Goal: Task Accomplishment & Management: Complete application form

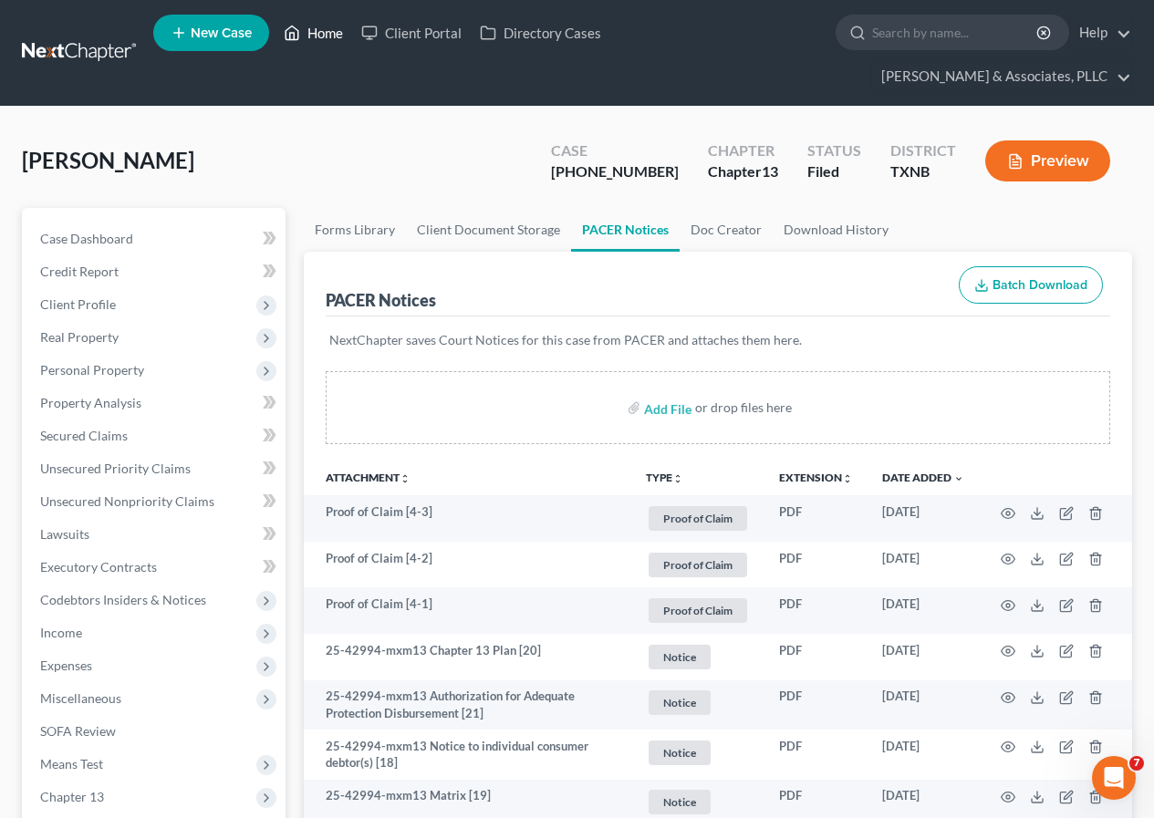
click at [328, 35] on link "Home" at bounding box center [314, 32] width 78 height 33
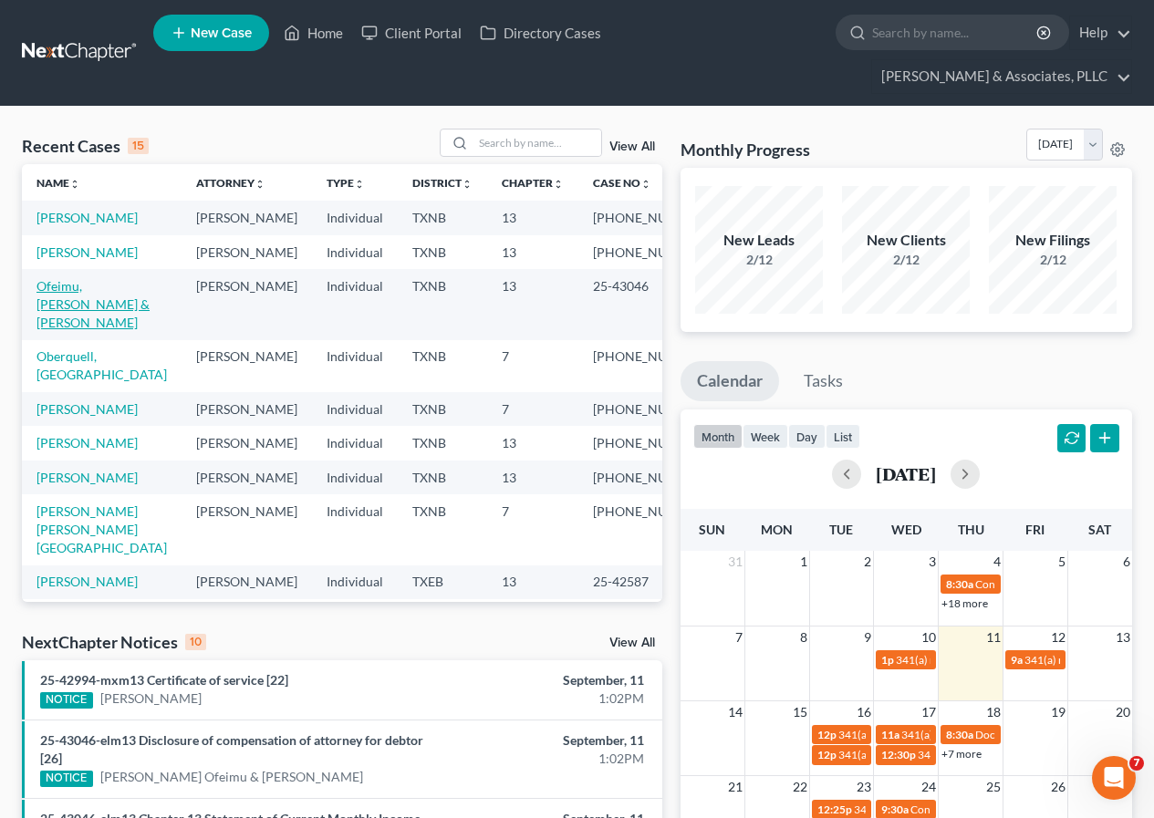
click at [86, 323] on link "Ofeimu, [PERSON_NAME] & [PERSON_NAME]" at bounding box center [92, 304] width 113 height 52
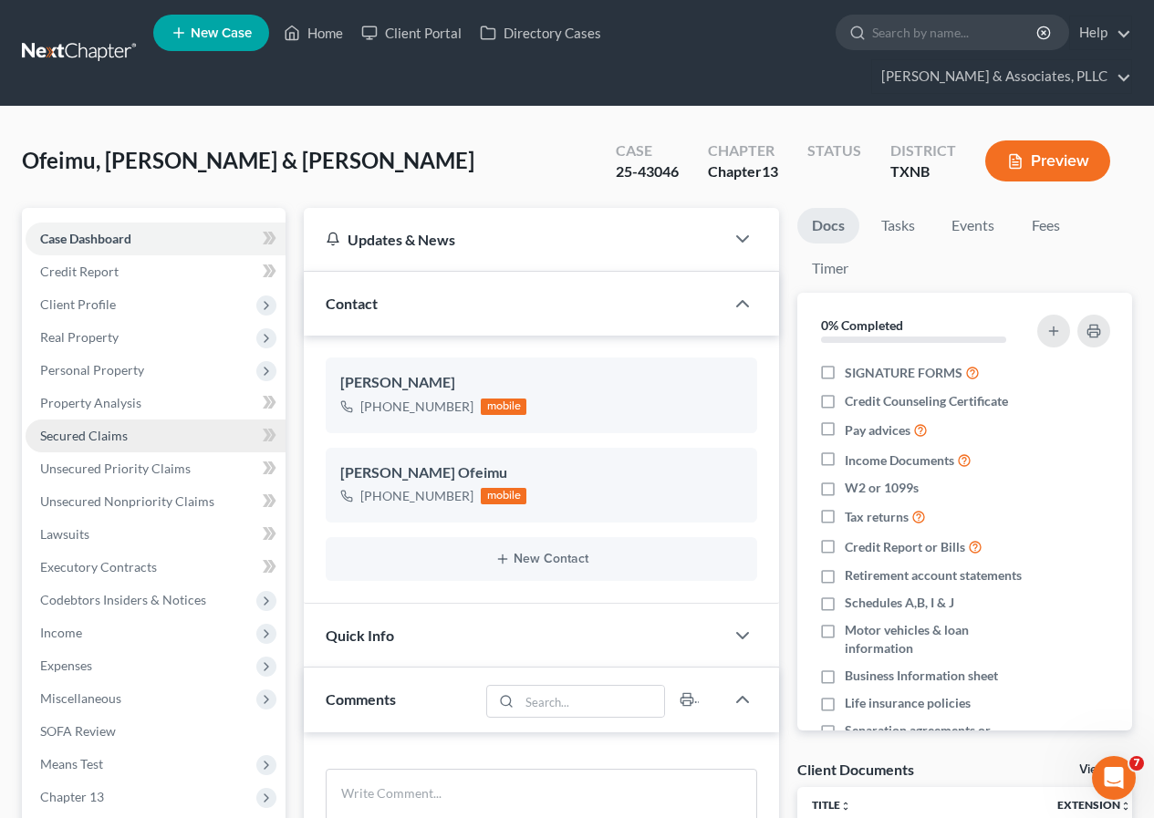
click at [125, 434] on span "Secured Claims" at bounding box center [84, 436] width 88 height 16
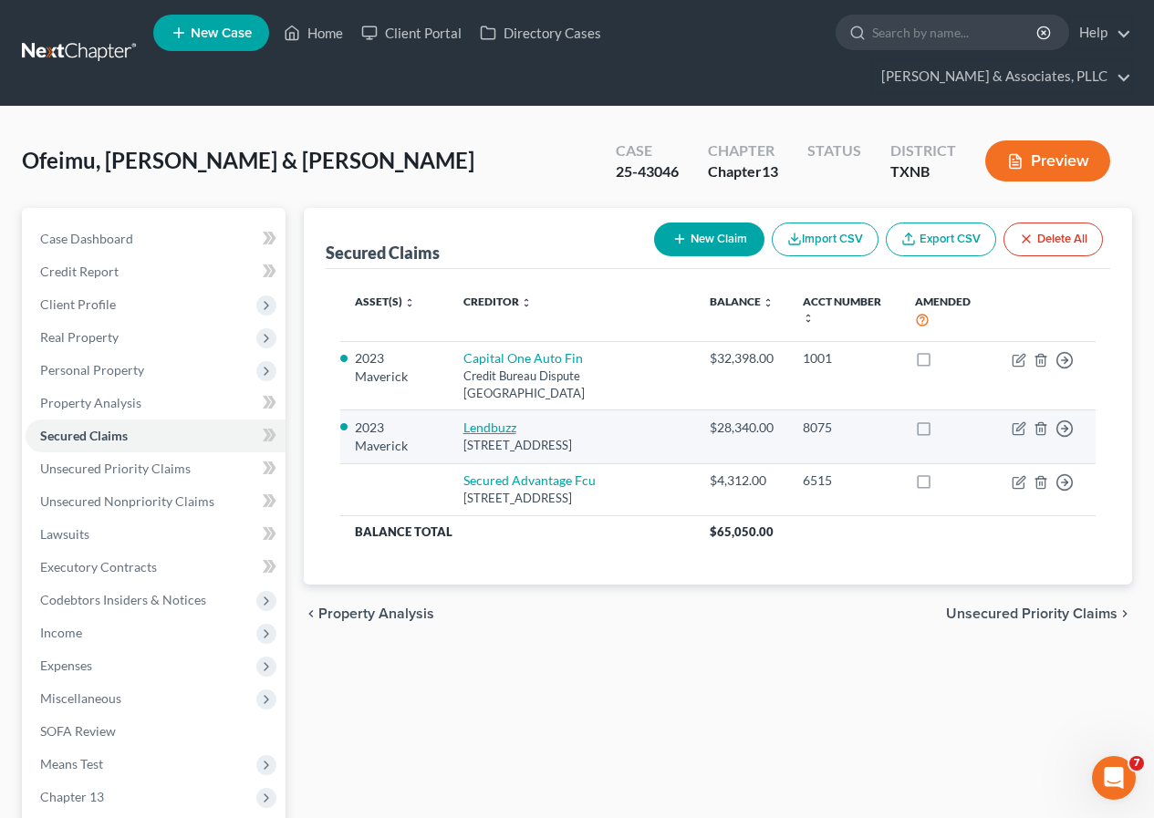
click at [491, 429] on link "Lendbuzz" at bounding box center [489, 428] width 53 height 16
select select "22"
select select "0"
select select "8"
select select "2"
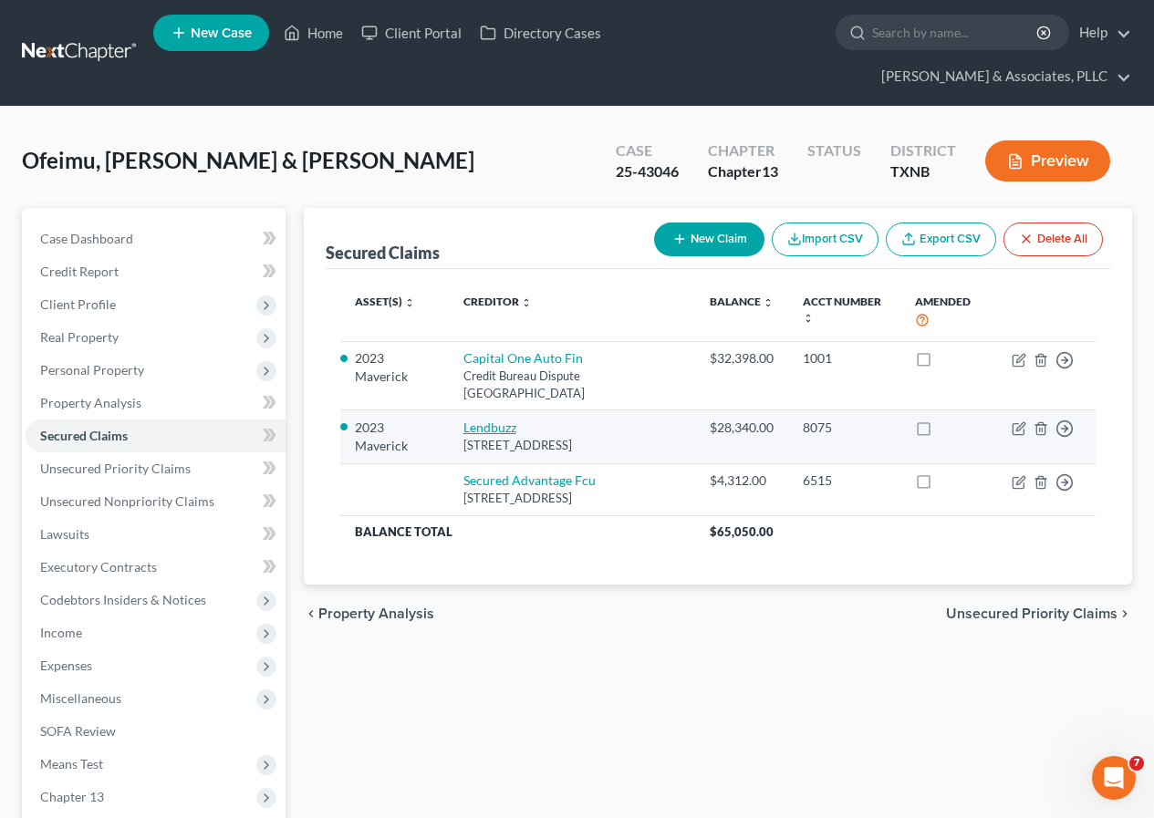
select select "1"
select select "0"
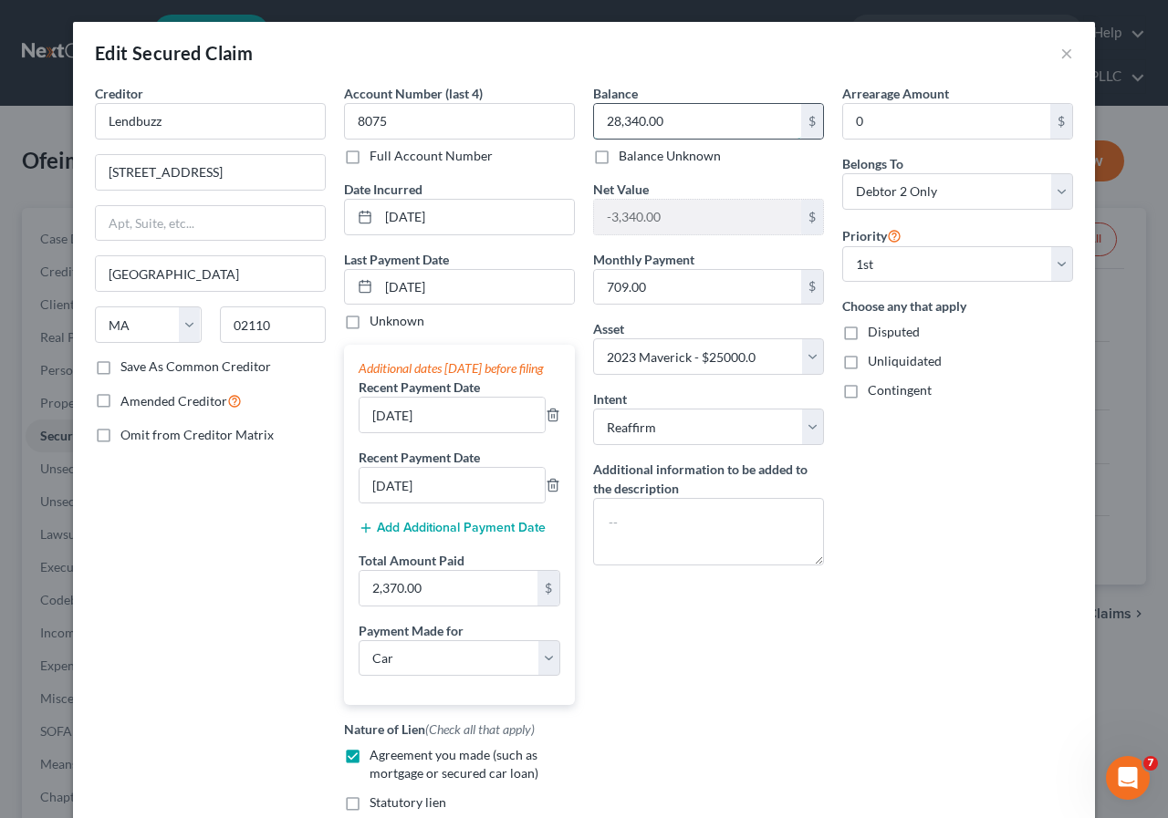
click at [607, 120] on input "28,340.00" at bounding box center [697, 121] width 207 height 35
drag, startPoint x: 606, startPoint y: 120, endPoint x: 618, endPoint y: 212, distance: 92.1
click at [605, 120] on input "28,340.00" at bounding box center [697, 121] width 207 height 35
click at [607, 126] on input "28,340.00" at bounding box center [697, 121] width 207 height 35
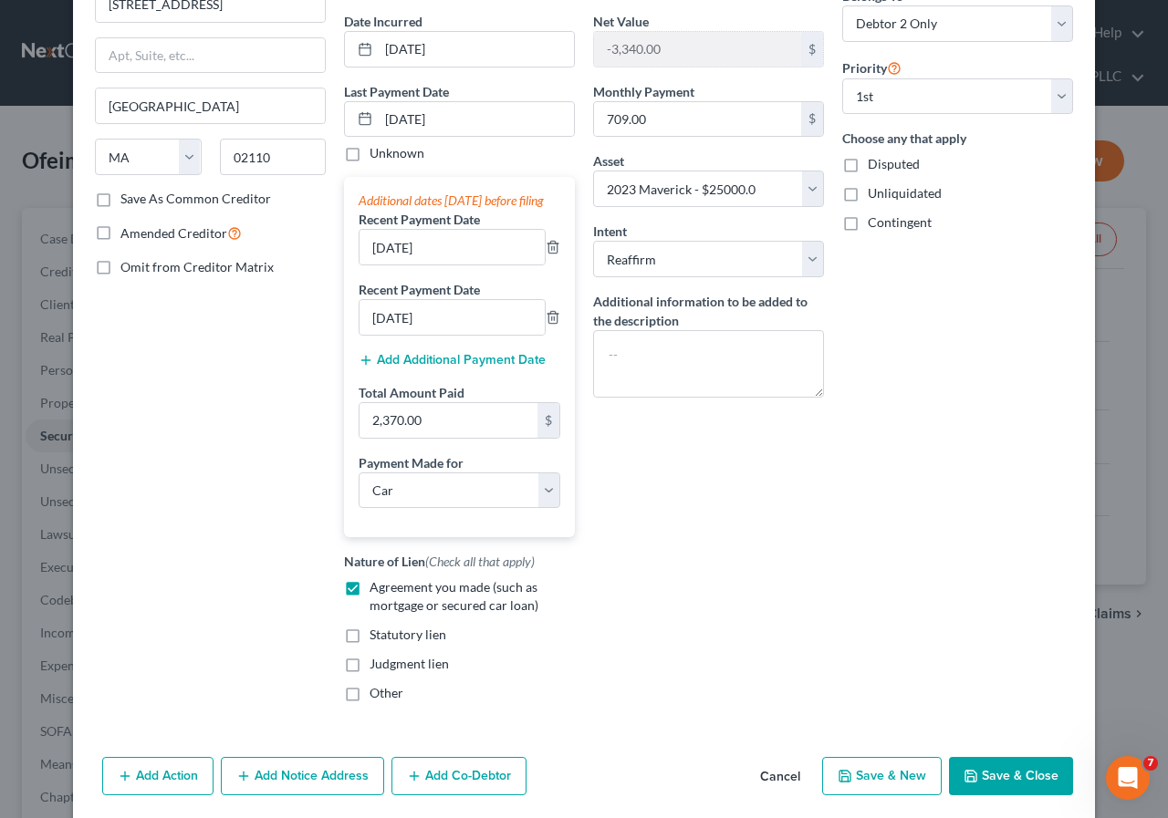
scroll to position [182, 0]
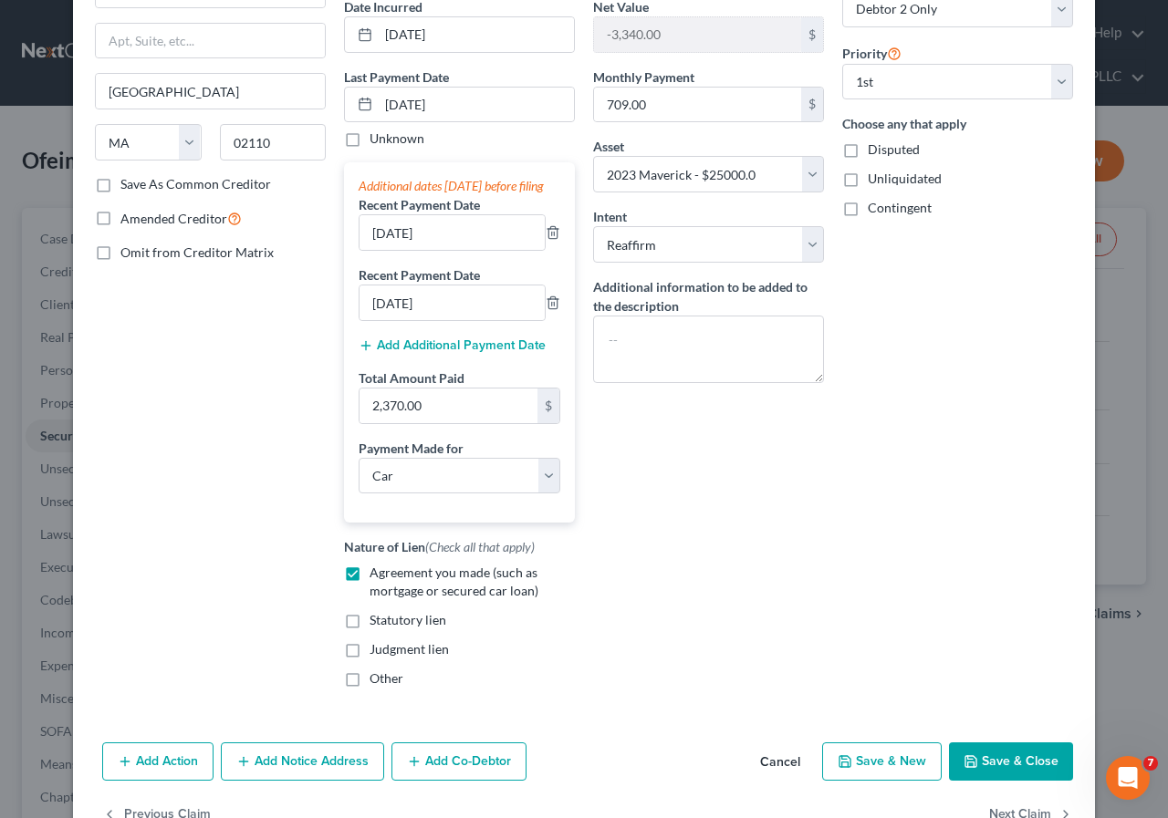
type input "26,500.00"
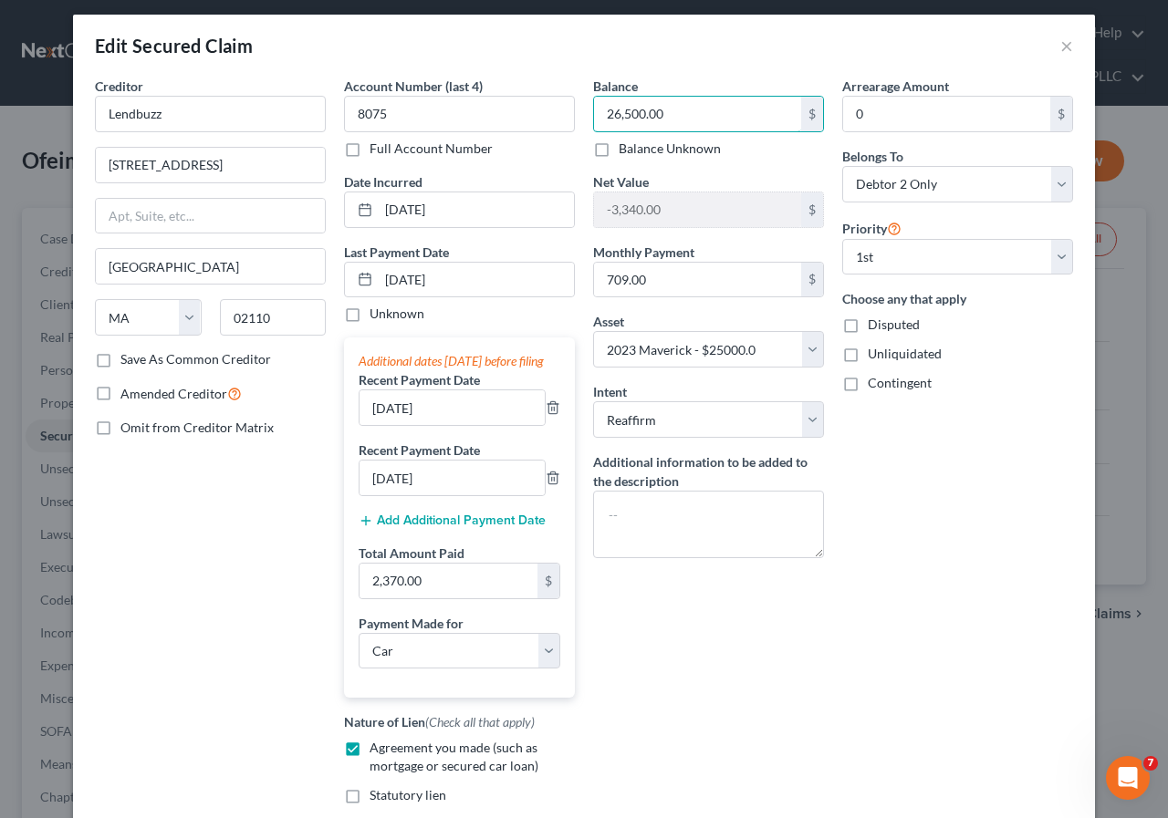
scroll to position [0, 0]
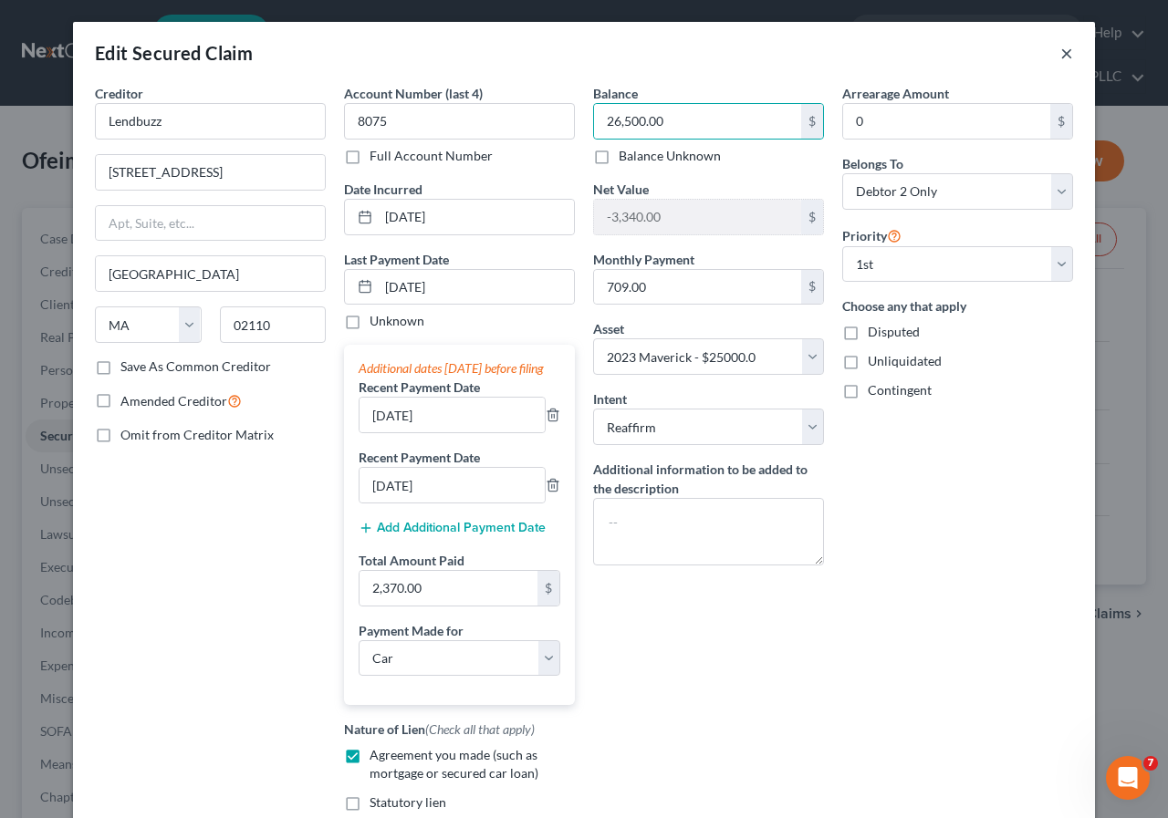
click at [1060, 55] on button "×" at bounding box center [1066, 53] width 13 height 22
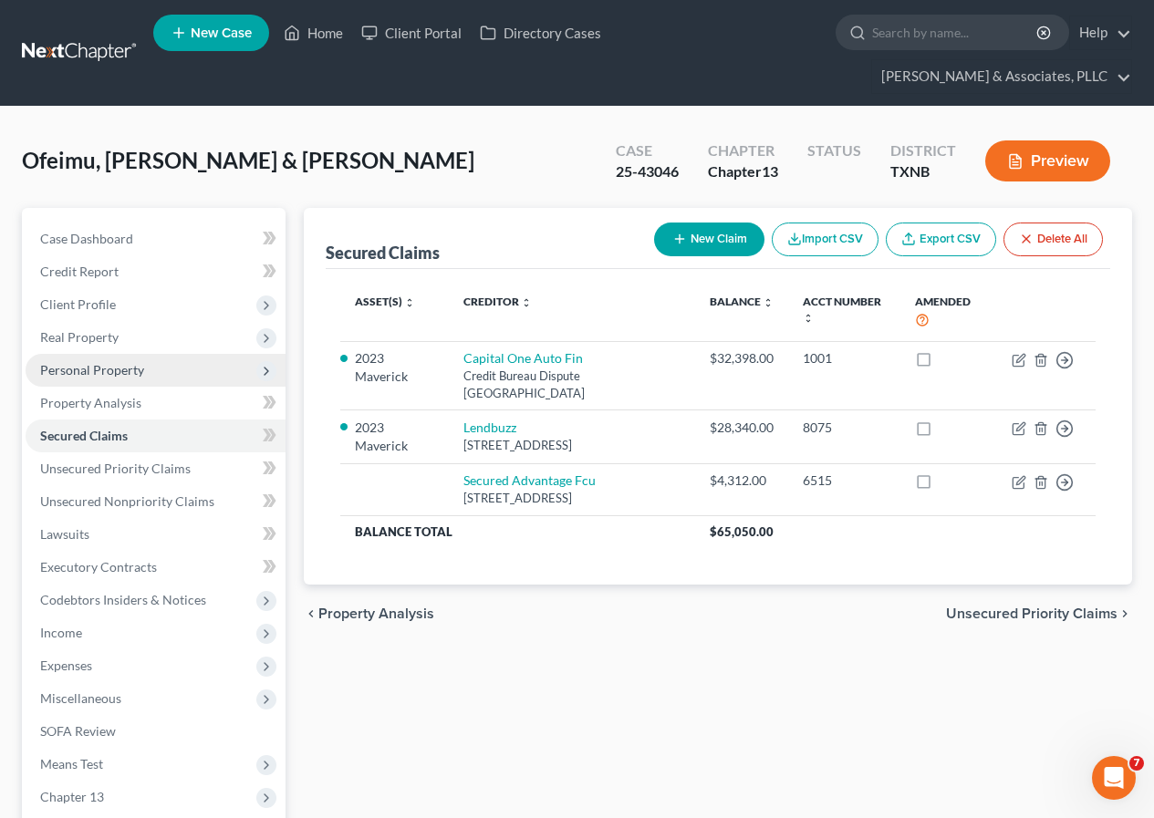
click at [115, 375] on span "Personal Property" at bounding box center [92, 370] width 104 height 16
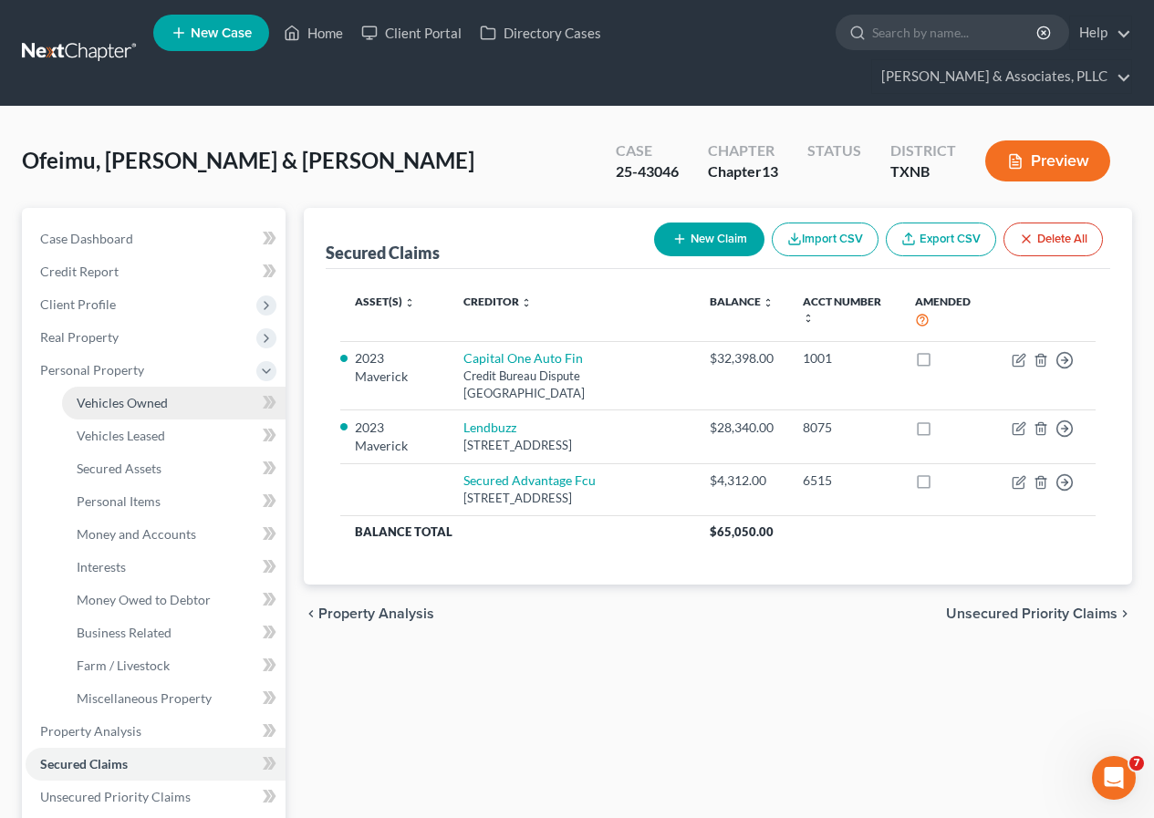
click at [129, 395] on span "Vehicles Owned" at bounding box center [122, 403] width 91 height 16
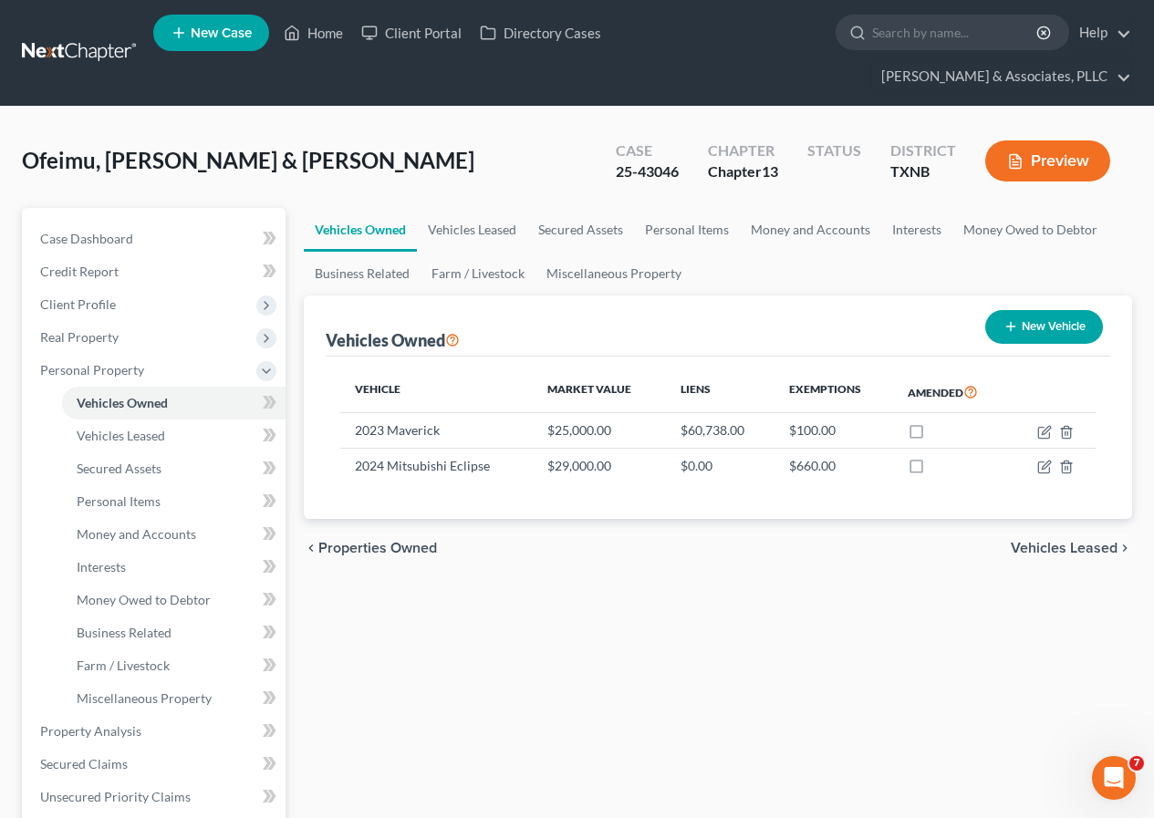
click at [1018, 334] on button "New Vehicle" at bounding box center [1044, 327] width 118 height 34
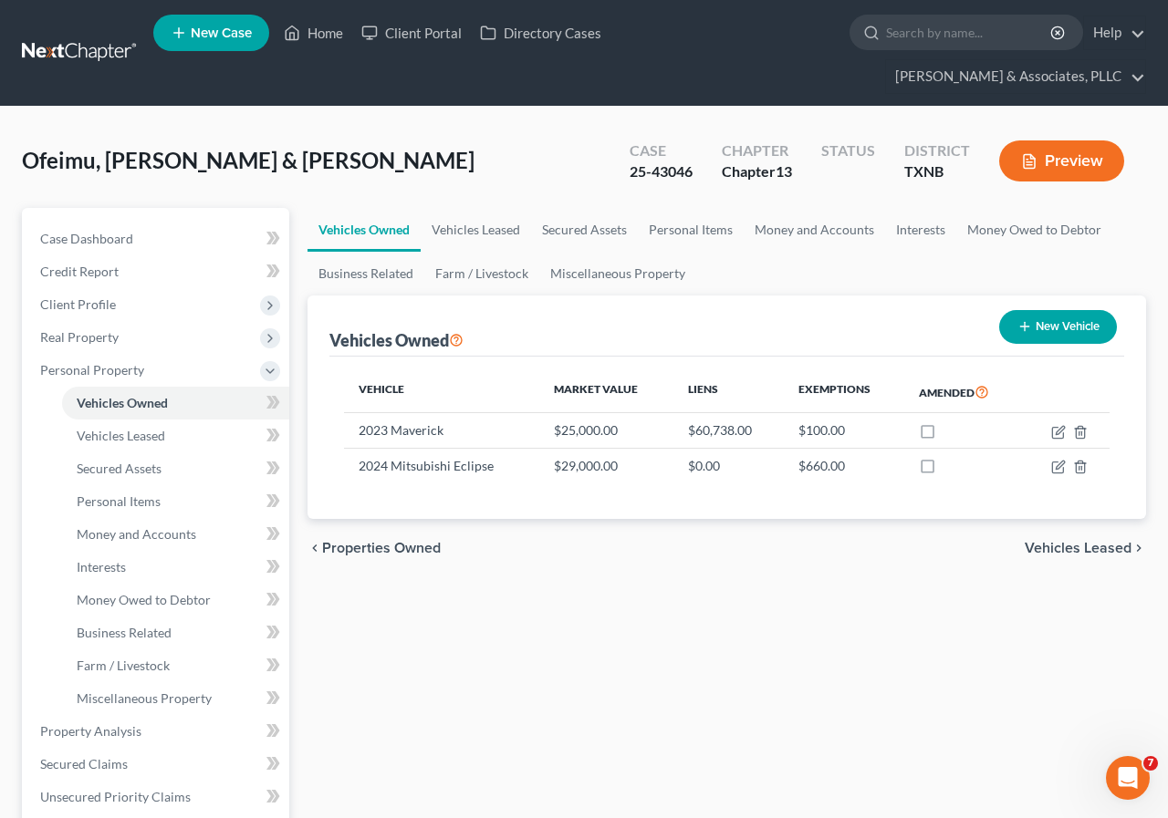
select select "0"
select select "2"
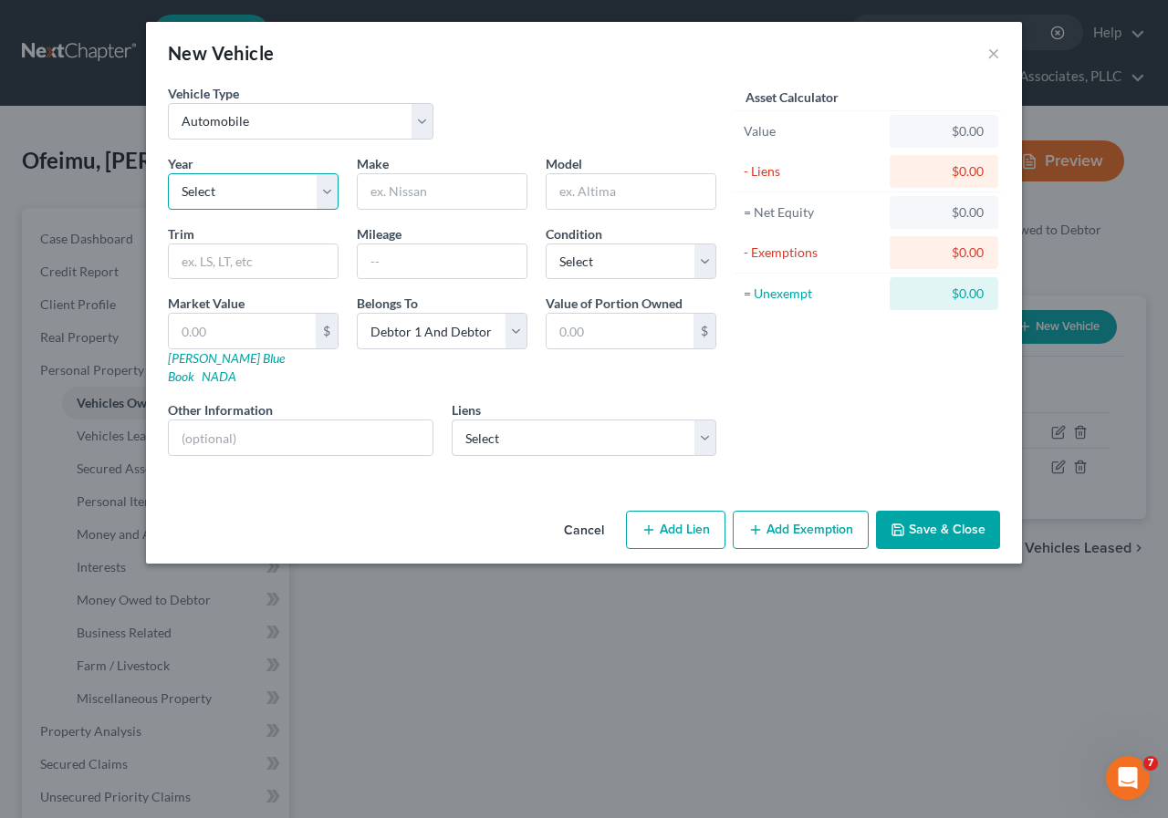
click at [331, 194] on select "Select 2026 2025 2024 2023 2022 2021 2020 2019 2018 2017 2016 2015 2014 2013 20…" at bounding box center [253, 191] width 171 height 36
select select "17"
click at [168, 173] on select "Select 2026 2025 2024 2023 2022 2021 2020 2019 2018 2017 2016 2015 2014 2013 20…" at bounding box center [253, 191] width 171 height 36
drag, startPoint x: 174, startPoint y: 327, endPoint x: 185, endPoint y: 358, distance: 32.9
click at [174, 327] on input "text" at bounding box center [242, 331] width 147 height 35
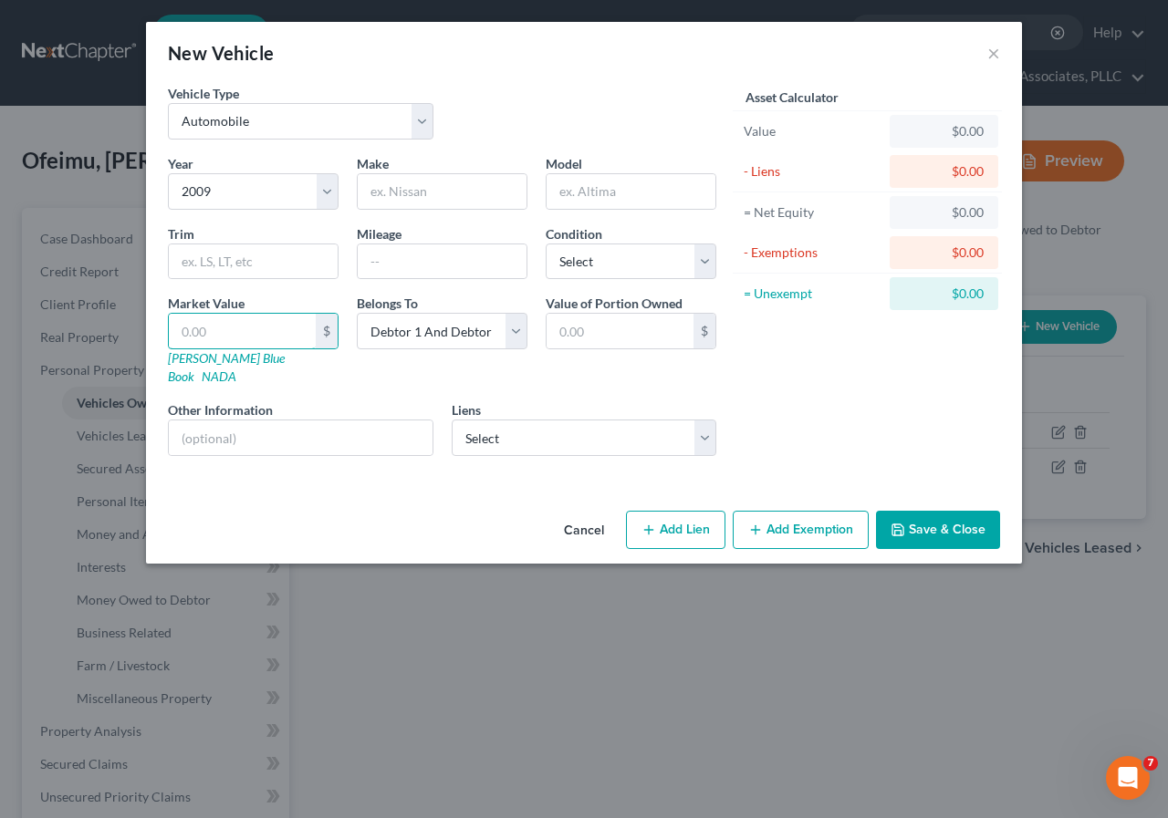
type input "2,000.00"
click at [937, 514] on button "Save & Close" at bounding box center [938, 530] width 124 height 38
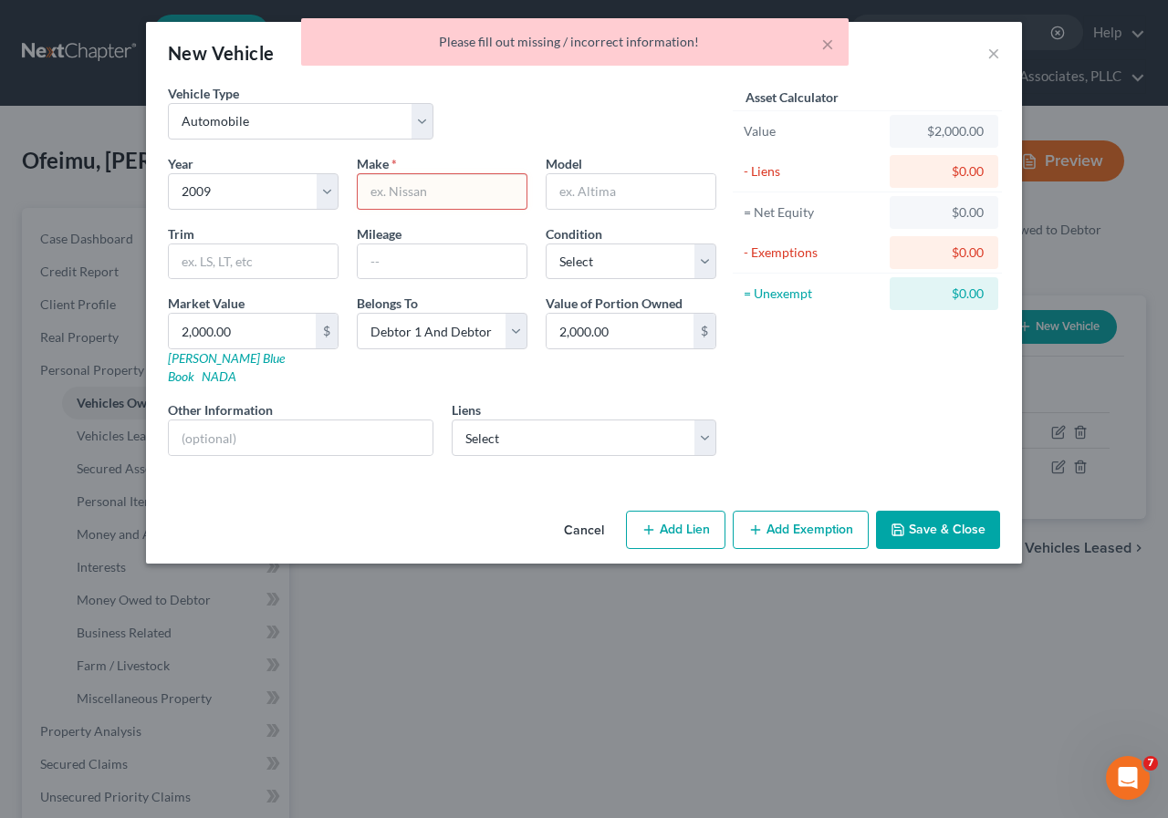
drag, startPoint x: 405, startPoint y: 194, endPoint x: 413, endPoint y: 212, distance: 19.2
click at [405, 194] on input "text" at bounding box center [442, 191] width 169 height 35
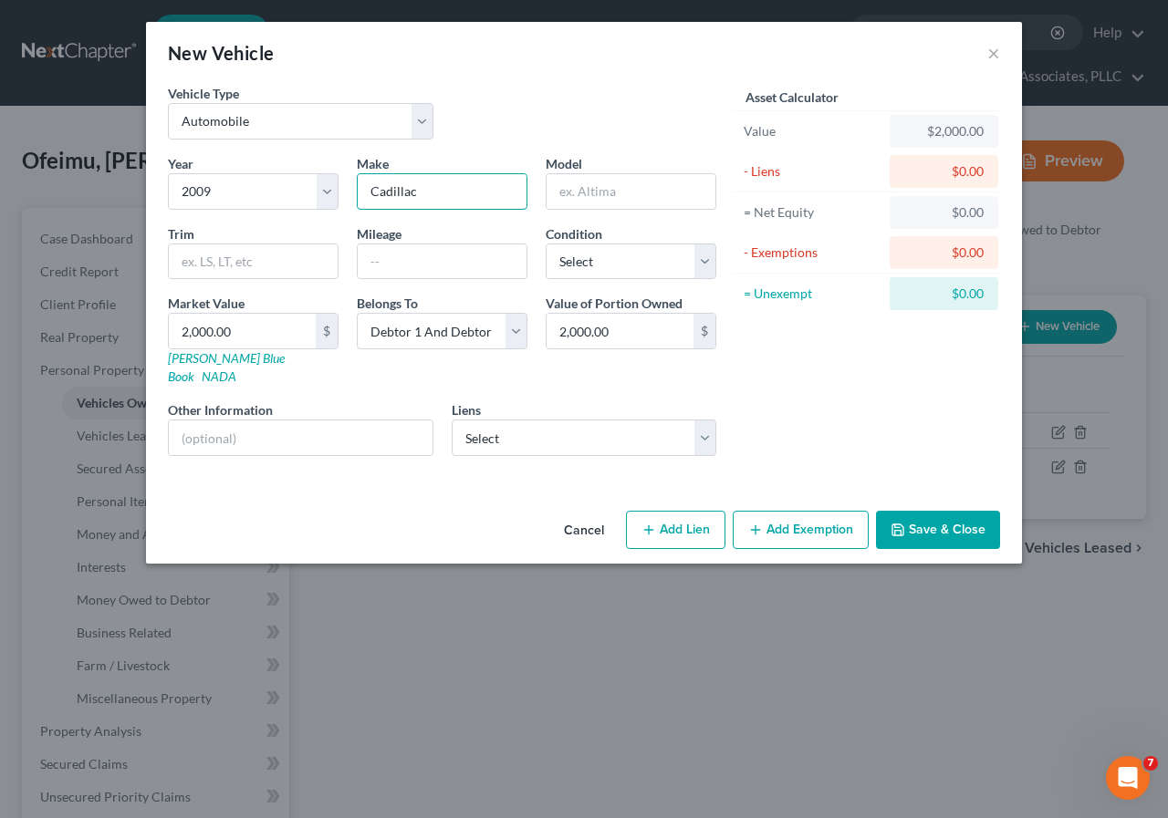
type input "Cadillac"
type input "STS"
click at [939, 511] on button "Save & Close" at bounding box center [938, 530] width 124 height 38
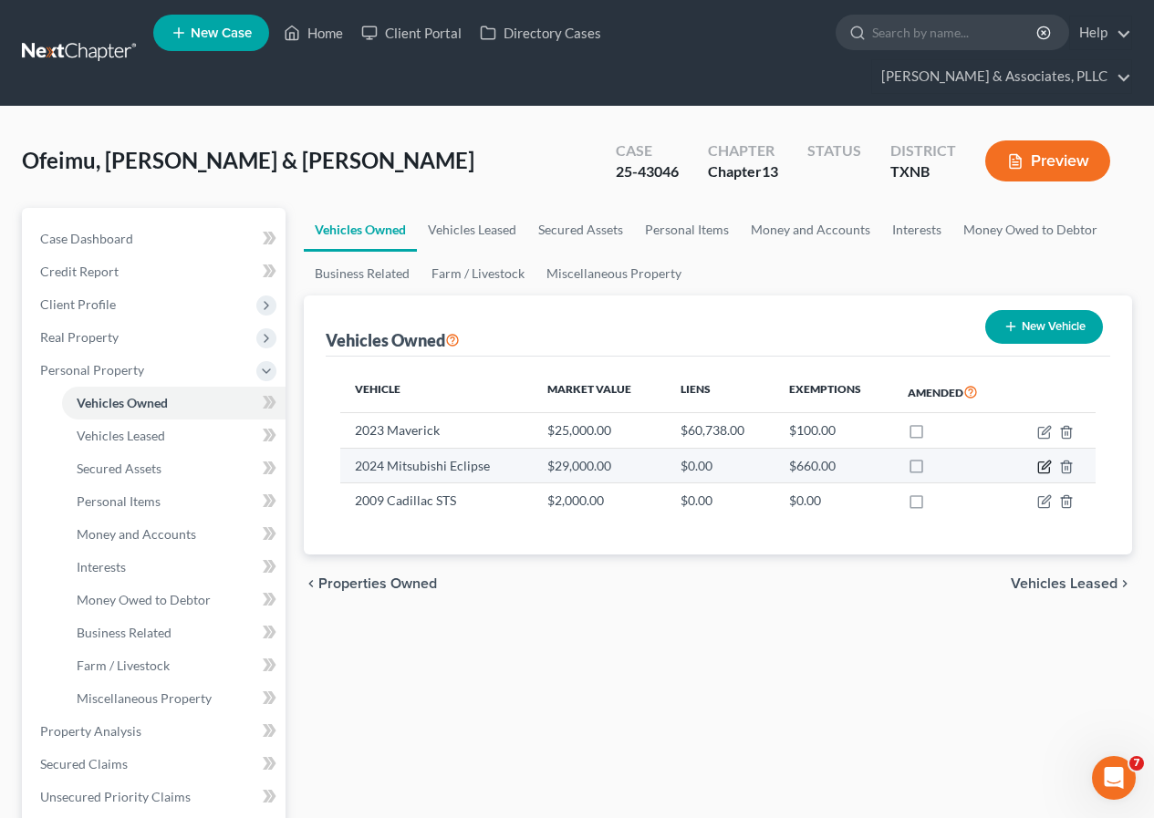
click at [1043, 469] on icon "button" at bounding box center [1046, 465] width 8 height 8
select select "0"
select select "2"
select select "1"
select select "2"
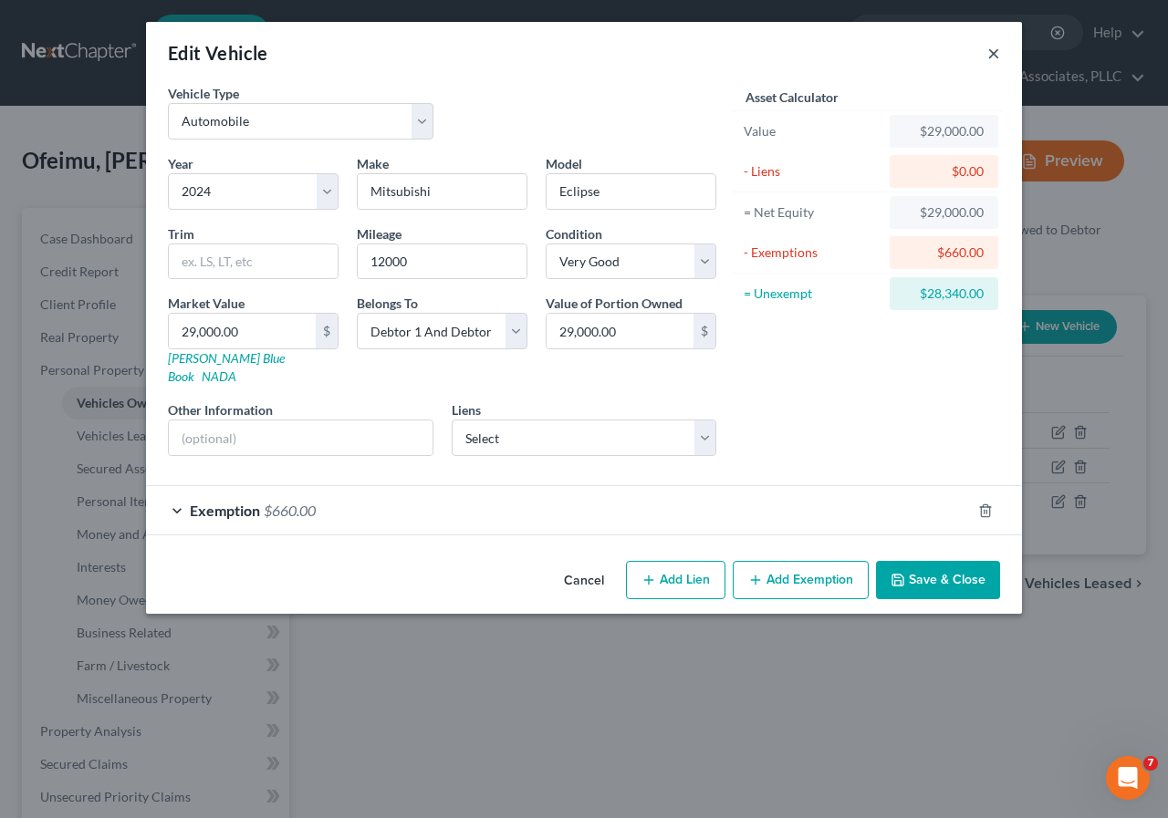
click at [991, 45] on button "×" at bounding box center [993, 53] width 13 height 22
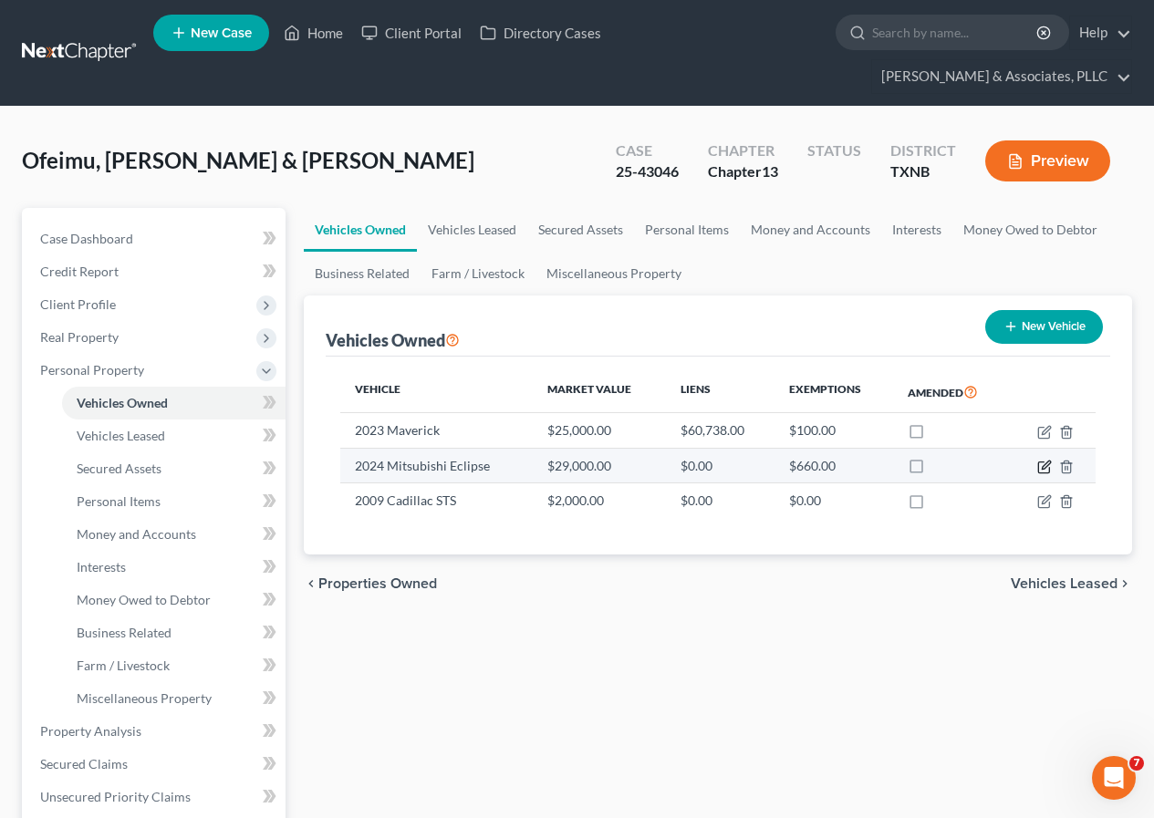
click at [1040, 467] on icon "button" at bounding box center [1044, 467] width 15 height 15
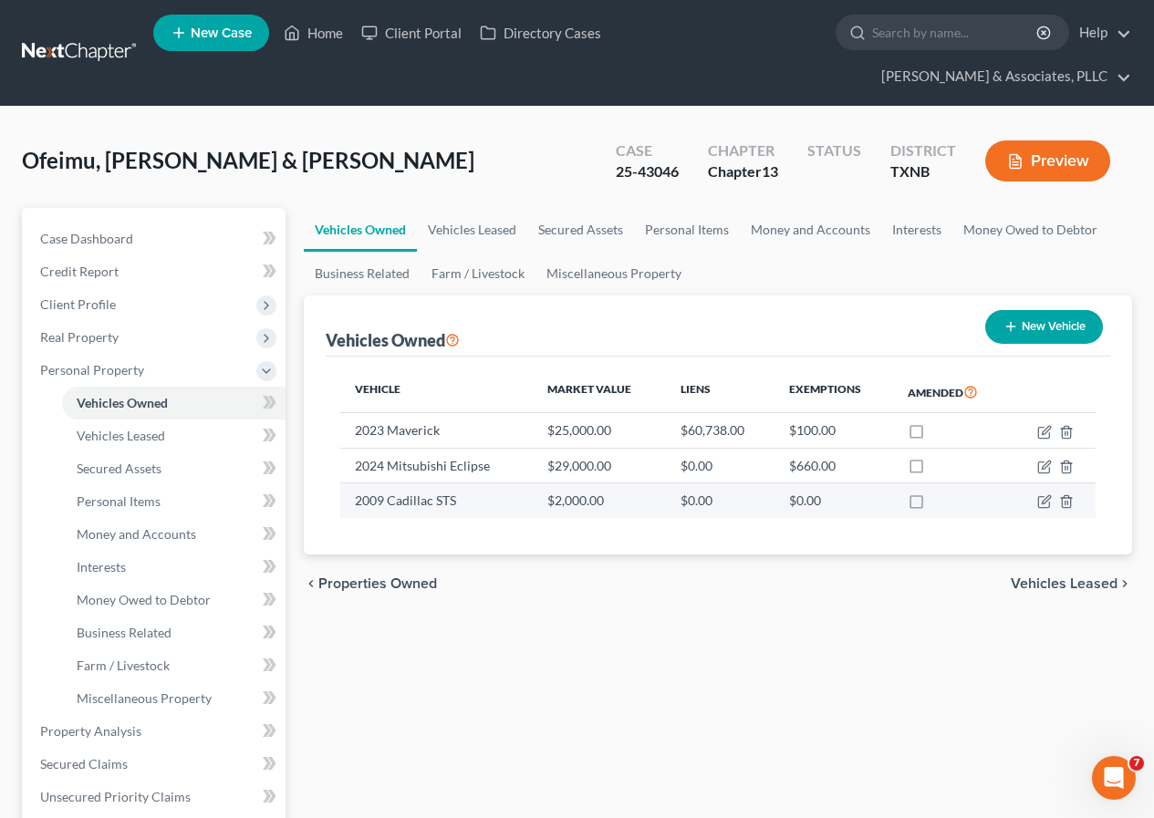
select select "0"
select select "2"
select select "1"
select select "2"
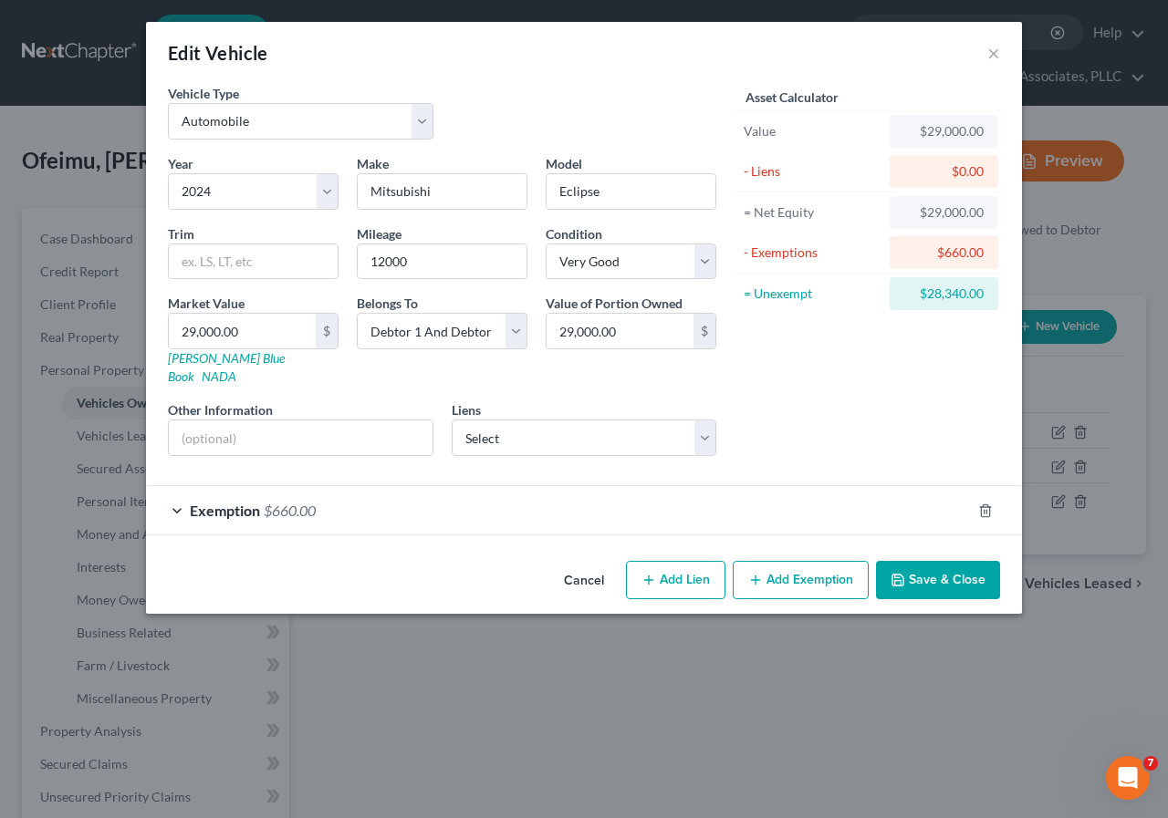
click at [683, 566] on button "Add Lien" at bounding box center [675, 580] width 99 height 38
select select "2"
select select "0"
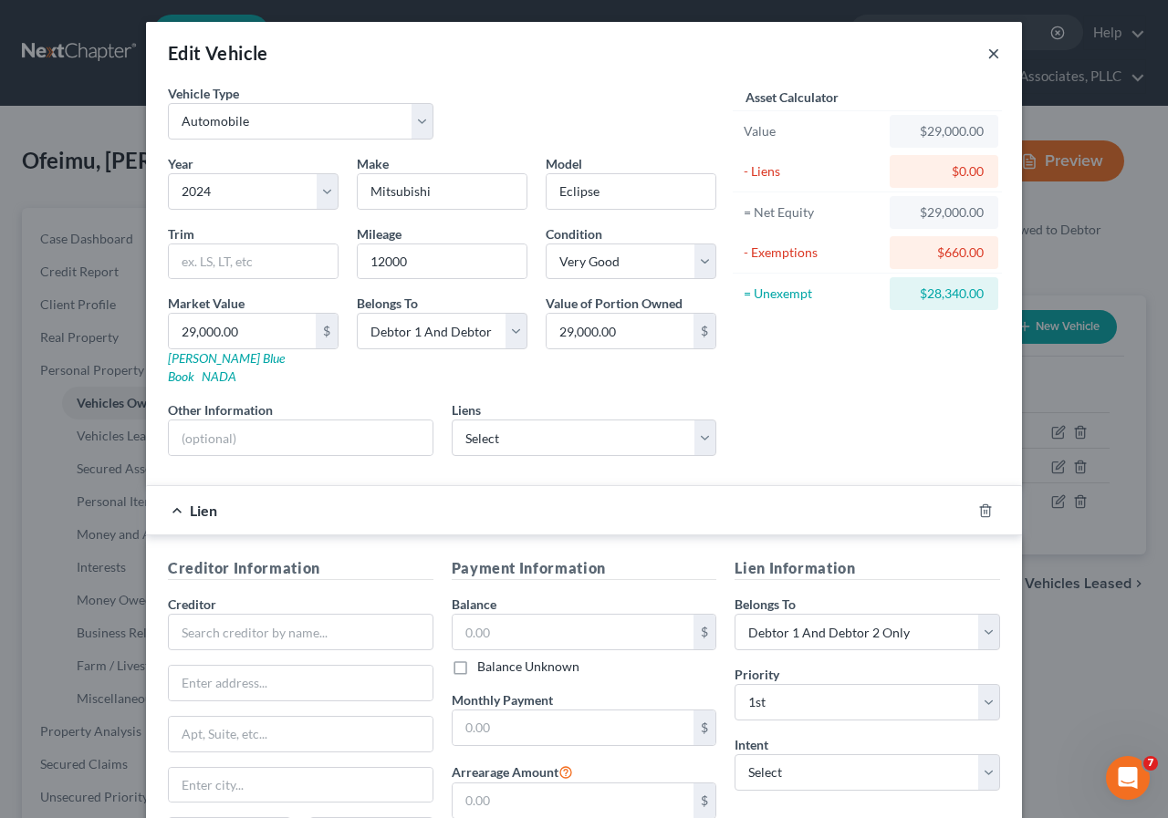
click at [987, 55] on button "×" at bounding box center [993, 53] width 13 height 22
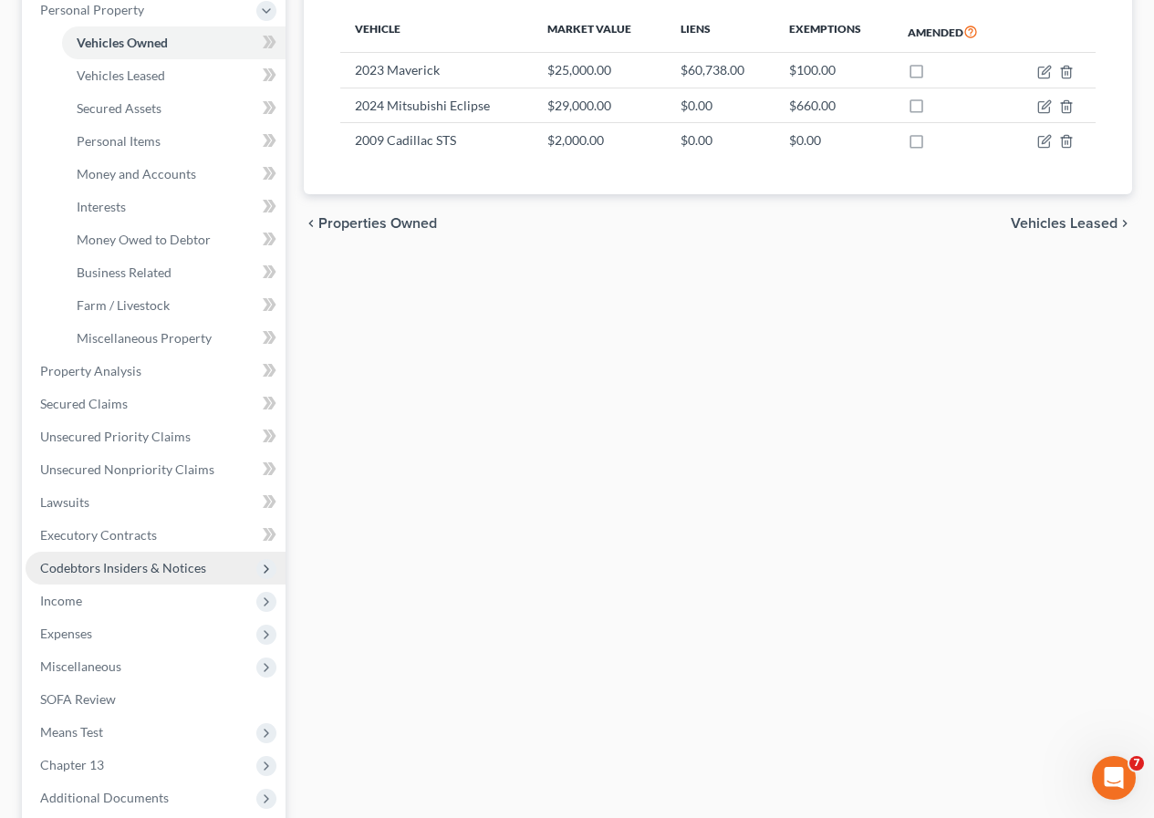
scroll to position [365, 0]
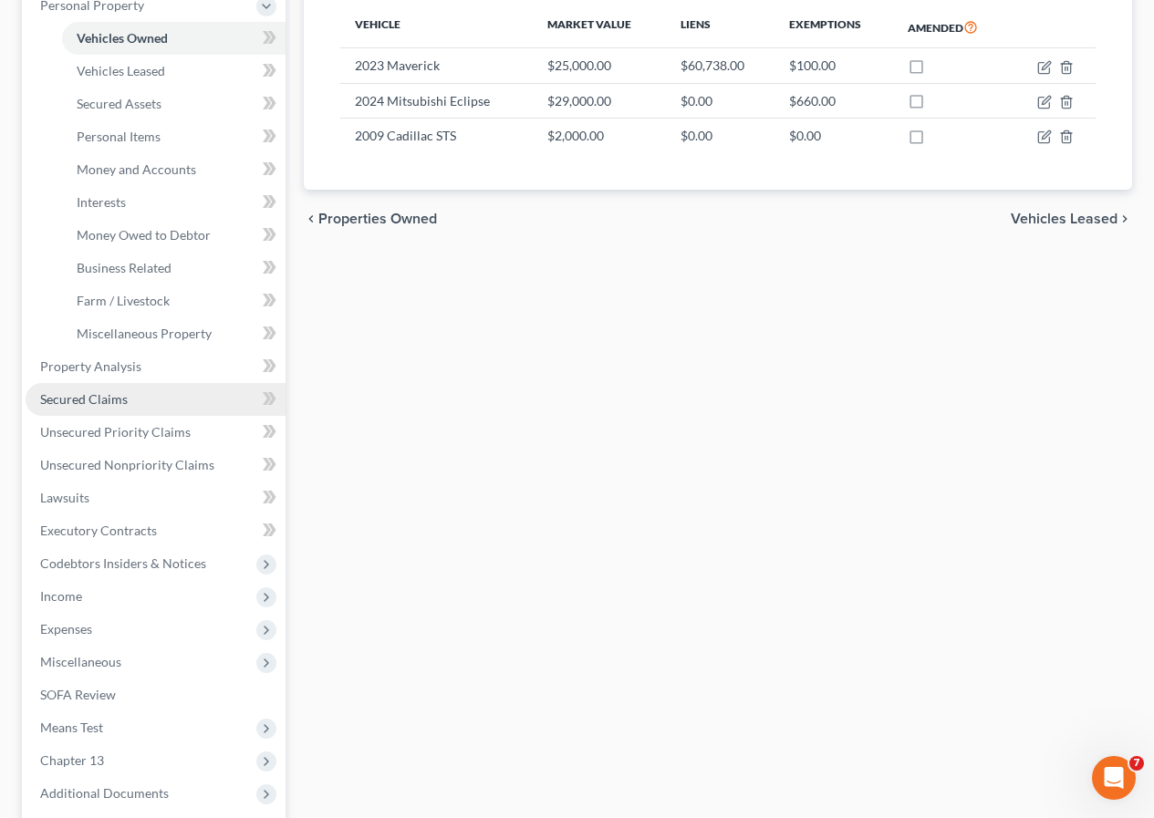
click at [103, 400] on span "Secured Claims" at bounding box center [84, 399] width 88 height 16
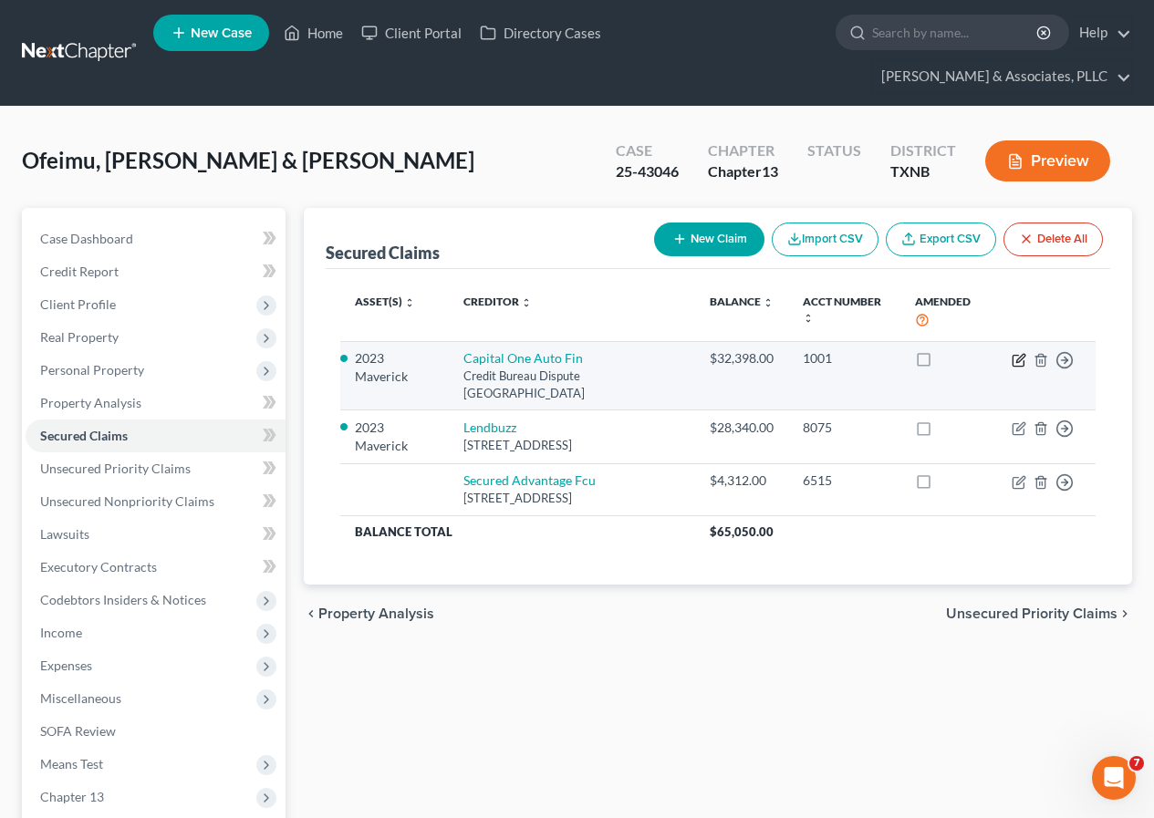
click at [1015, 360] on icon "button" at bounding box center [1019, 360] width 15 height 15
select select "45"
select select "0"
select select "9"
select select "2"
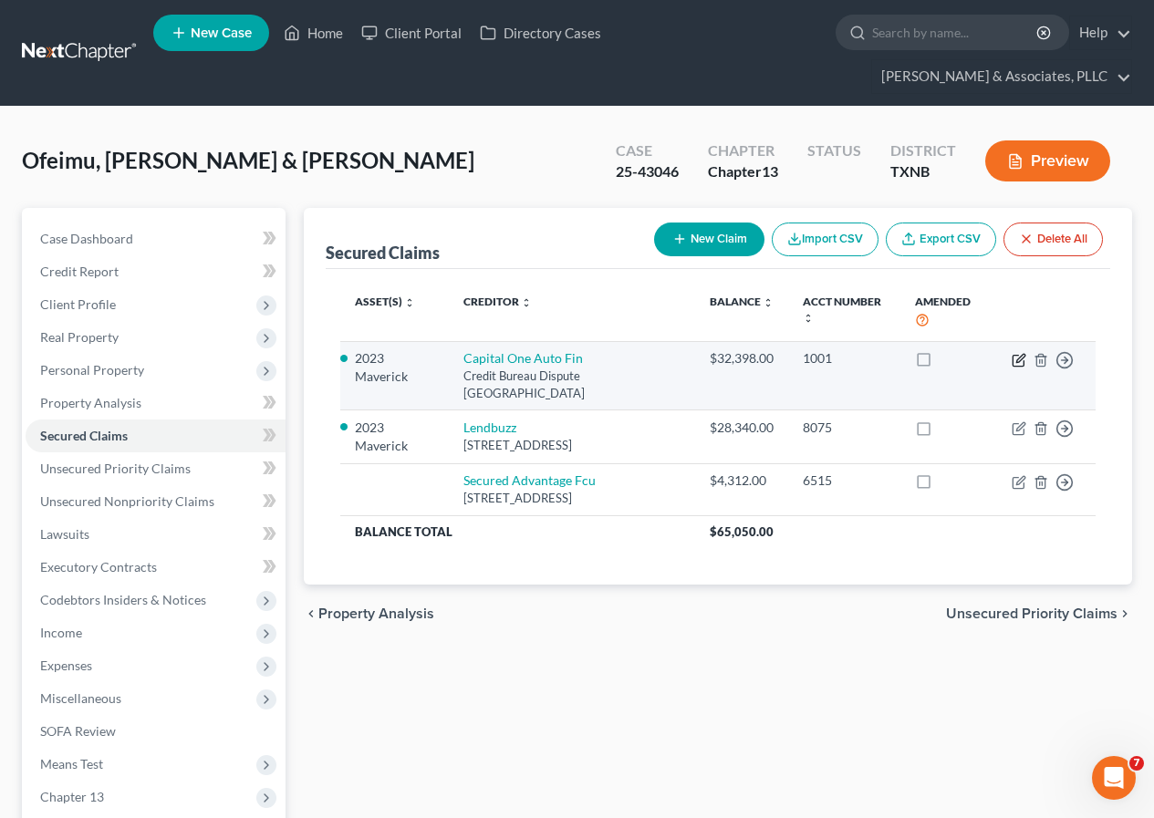
select select "2"
select select "0"
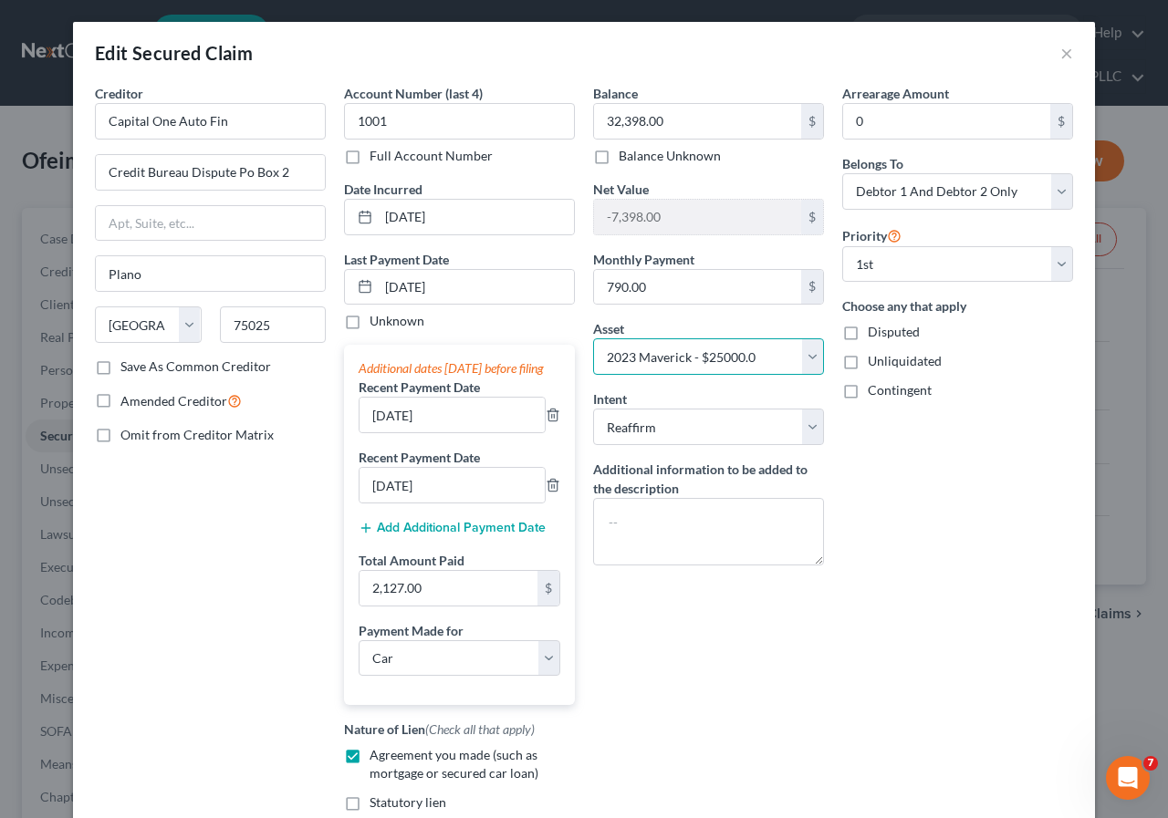
click at [807, 360] on select "Select Other Multiple Assets Clothing - Women's Apparel $2000; Men's Apparel $2…" at bounding box center [708, 356] width 231 height 36
select select "10"
click at [593, 338] on select "Select Other Multiple Assets Clothing - Women's Apparel $2000; Men's Apparel $2…" at bounding box center [708, 356] width 231 height 36
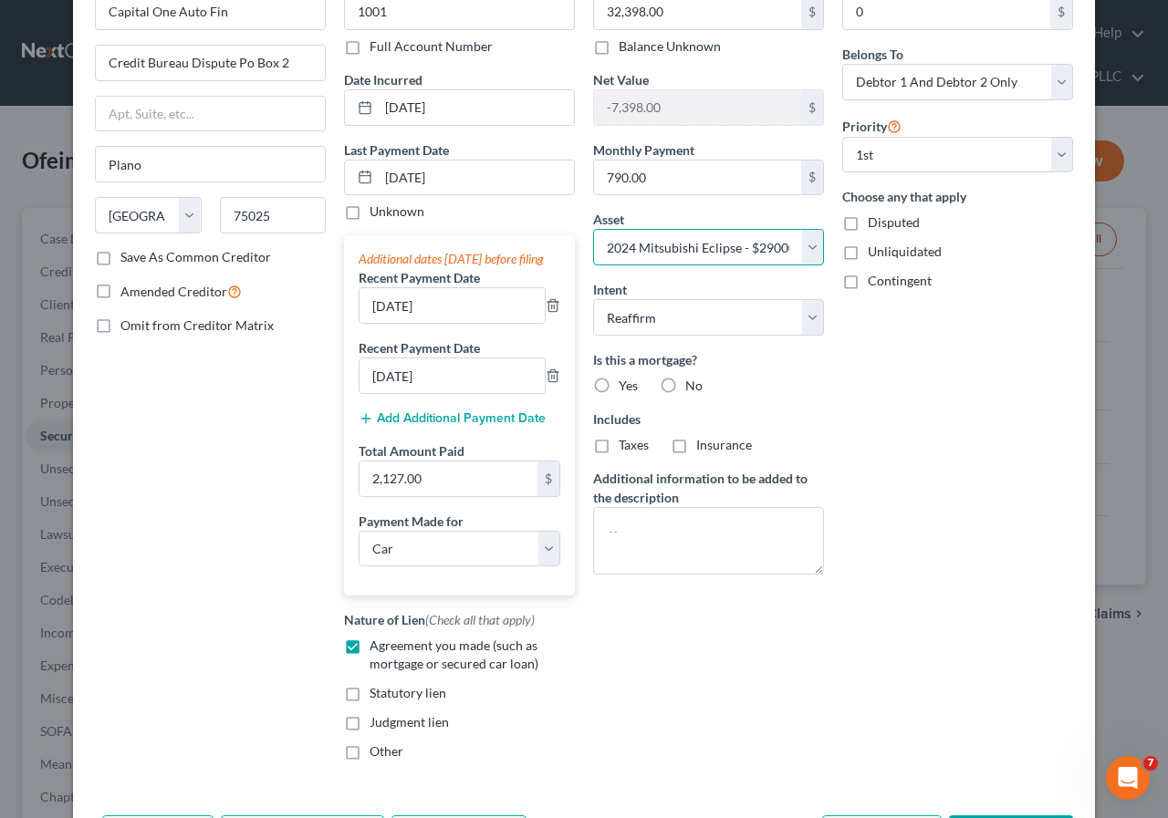
scroll to position [253, 0]
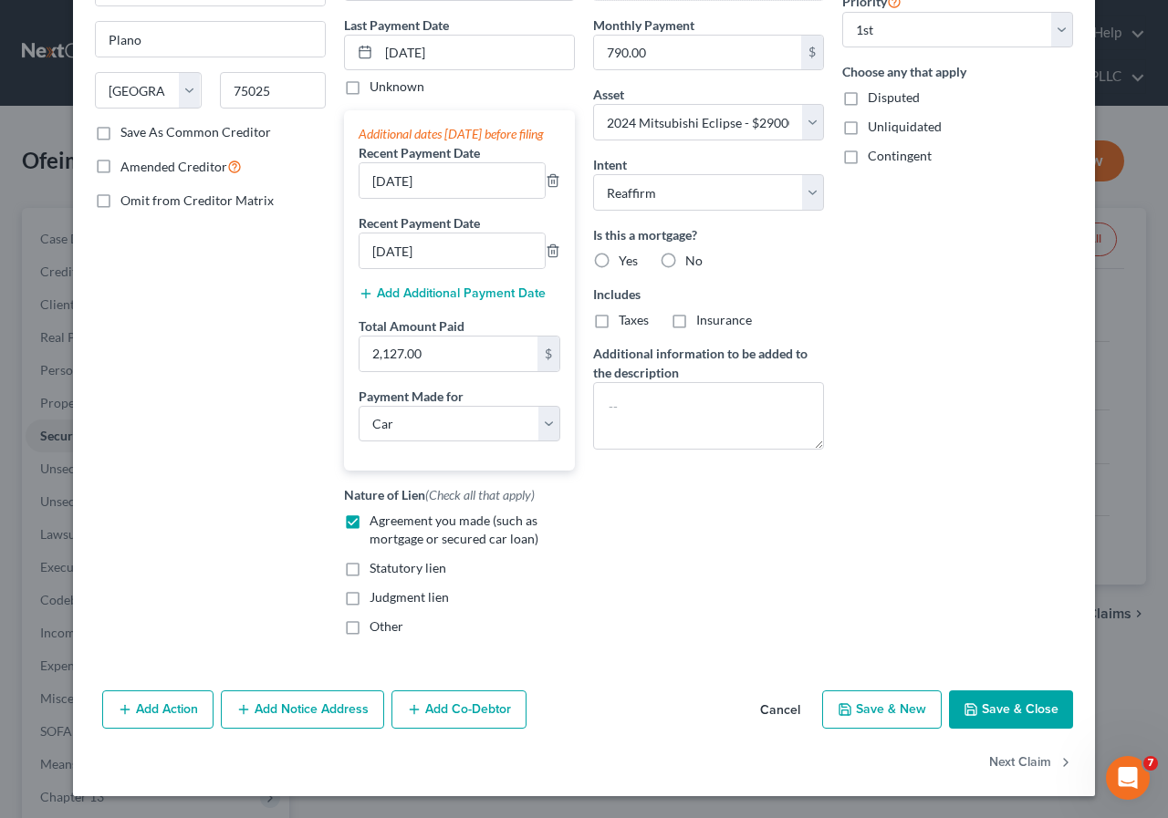
click at [989, 702] on button "Save & Close" at bounding box center [1011, 709] width 124 height 38
select select
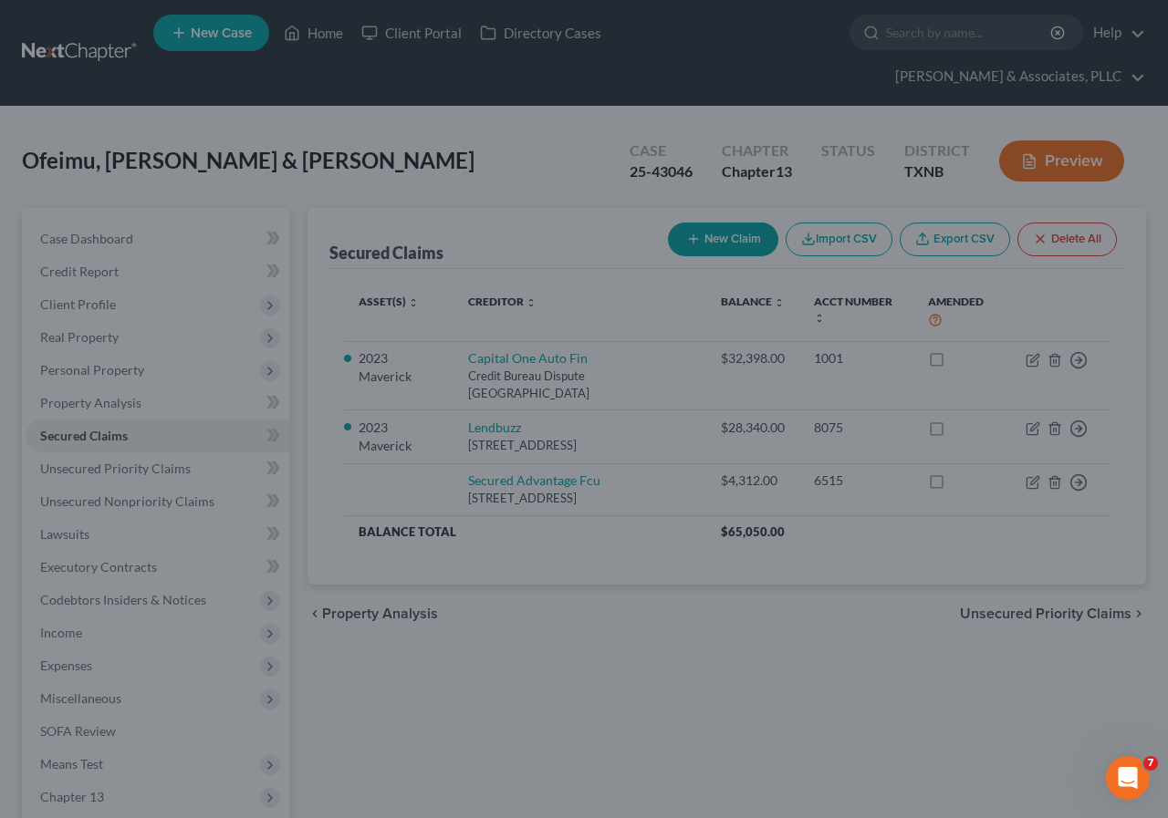
type input "-3,398.00"
select select "10"
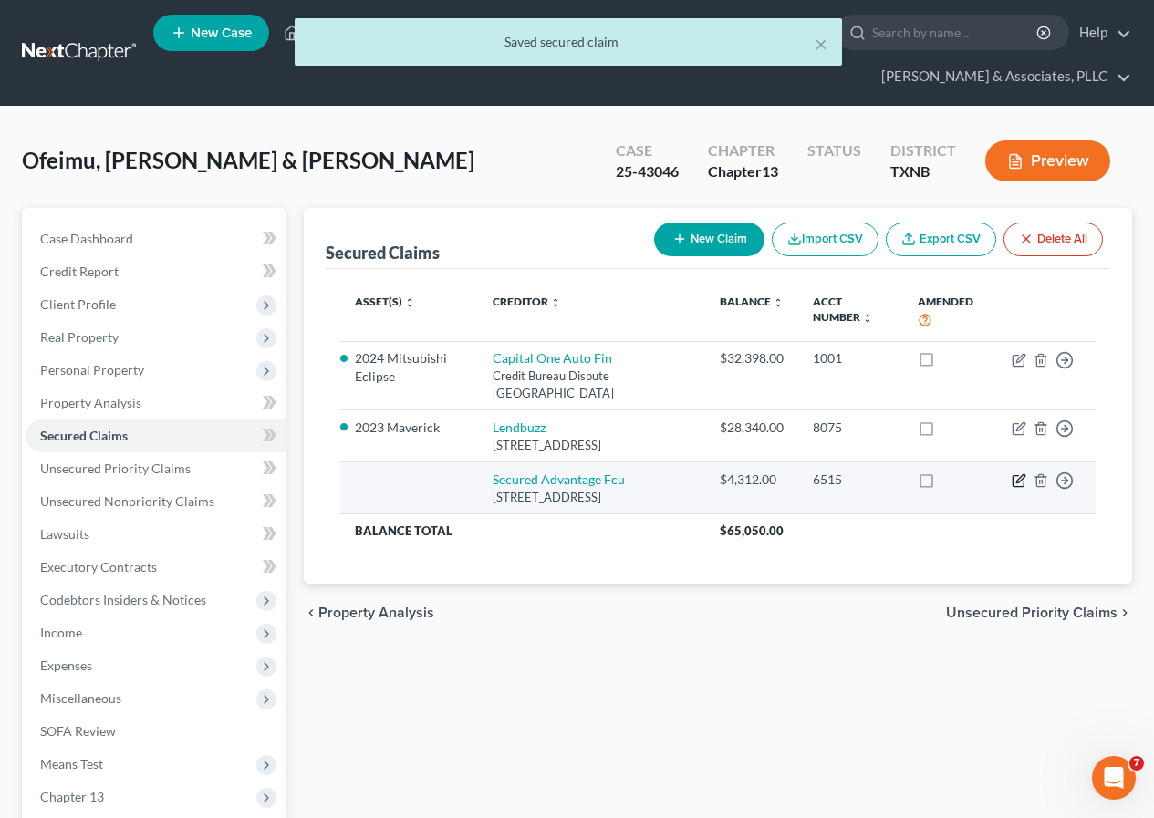
click at [1016, 488] on icon "button" at bounding box center [1019, 480] width 15 height 15
select select "42"
select select "0"
select select "1"
select select "0"
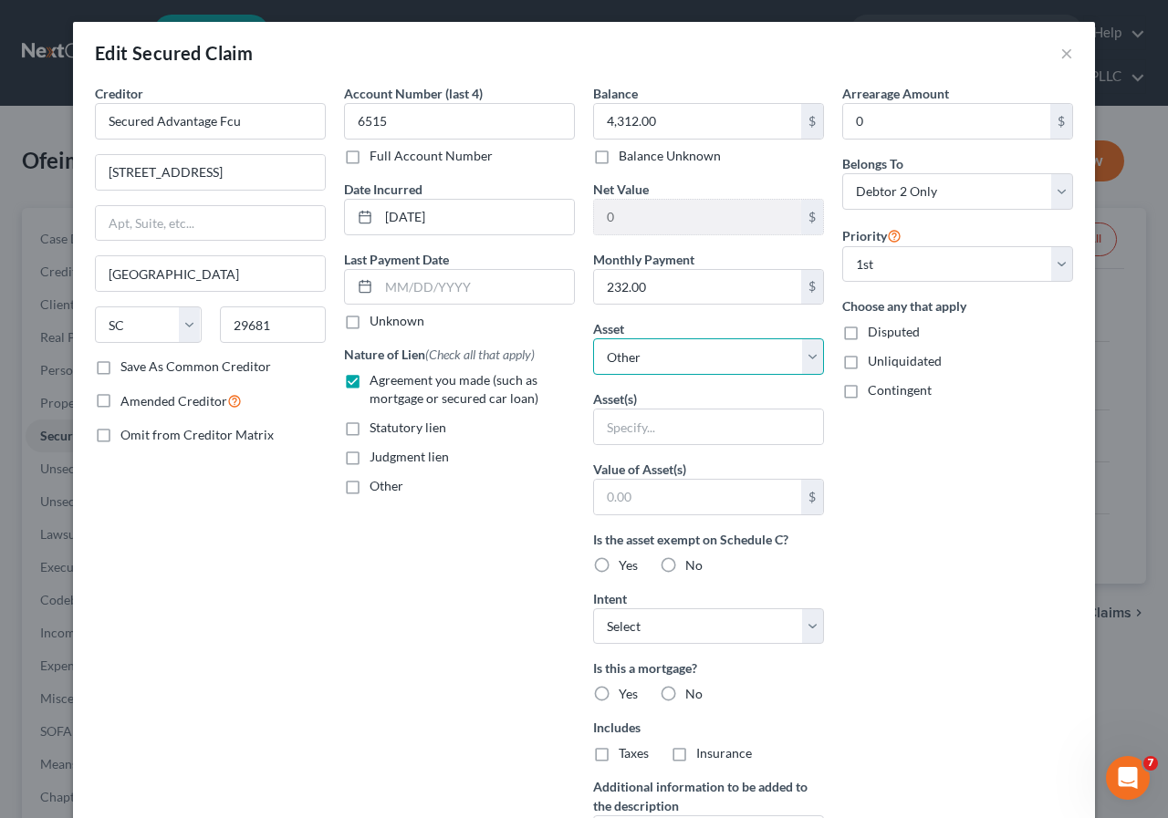
click at [804, 365] on select "Select Other Multiple Assets Clothing - Women's Apparel $2000; Men's Apparel $2…" at bounding box center [708, 356] width 231 height 36
select select "3"
click at [593, 338] on select "Select Other Multiple Assets Clothing - Women's Apparel $2000; Men's Apparel $2…" at bounding box center [708, 356] width 231 height 36
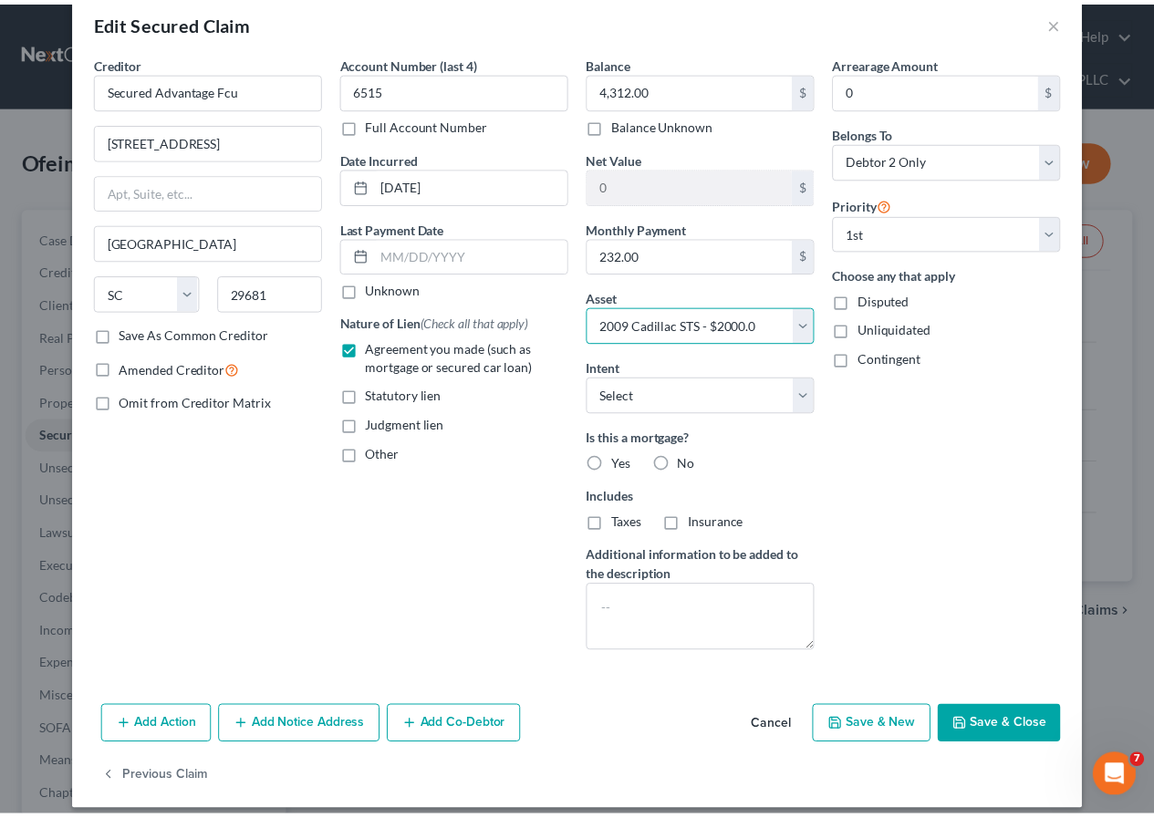
scroll to position [47, 0]
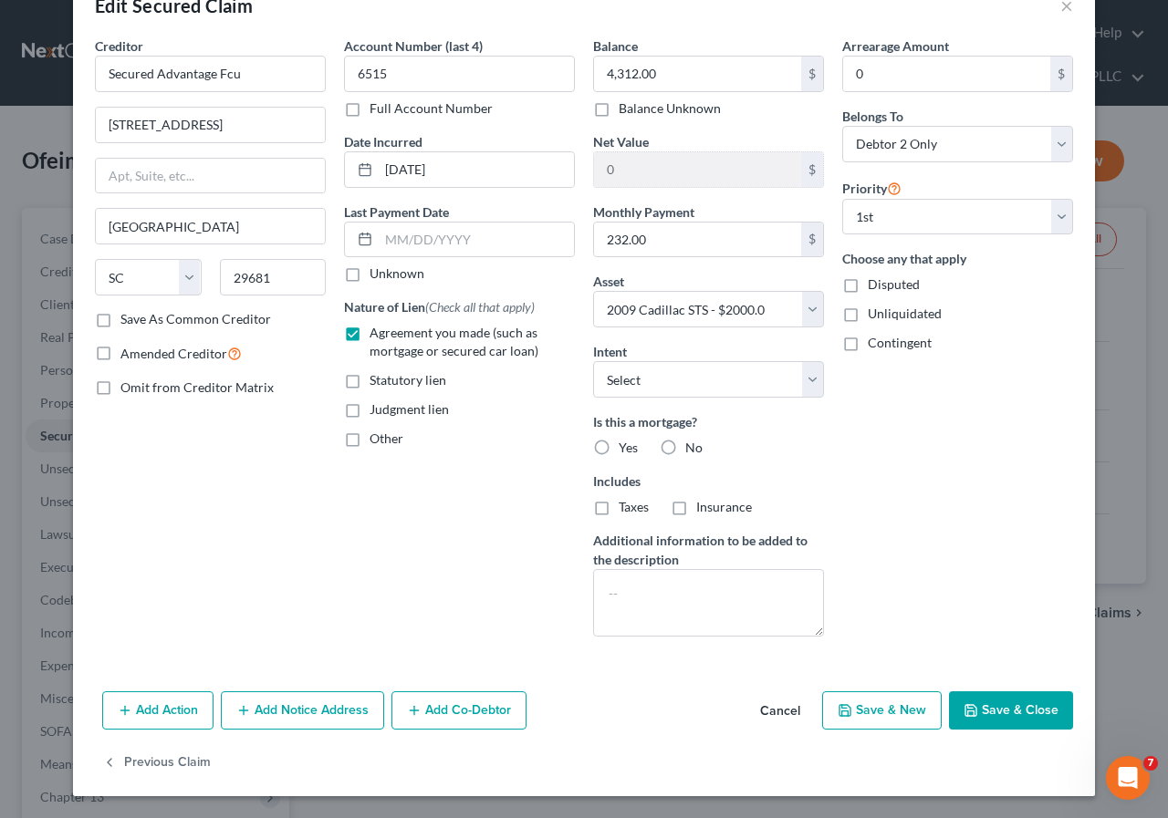
click at [990, 713] on button "Save & Close" at bounding box center [1011, 710] width 124 height 38
select select
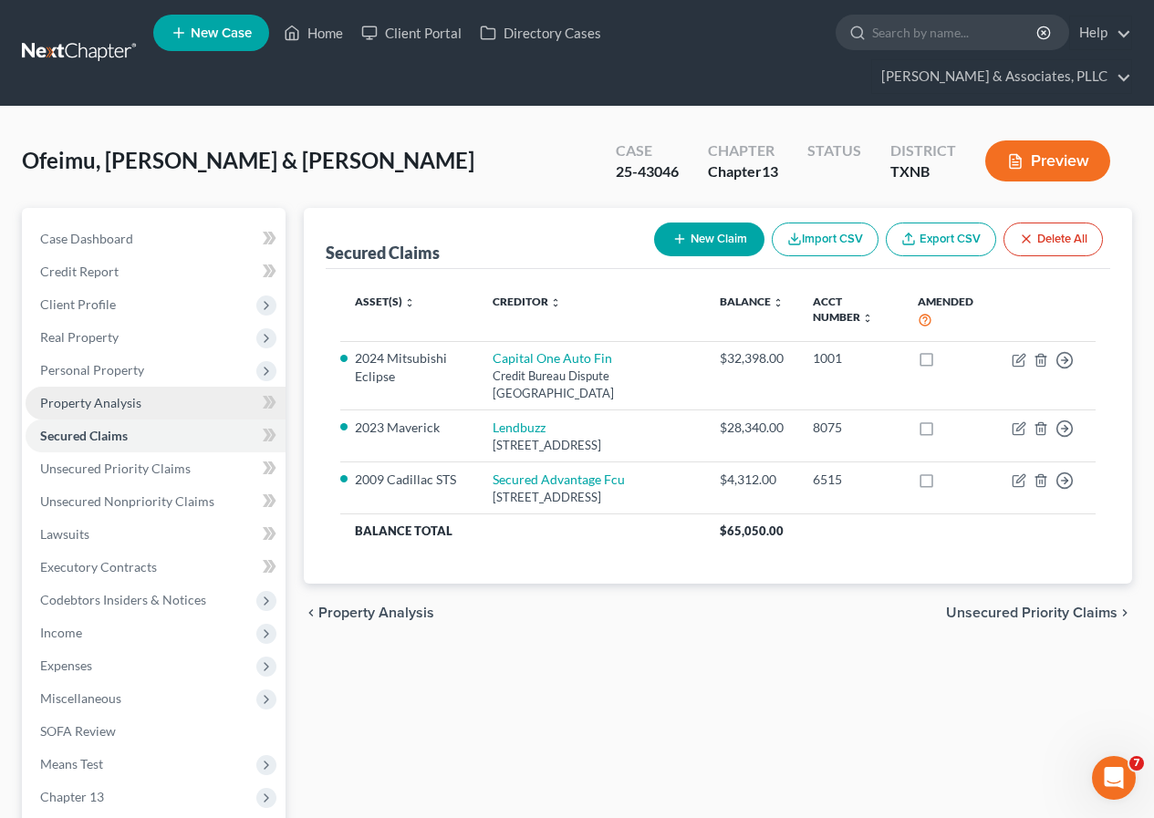
click at [103, 406] on span "Property Analysis" at bounding box center [90, 403] width 101 height 16
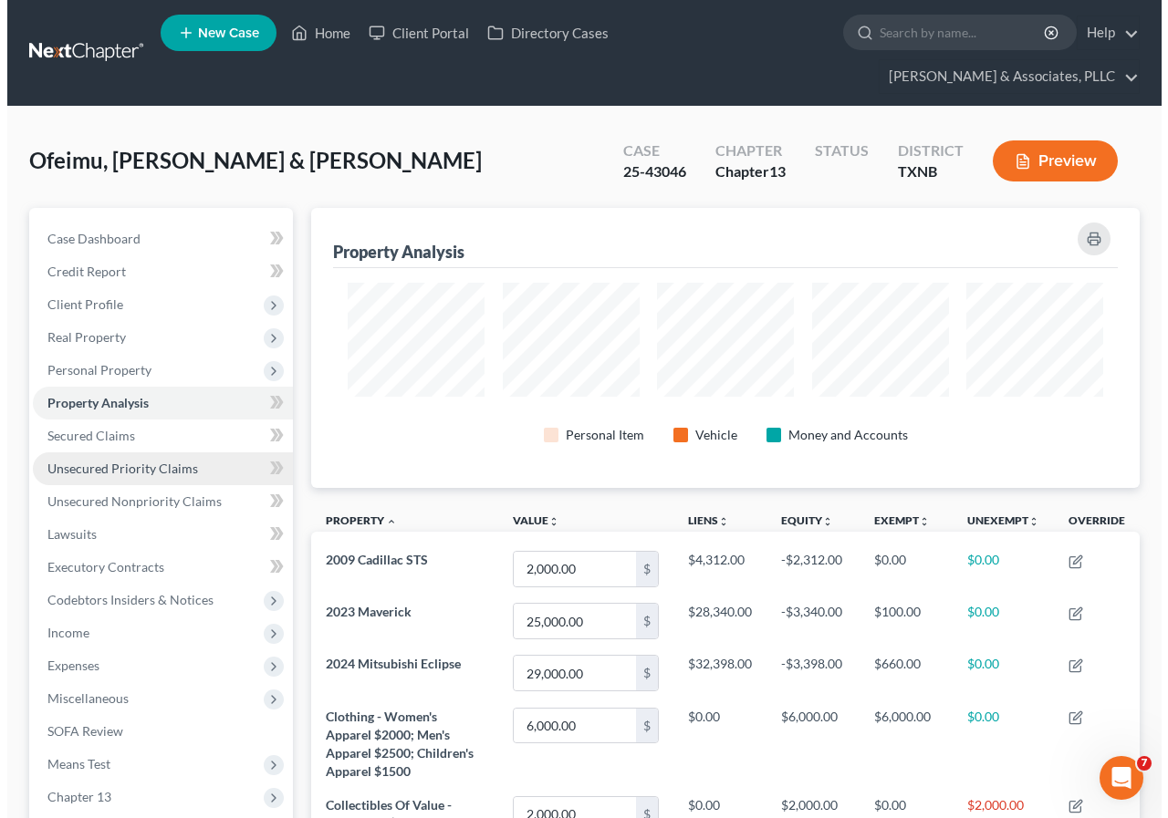
scroll to position [280, 828]
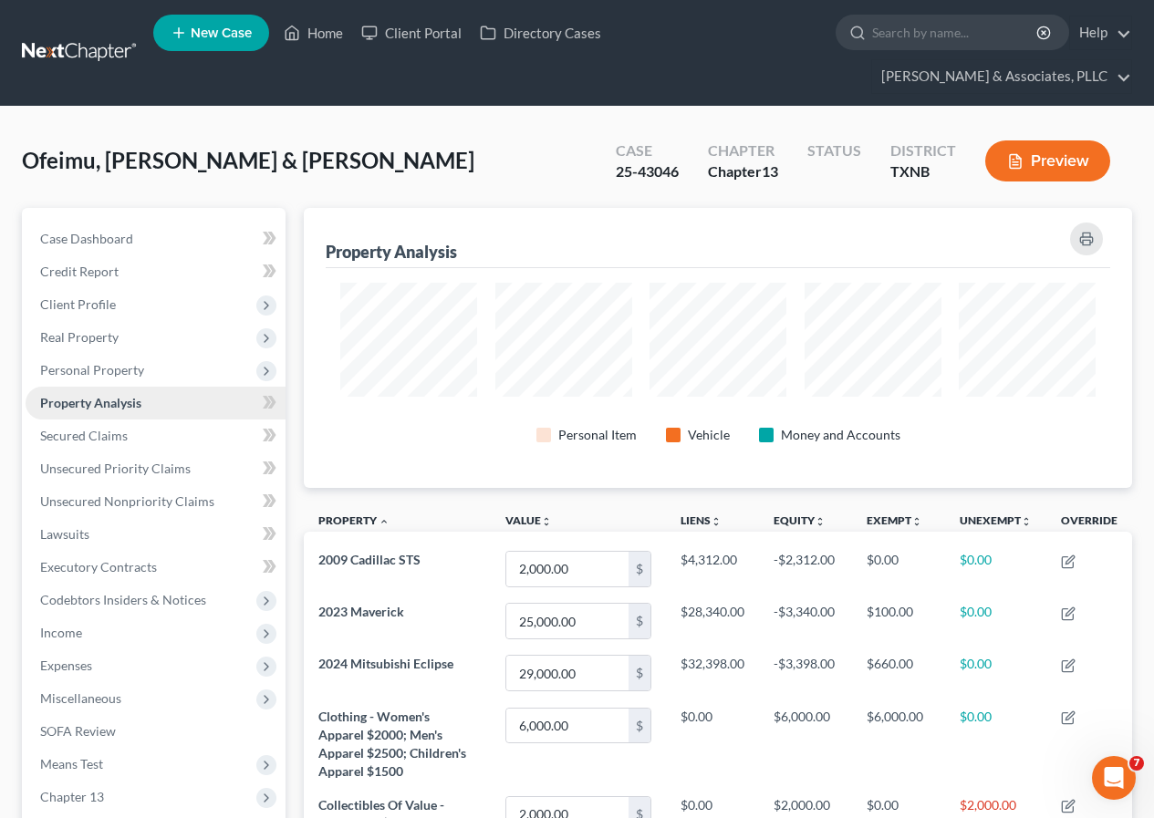
click at [91, 406] on span "Property Analysis" at bounding box center [90, 403] width 101 height 16
click at [97, 370] on span "Personal Property" at bounding box center [92, 370] width 104 height 16
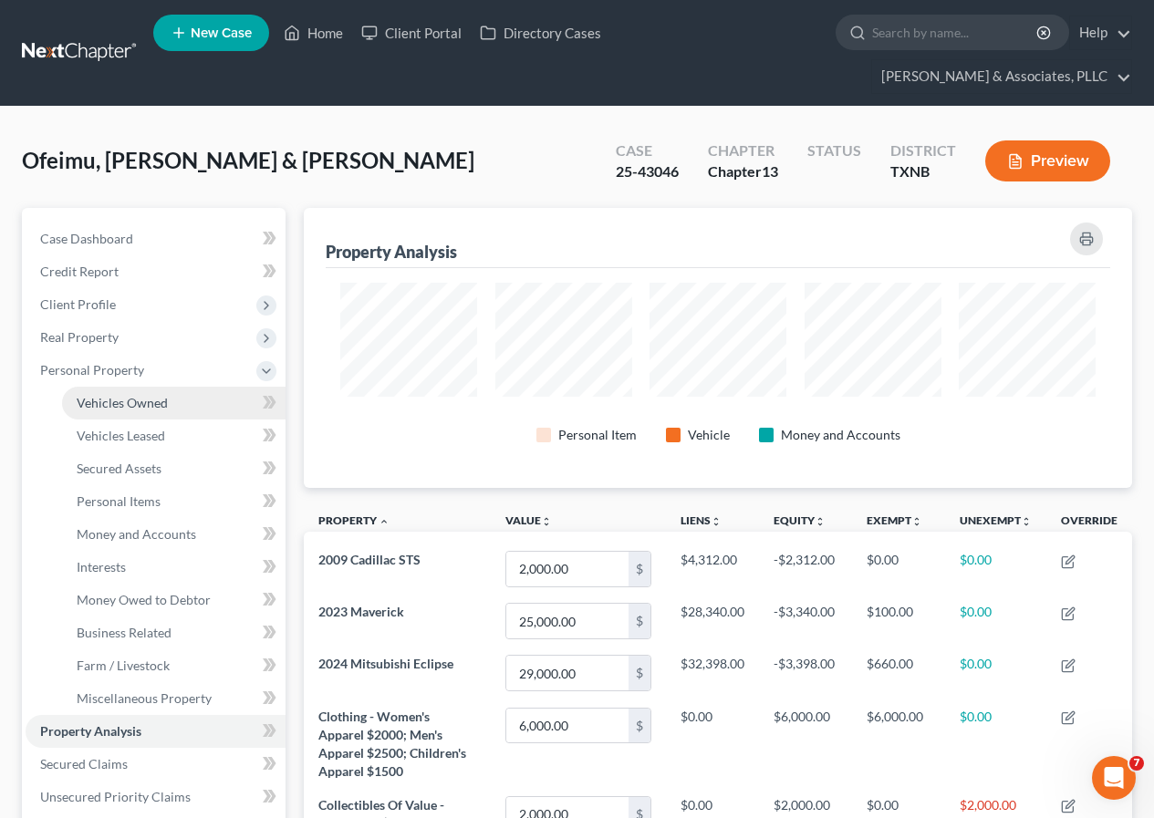
click at [119, 398] on span "Vehicles Owned" at bounding box center [122, 403] width 91 height 16
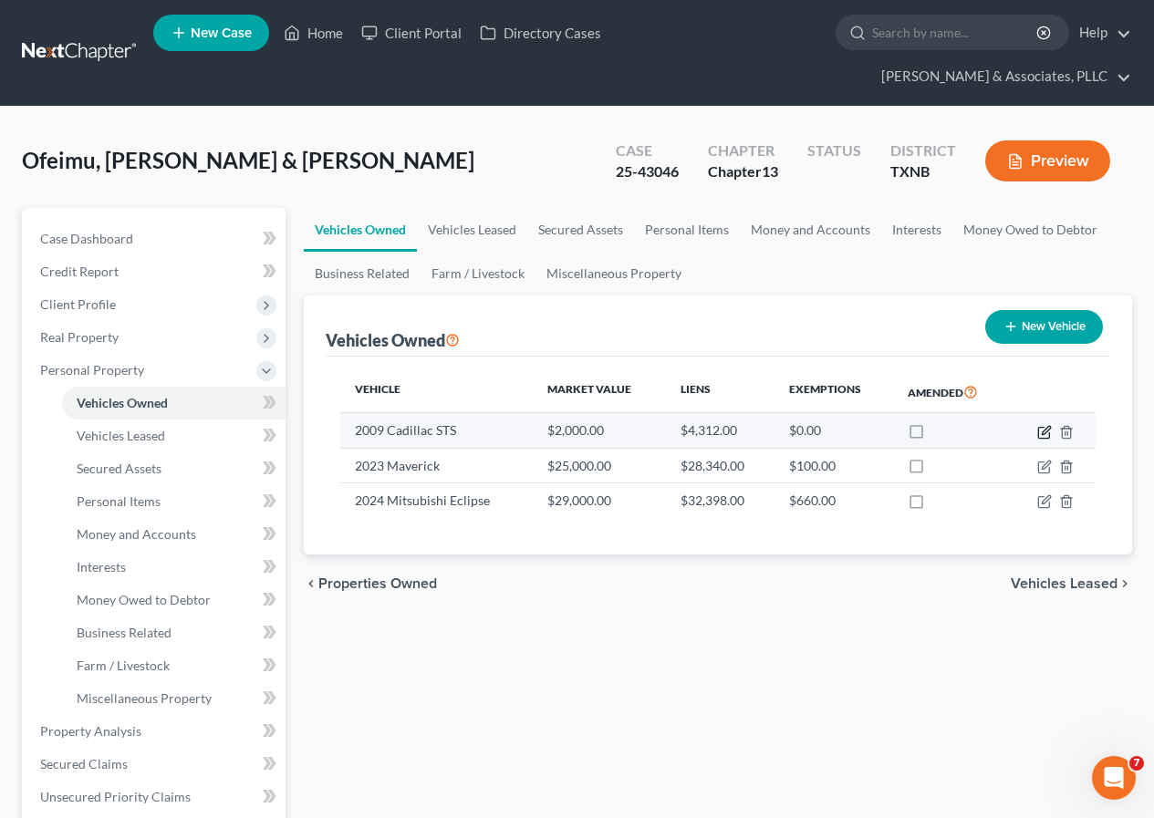
click at [1044, 431] on icon "button" at bounding box center [1046, 430] width 8 height 8
select select "0"
select select "17"
select select "2"
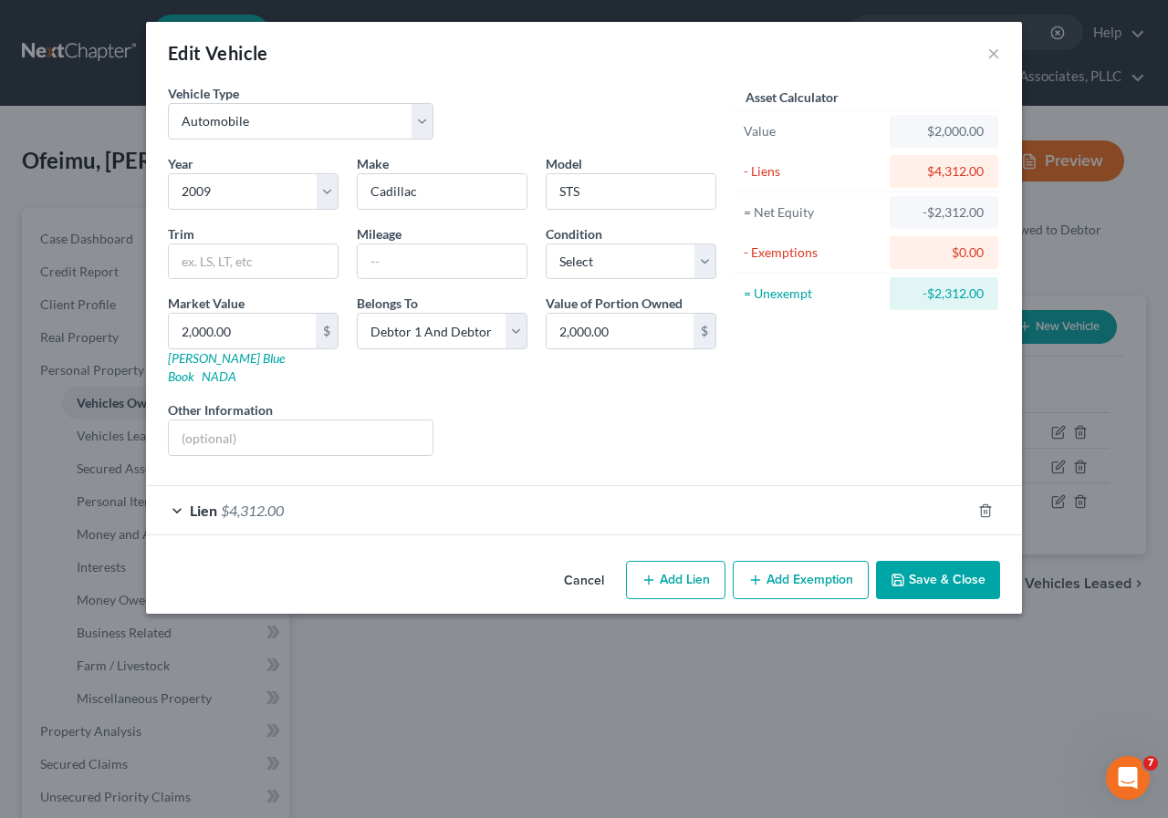
click at [819, 561] on button "Add Exemption" at bounding box center [800, 580] width 136 height 38
select select "2"
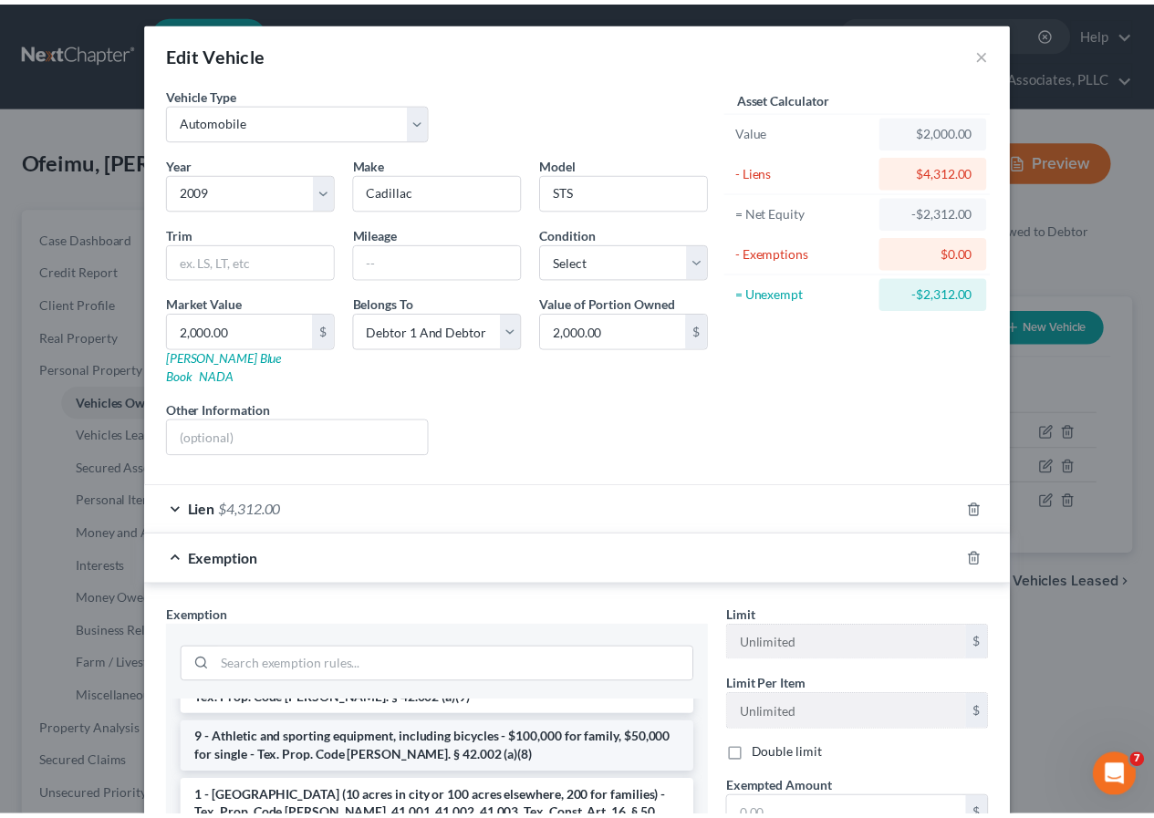
scroll to position [182, 0]
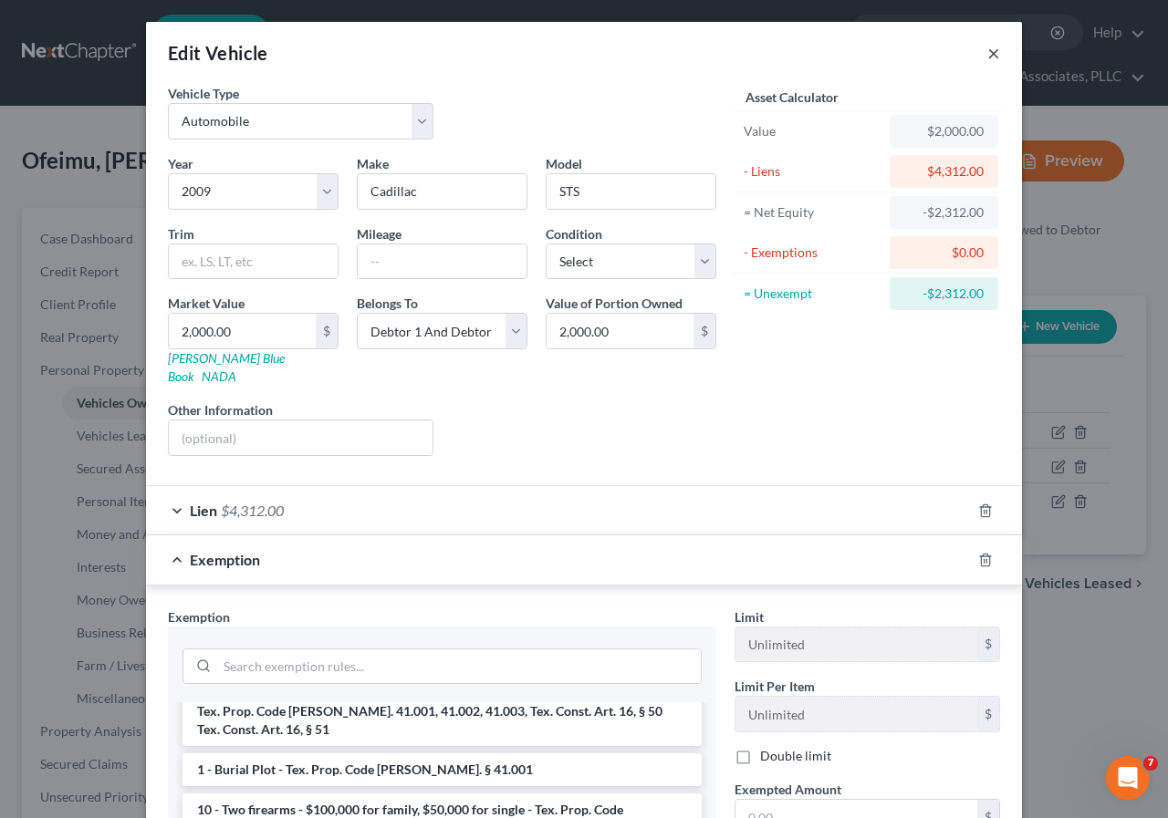
click at [987, 52] on button "×" at bounding box center [993, 53] width 13 height 22
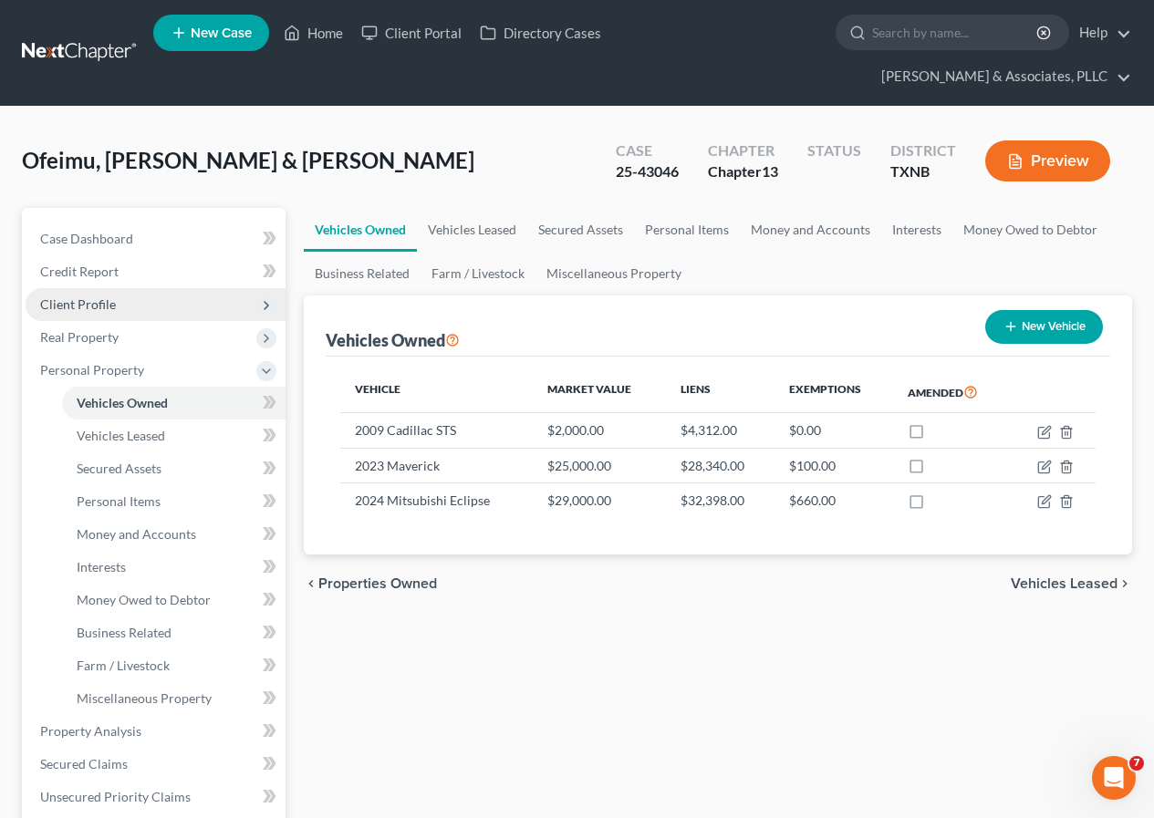
click at [126, 300] on span "Client Profile" at bounding box center [156, 304] width 260 height 33
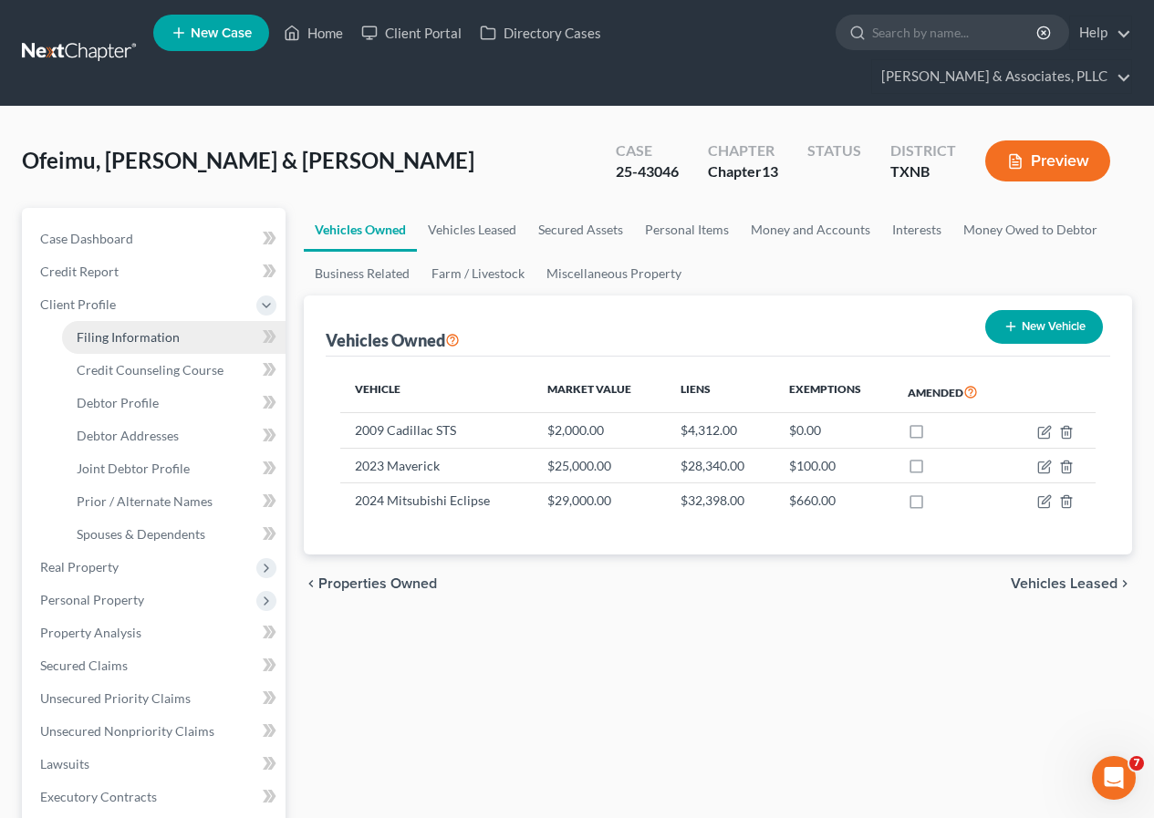
click at [146, 334] on span "Filing Information" at bounding box center [128, 337] width 103 height 16
select select "1"
select select "3"
select select "45"
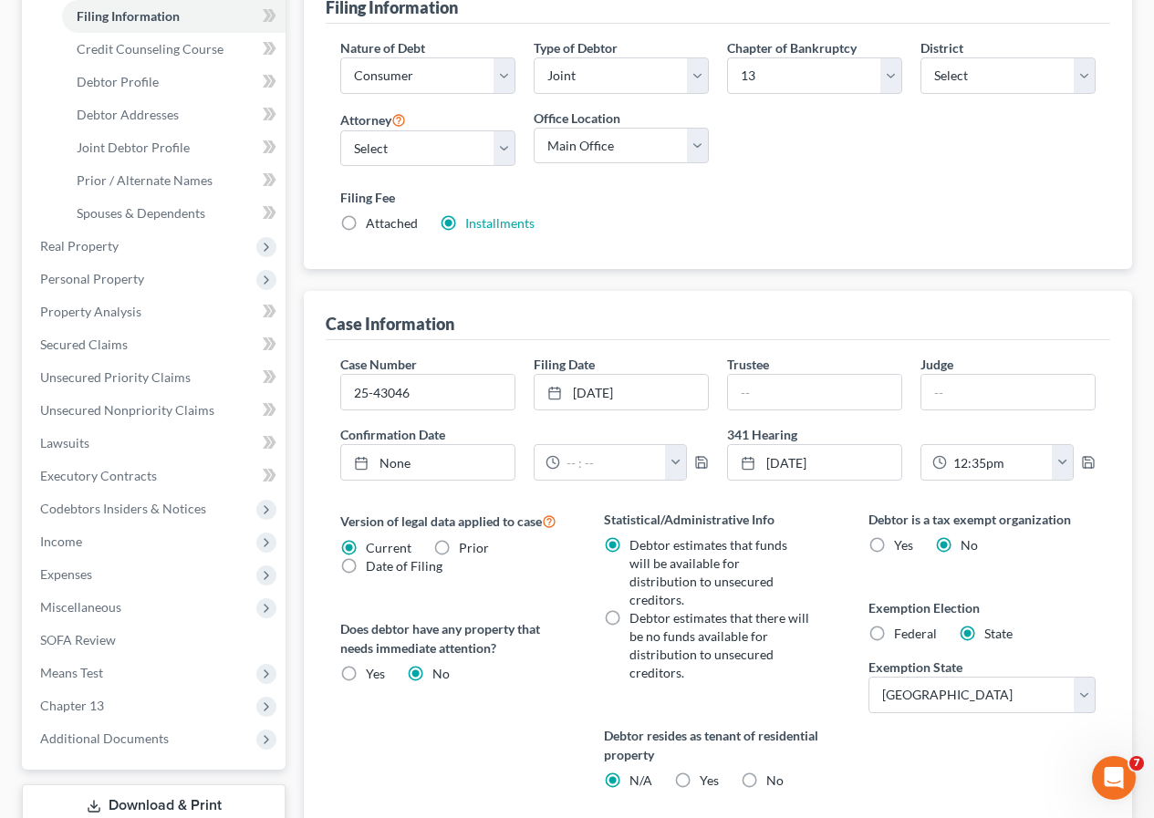
scroll to position [365, 0]
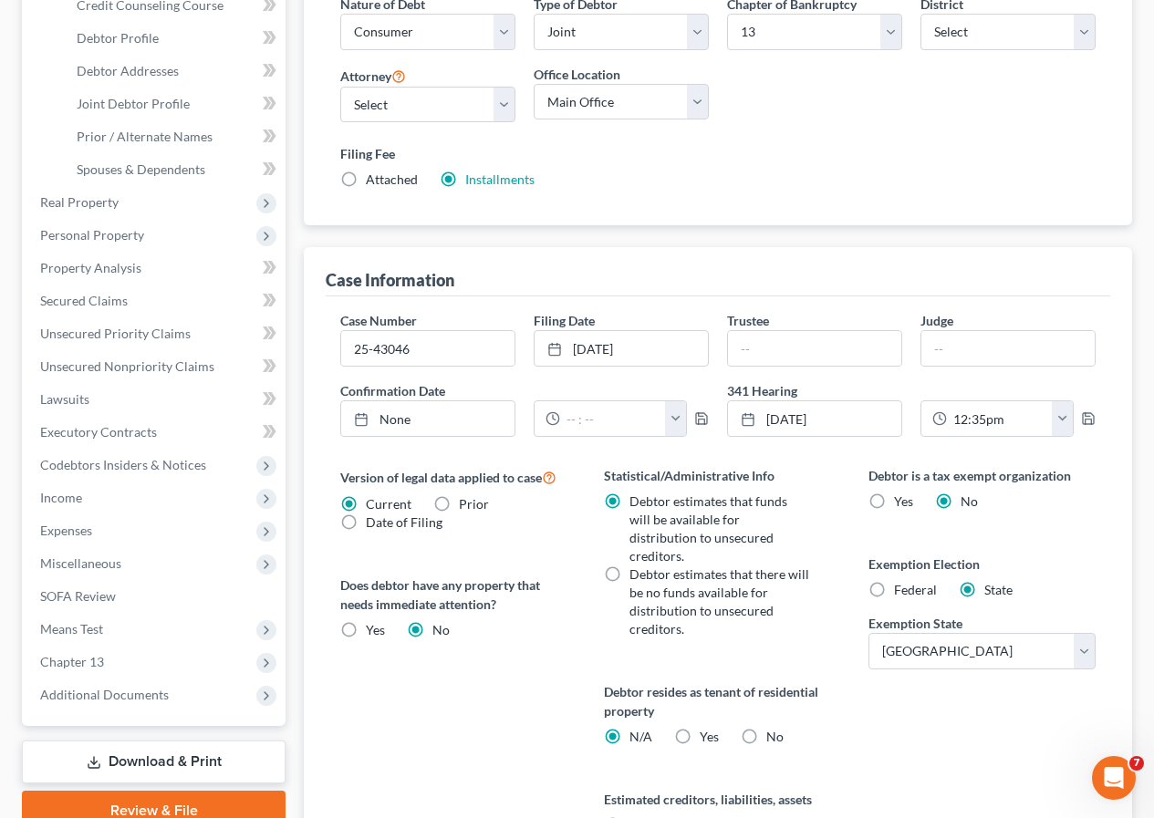
click at [894, 592] on label "Federal" at bounding box center [915, 590] width 43 height 18
click at [901, 592] on input "Federal" at bounding box center [907, 587] width 12 height 12
radio input "true"
radio input "false"
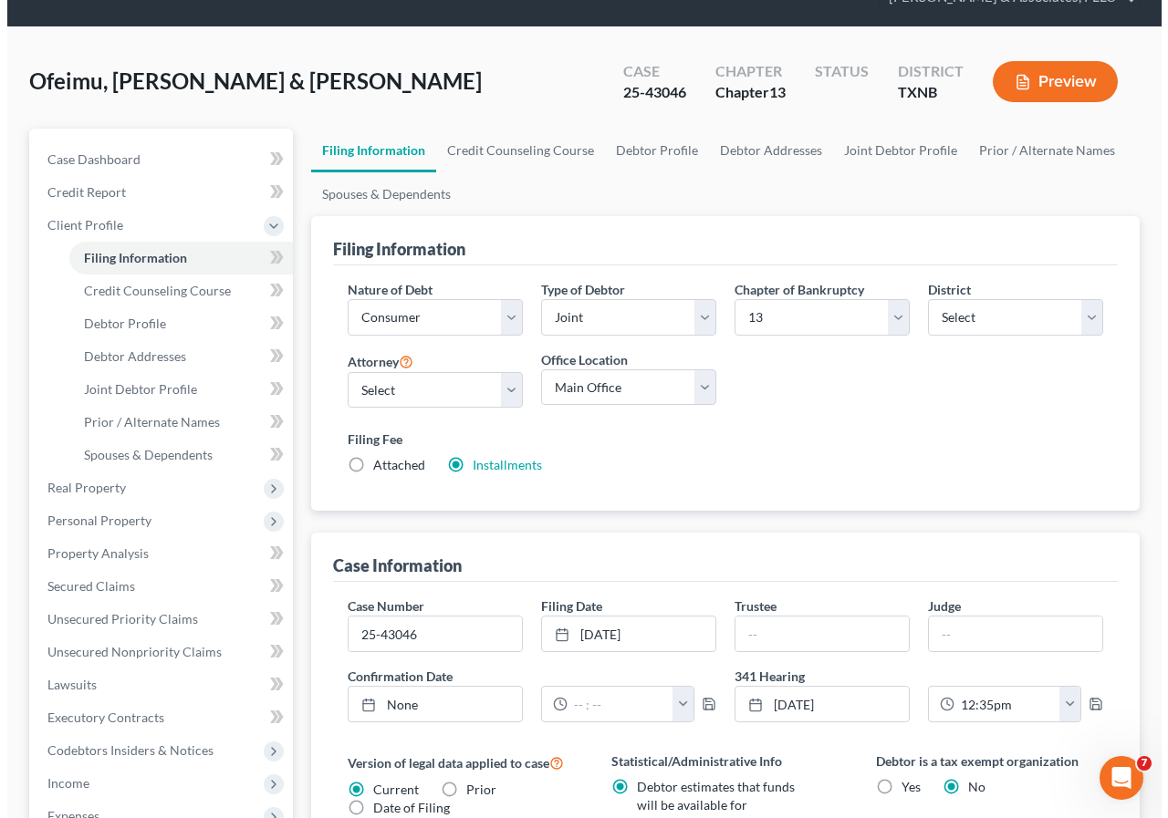
scroll to position [0, 0]
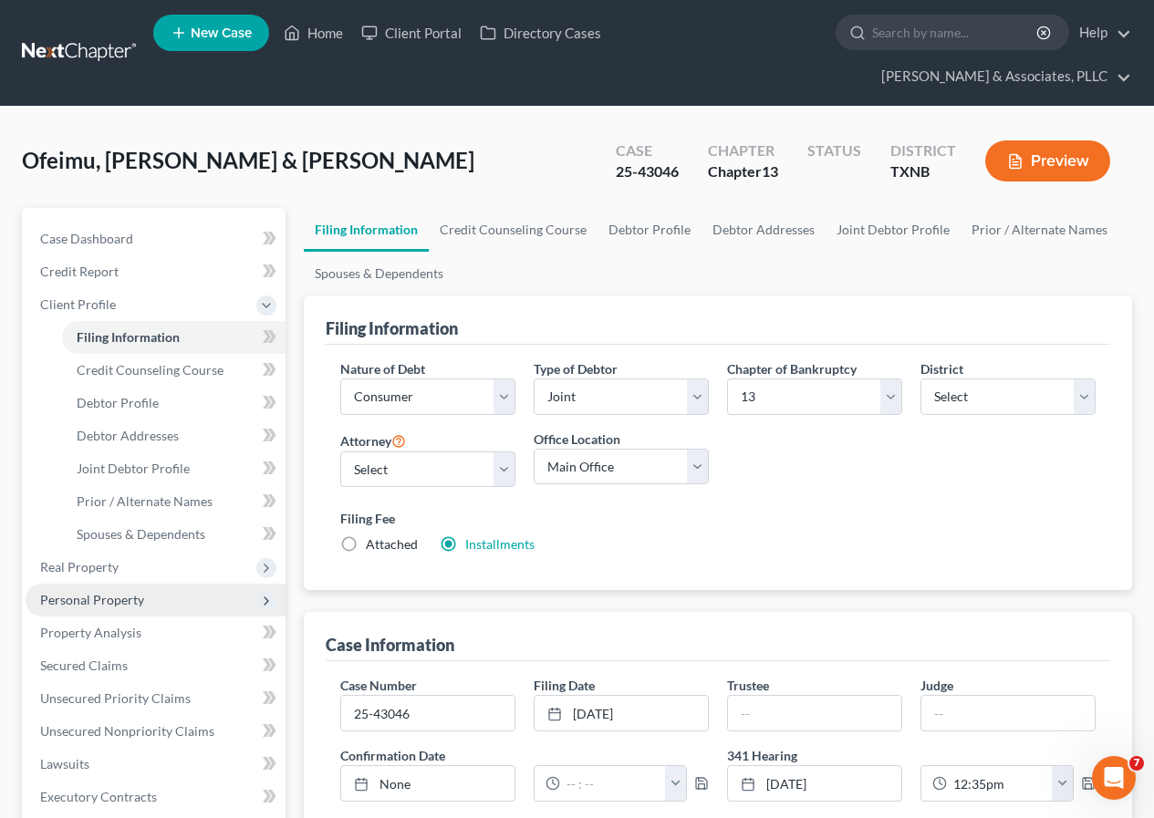
click at [130, 600] on span "Personal Property" at bounding box center [92, 600] width 104 height 16
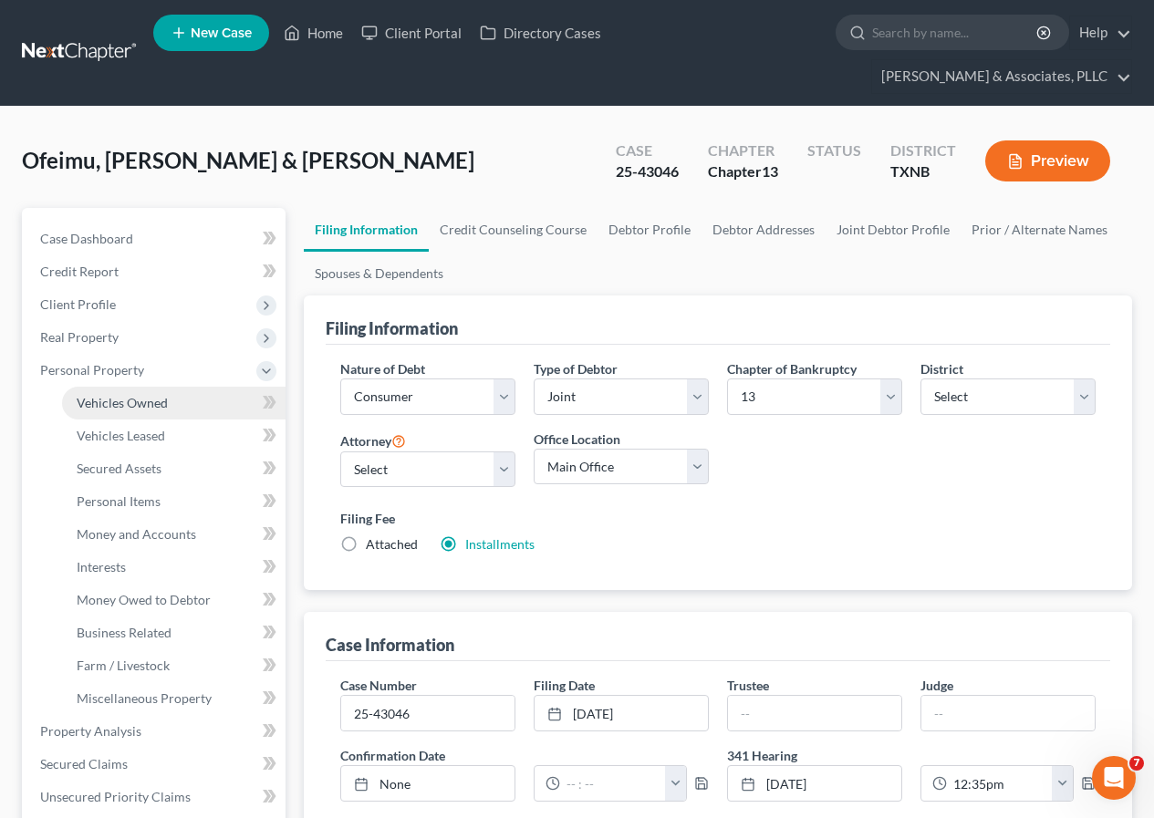
click at [136, 402] on span "Vehicles Owned" at bounding box center [122, 403] width 91 height 16
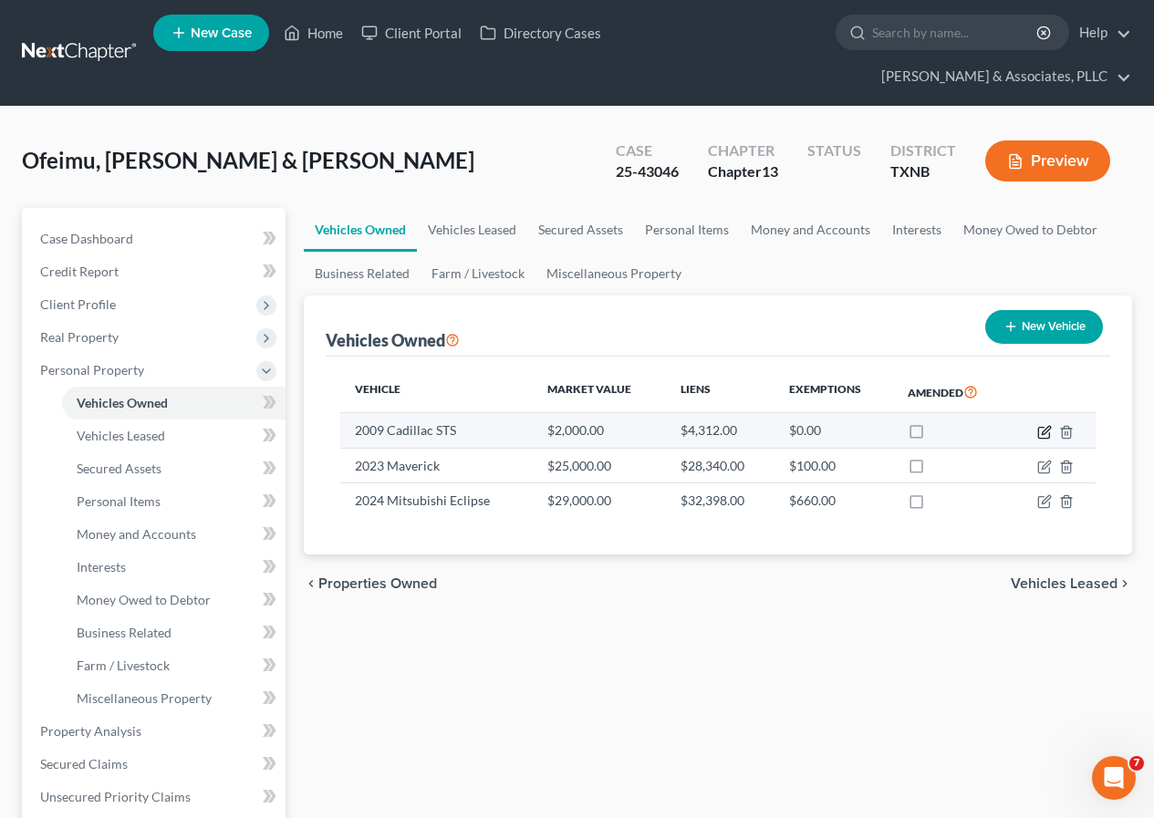
click at [1043, 431] on icon "button" at bounding box center [1046, 430] width 8 height 8
select select "0"
select select "17"
select select "2"
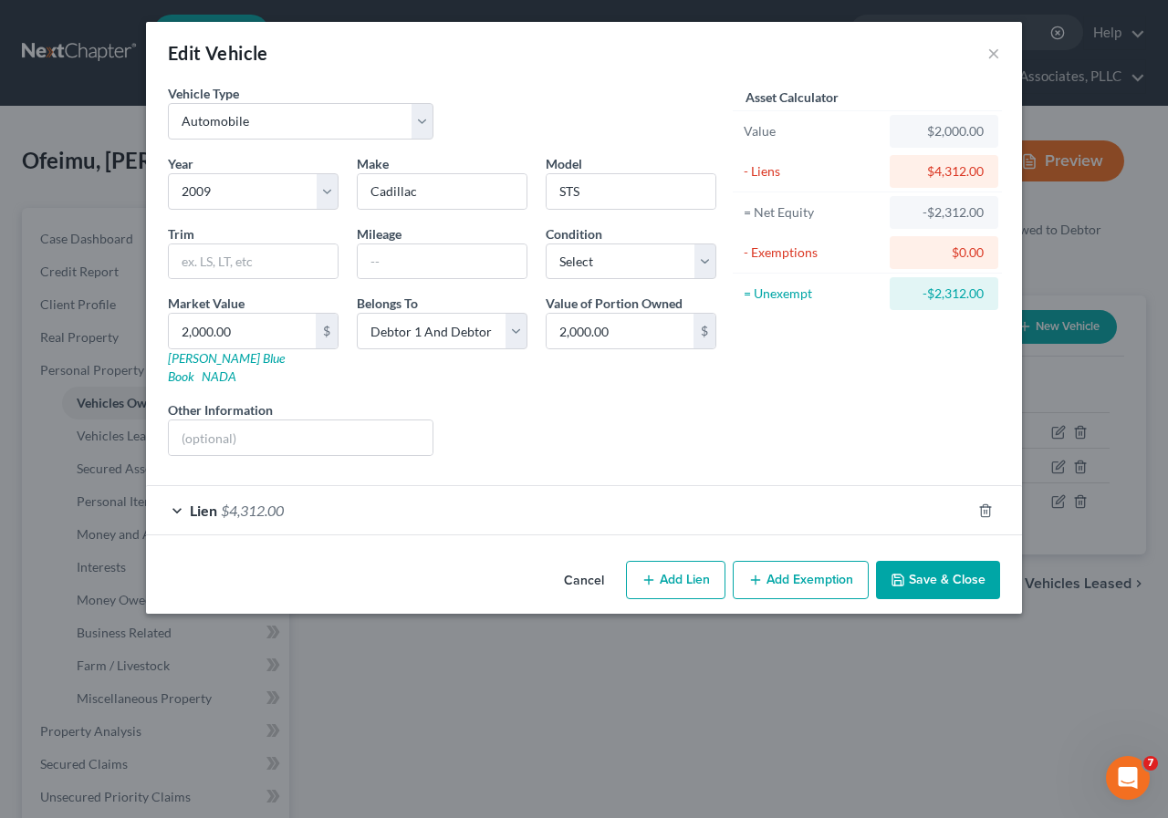
click at [816, 561] on button "Add Exemption" at bounding box center [800, 580] width 136 height 38
select select "2"
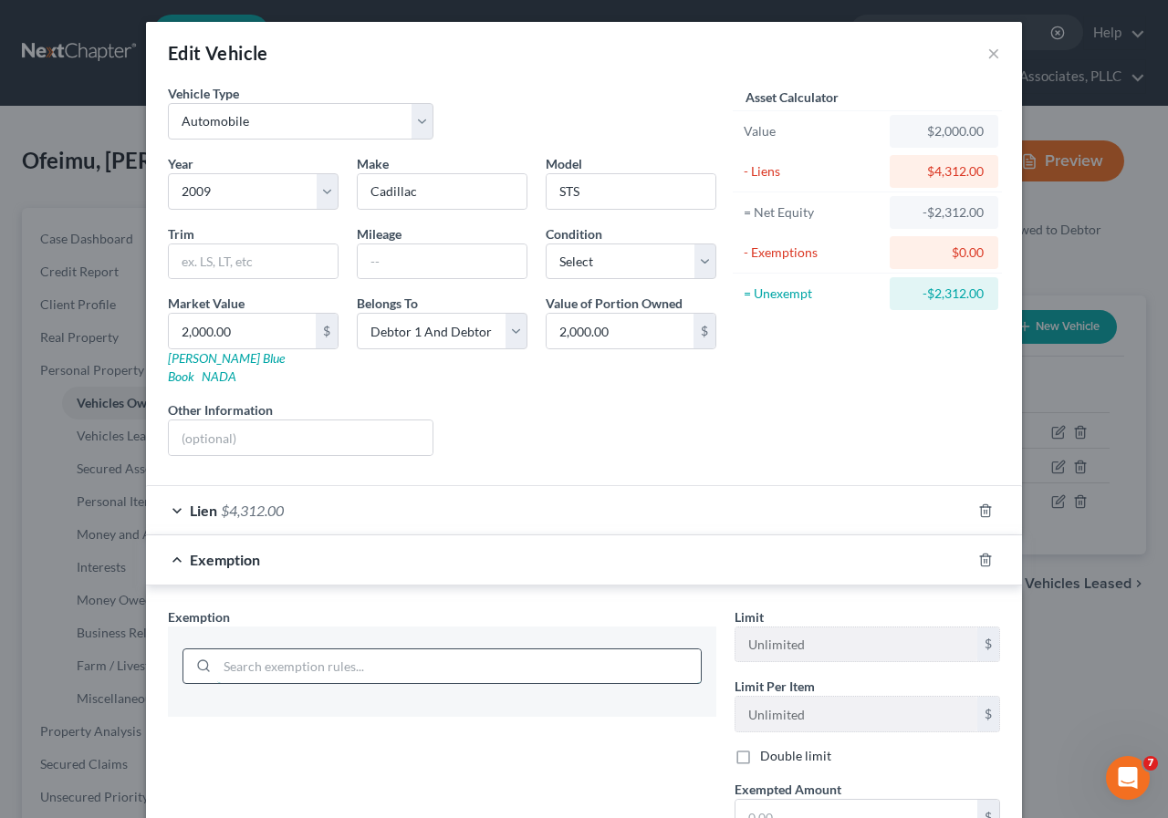
click at [296, 652] on input "search" at bounding box center [458, 666] width 483 height 35
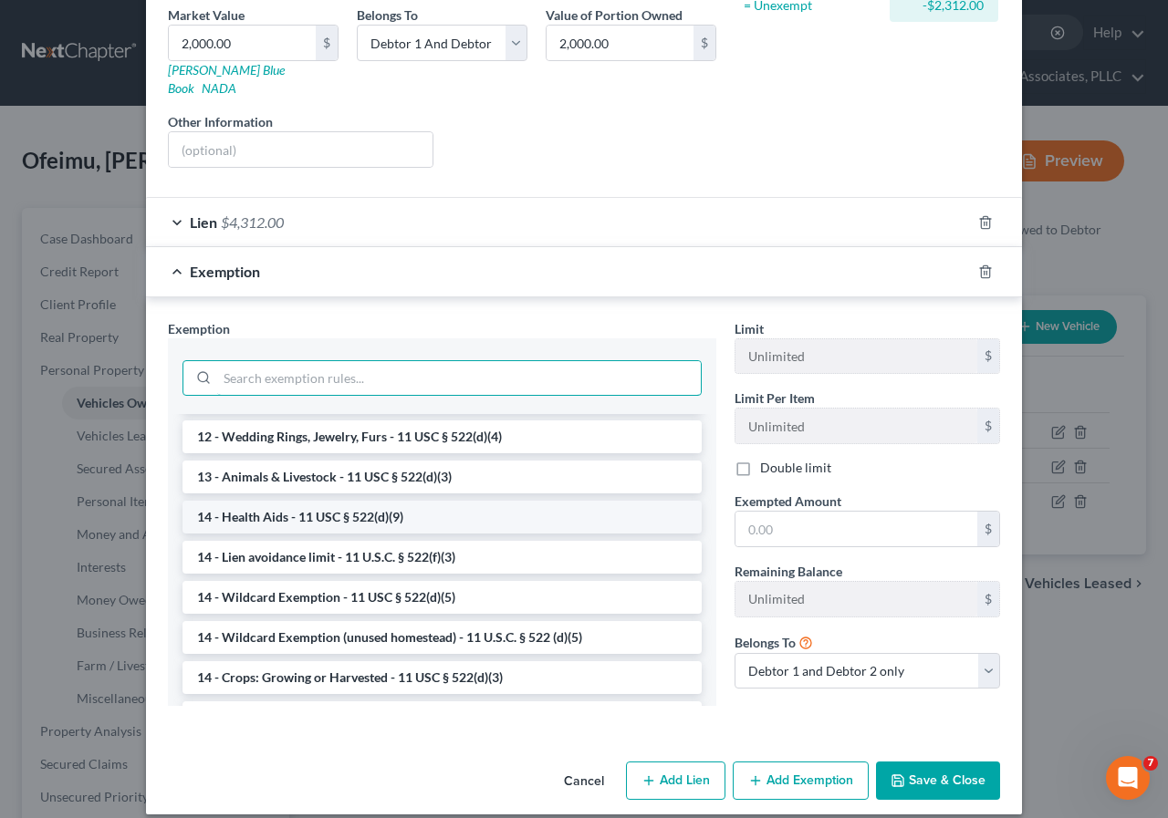
scroll to position [274, 0]
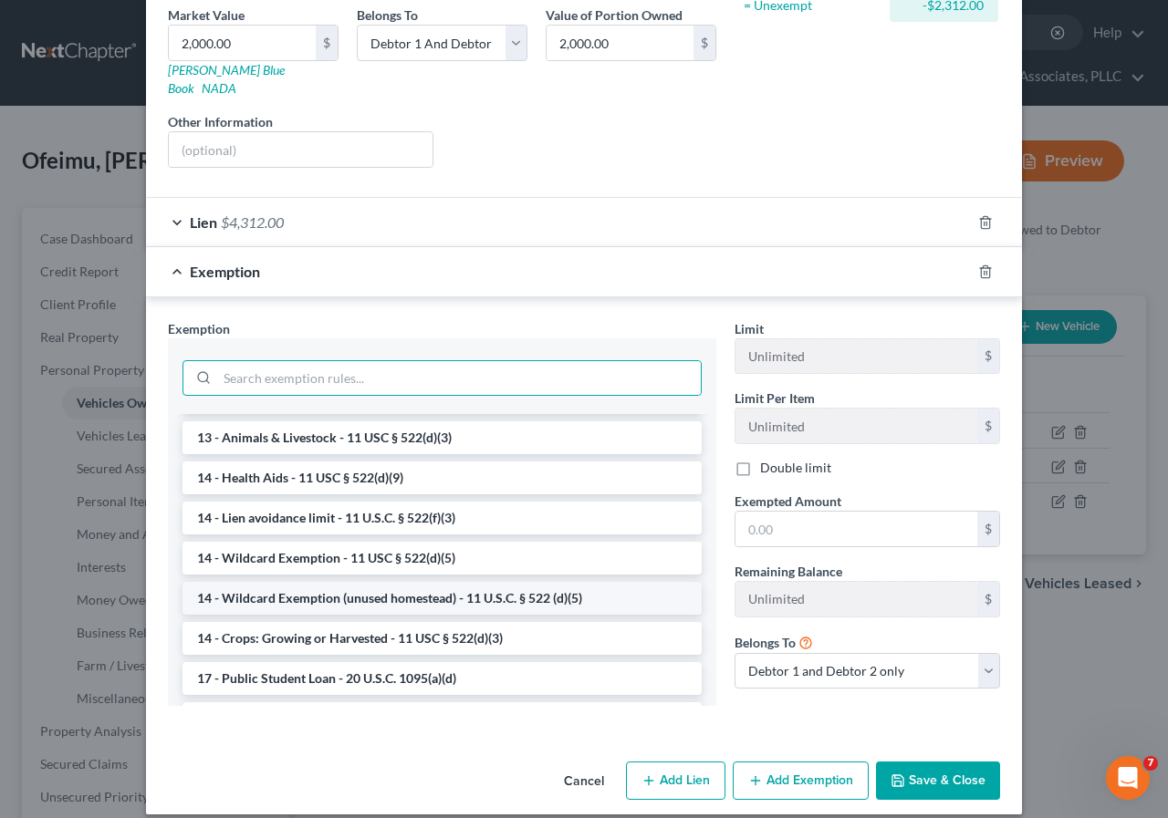
click at [323, 582] on li "14 - Wildcard Exemption (unused homestead) - 11 U.S.C. § 522 (d)(5)" at bounding box center [441, 598] width 519 height 33
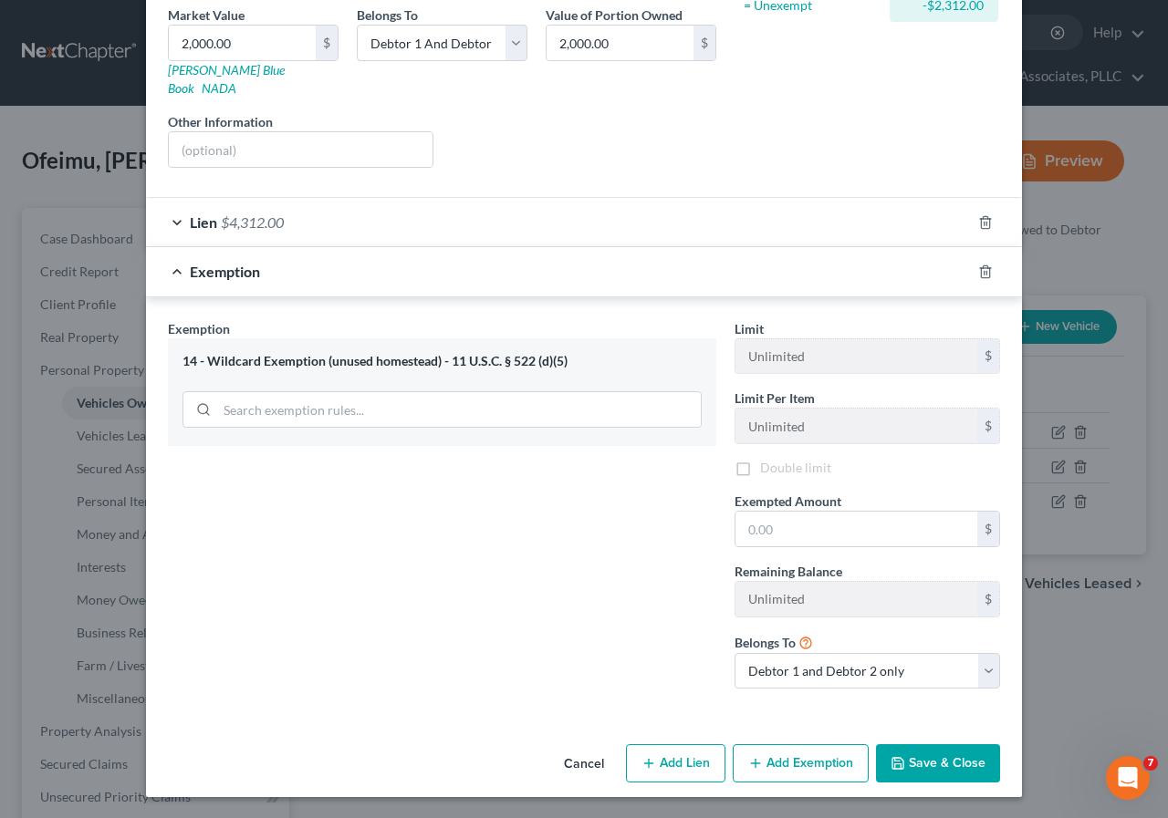
scroll to position [271, 0]
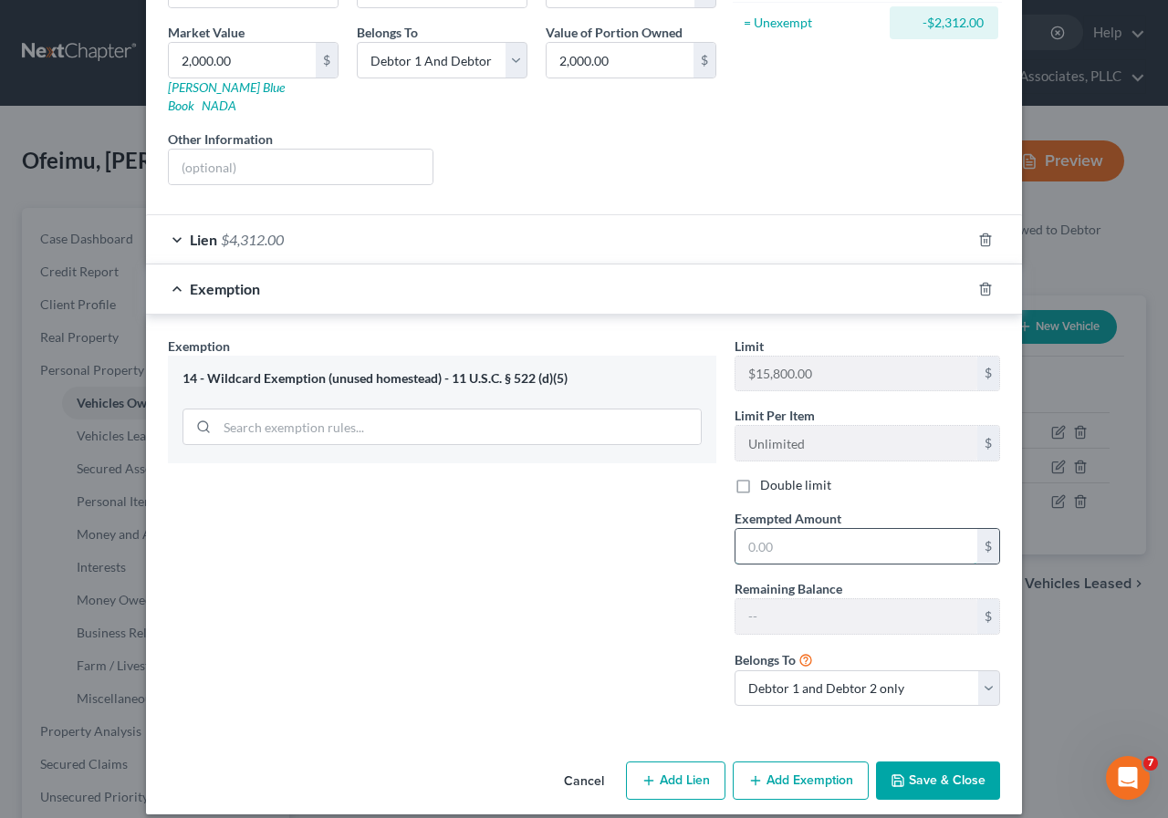
click at [735, 529] on input "text" at bounding box center [856, 546] width 242 height 35
type input "100"
drag, startPoint x: 919, startPoint y: 760, endPoint x: 582, endPoint y: 652, distance: 353.4
click at [919, 762] on button "Save & Close" at bounding box center [938, 781] width 124 height 38
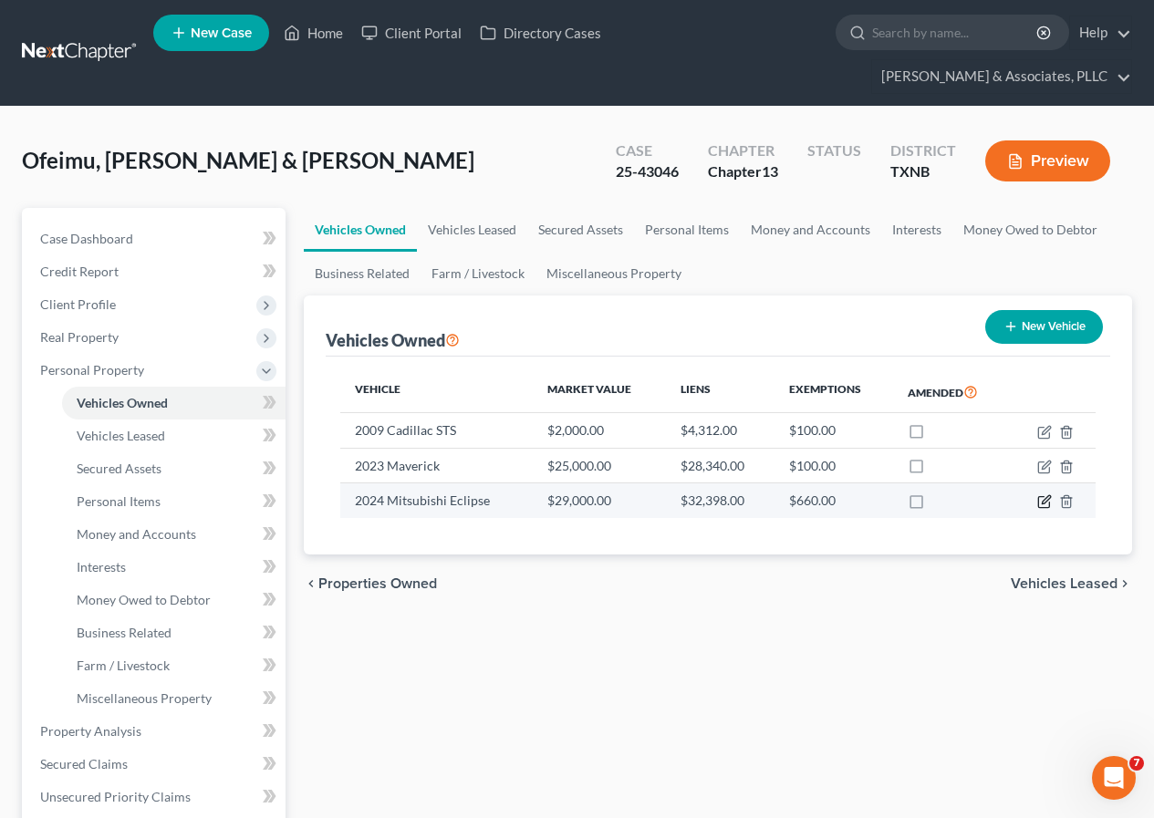
click at [1041, 503] on icon "button" at bounding box center [1044, 501] width 15 height 15
select select "0"
select select "2"
select select "1"
select select "2"
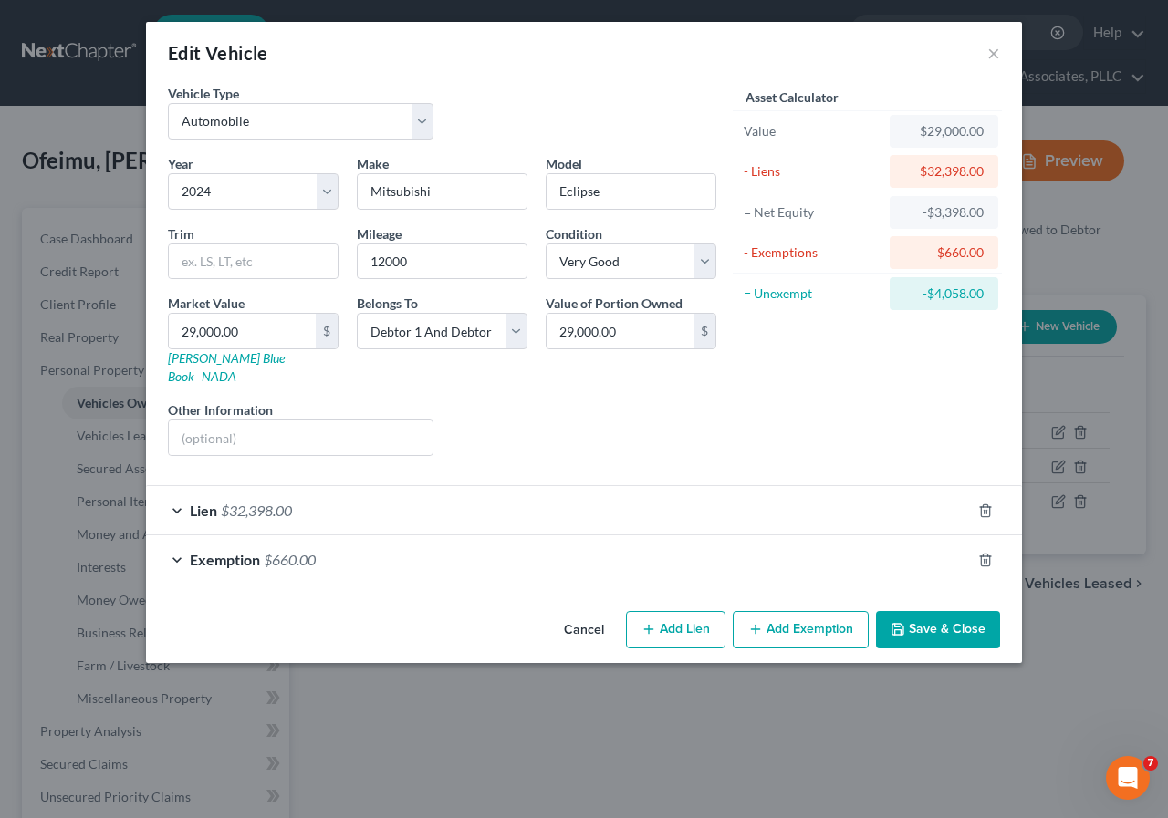
click at [301, 551] on span "$660.00" at bounding box center [290, 559] width 52 height 17
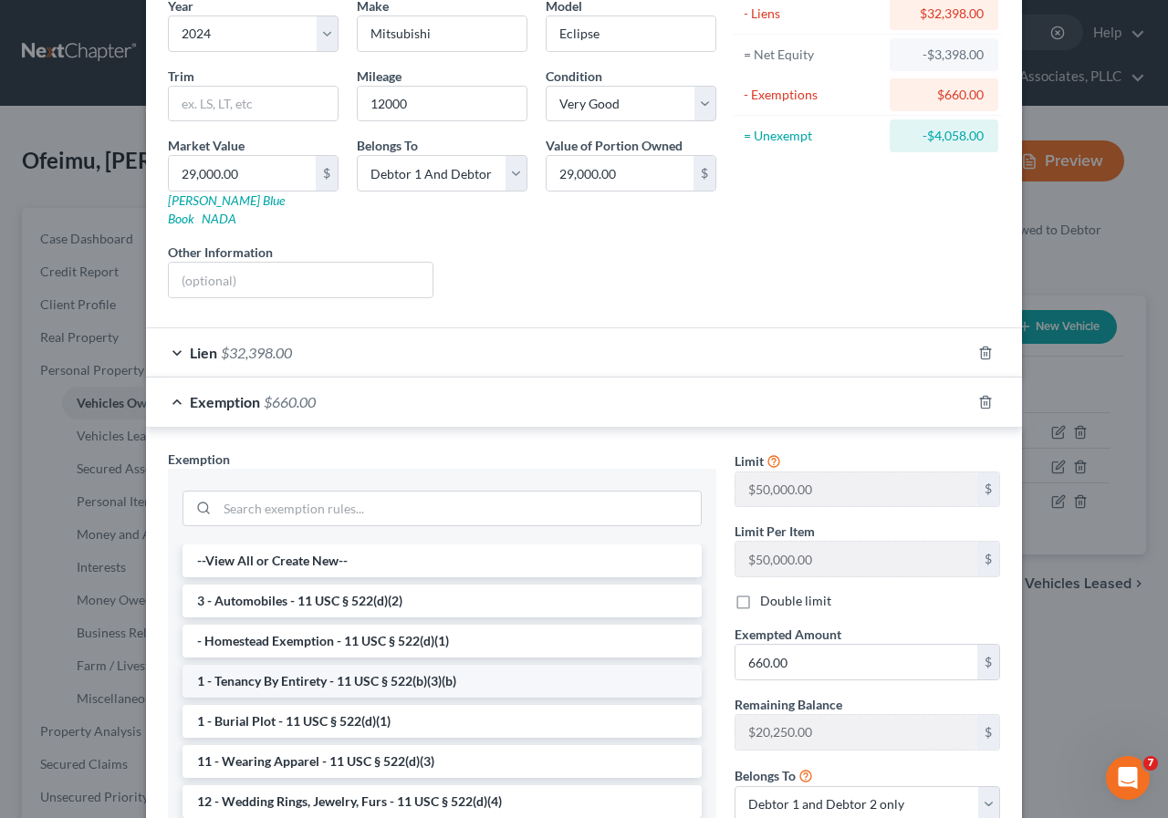
scroll to position [182, 0]
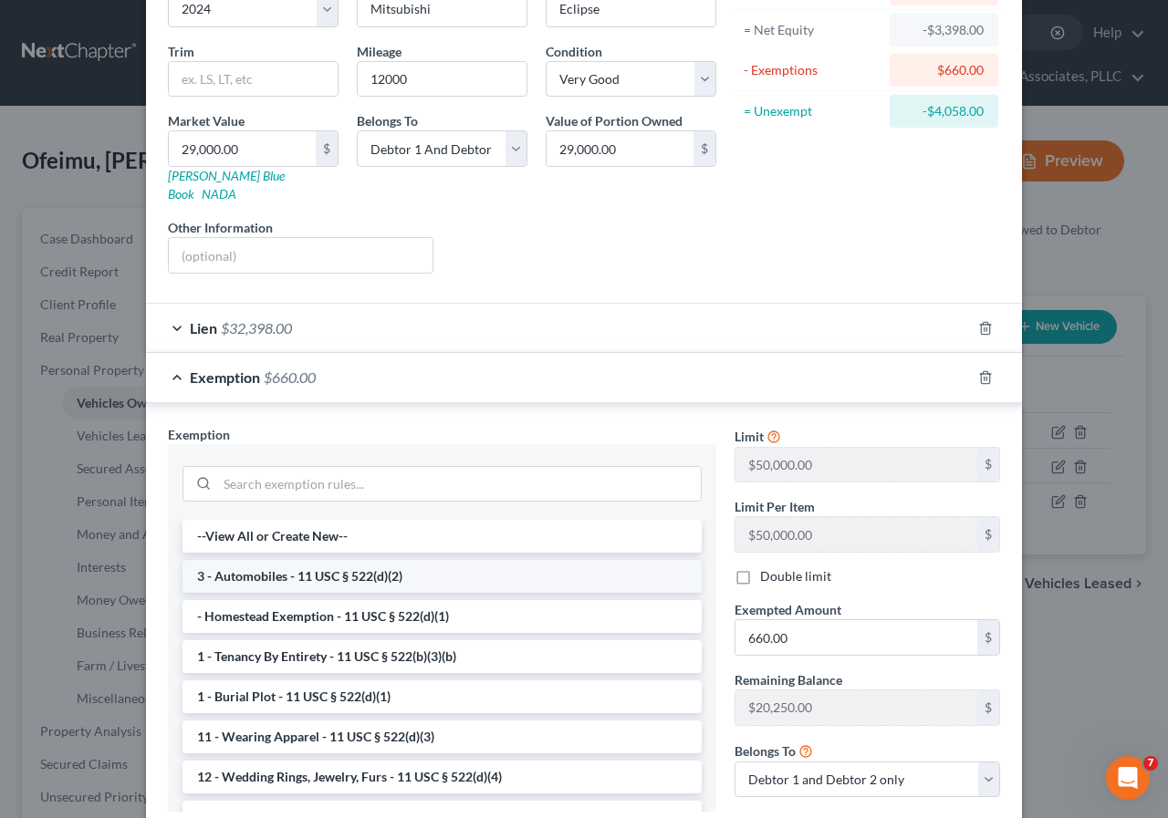
click at [297, 564] on li "3 - Automobiles - 11 USC § 522(d)(2)" at bounding box center [441, 576] width 519 height 33
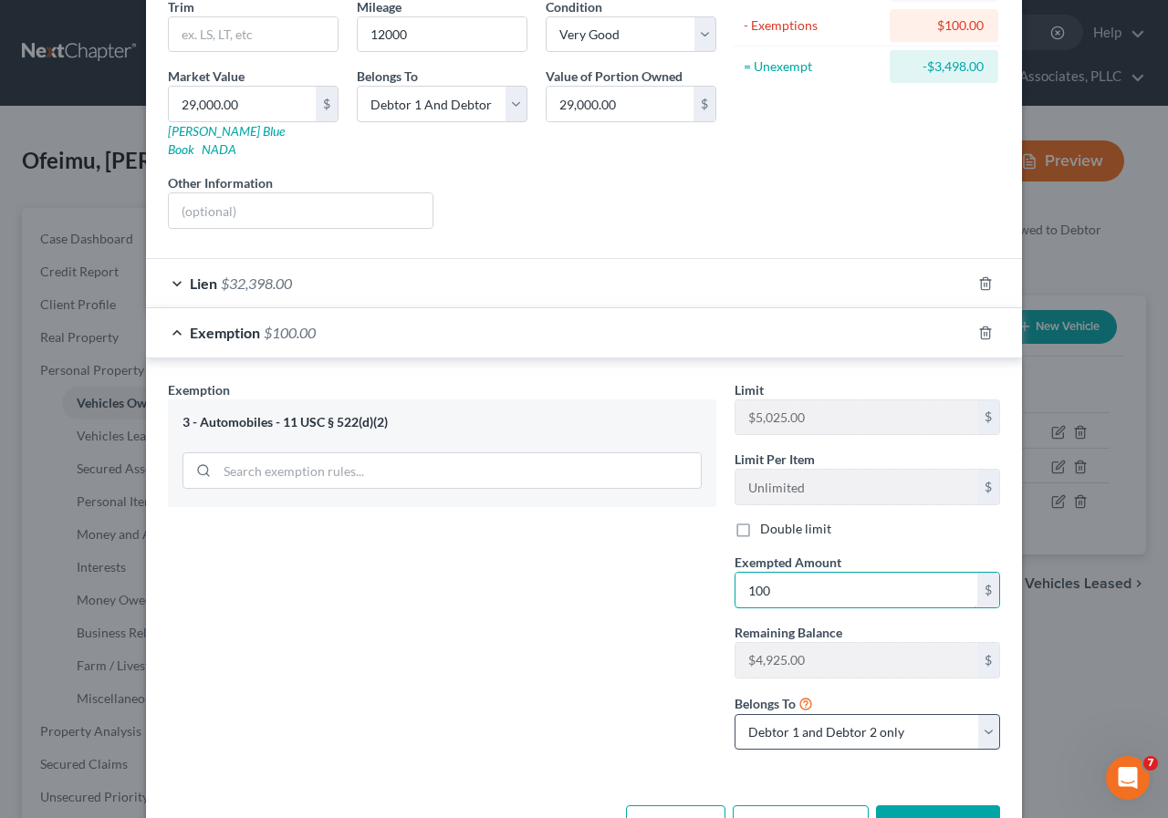
scroll to position [271, 0]
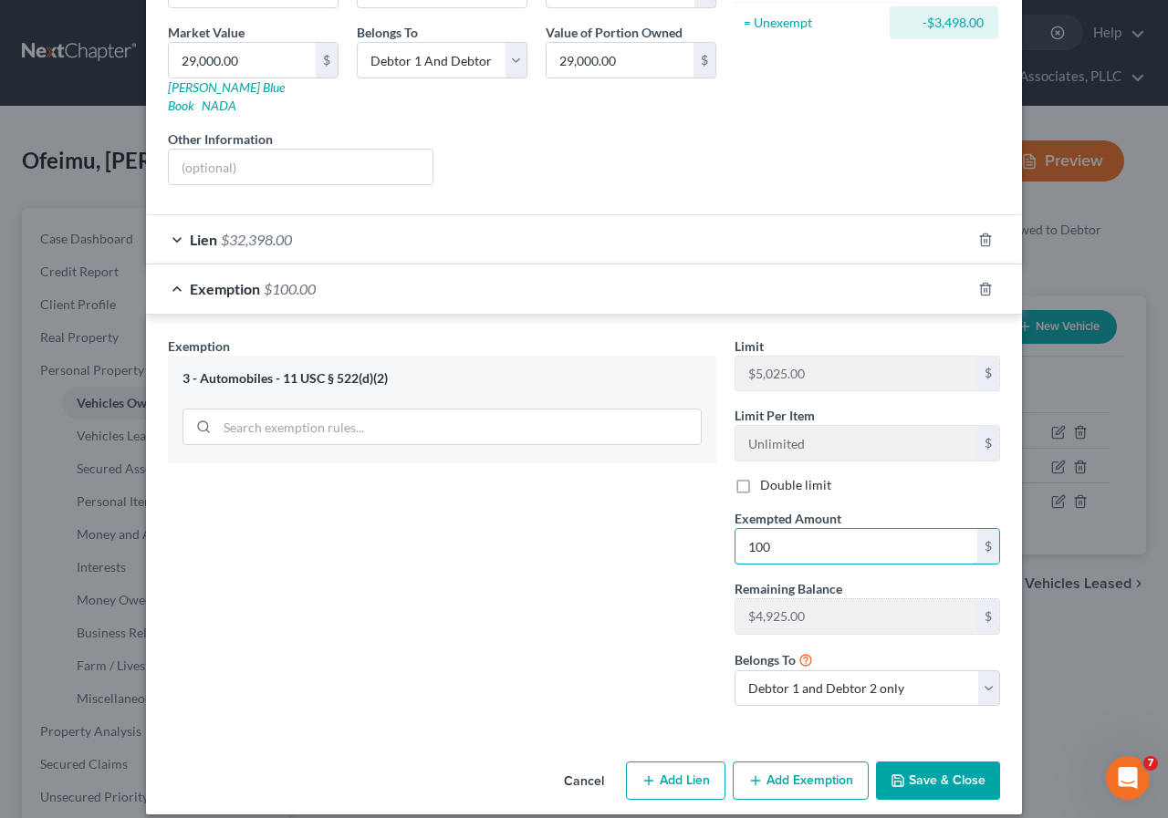
type input "100"
click at [932, 766] on button "Save & Close" at bounding box center [938, 781] width 124 height 38
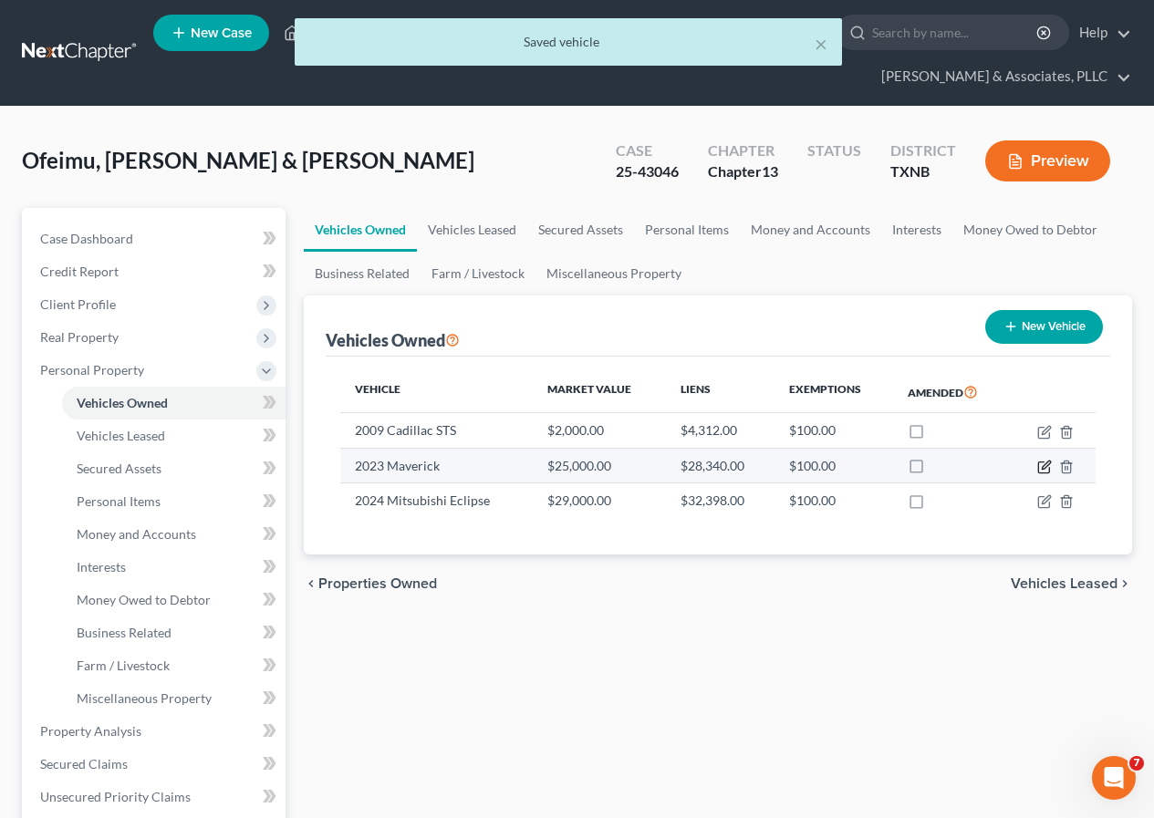
click at [1048, 465] on icon "button" at bounding box center [1046, 465] width 8 height 8
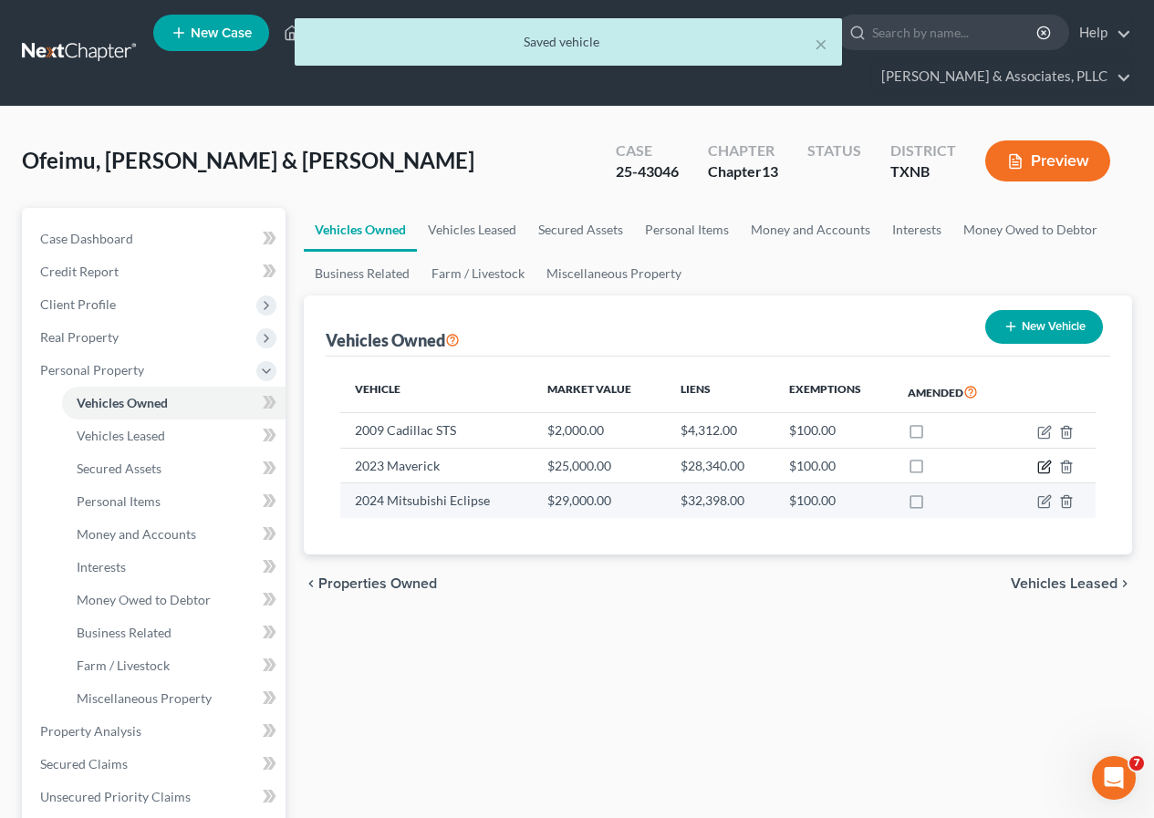
select select "0"
select select "3"
select select "1"
select select "2"
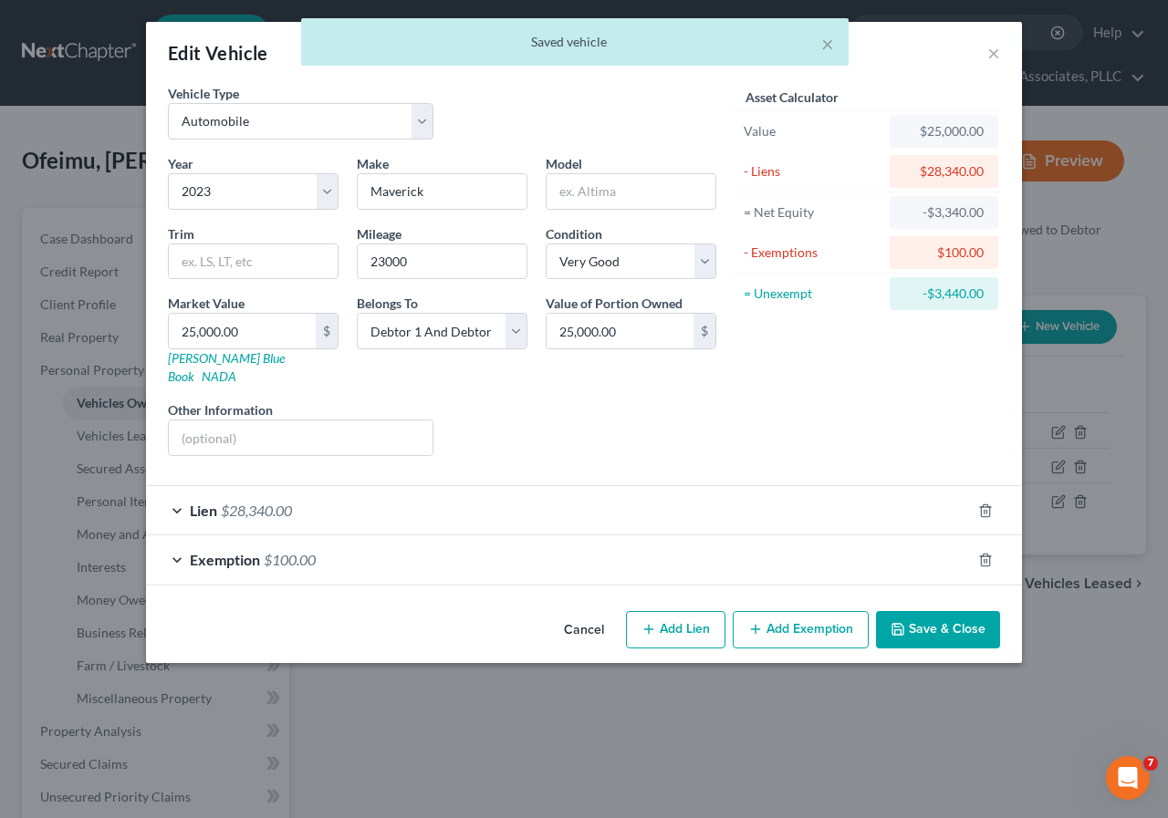
click at [294, 551] on span "$100.00" at bounding box center [290, 559] width 52 height 17
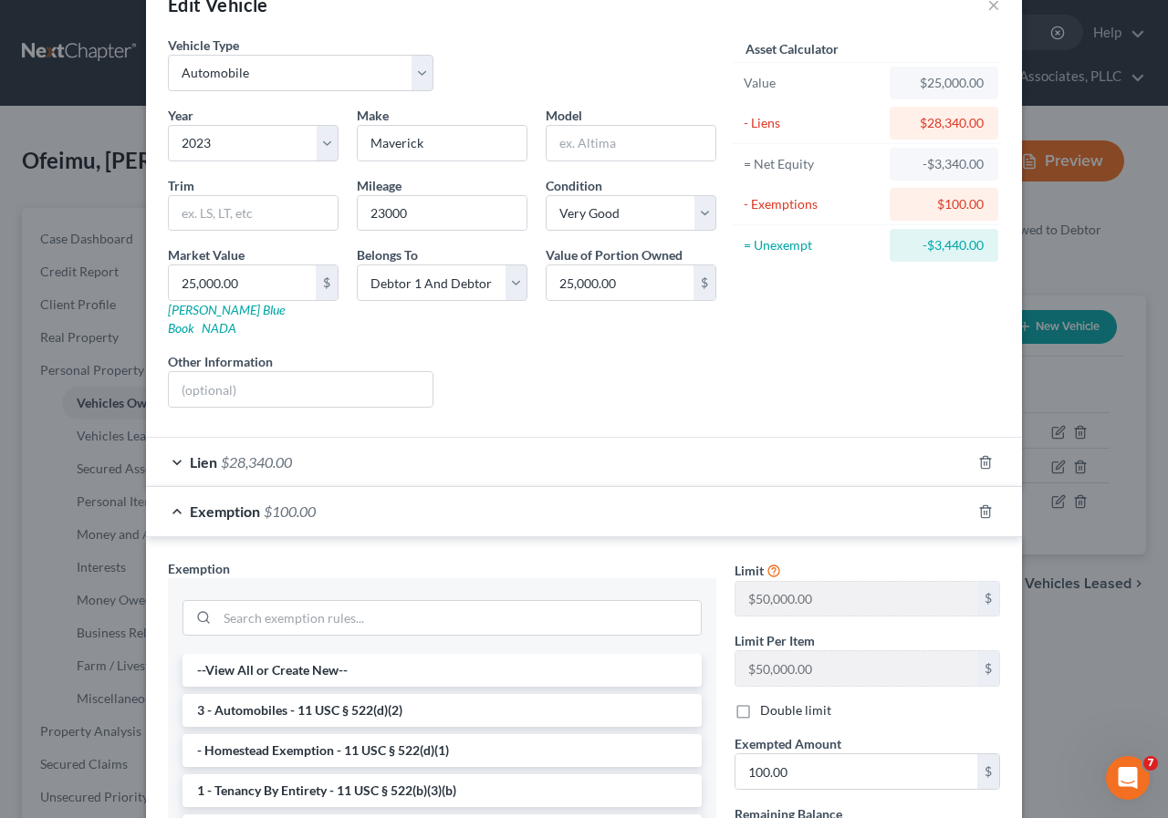
scroll to position [91, 0]
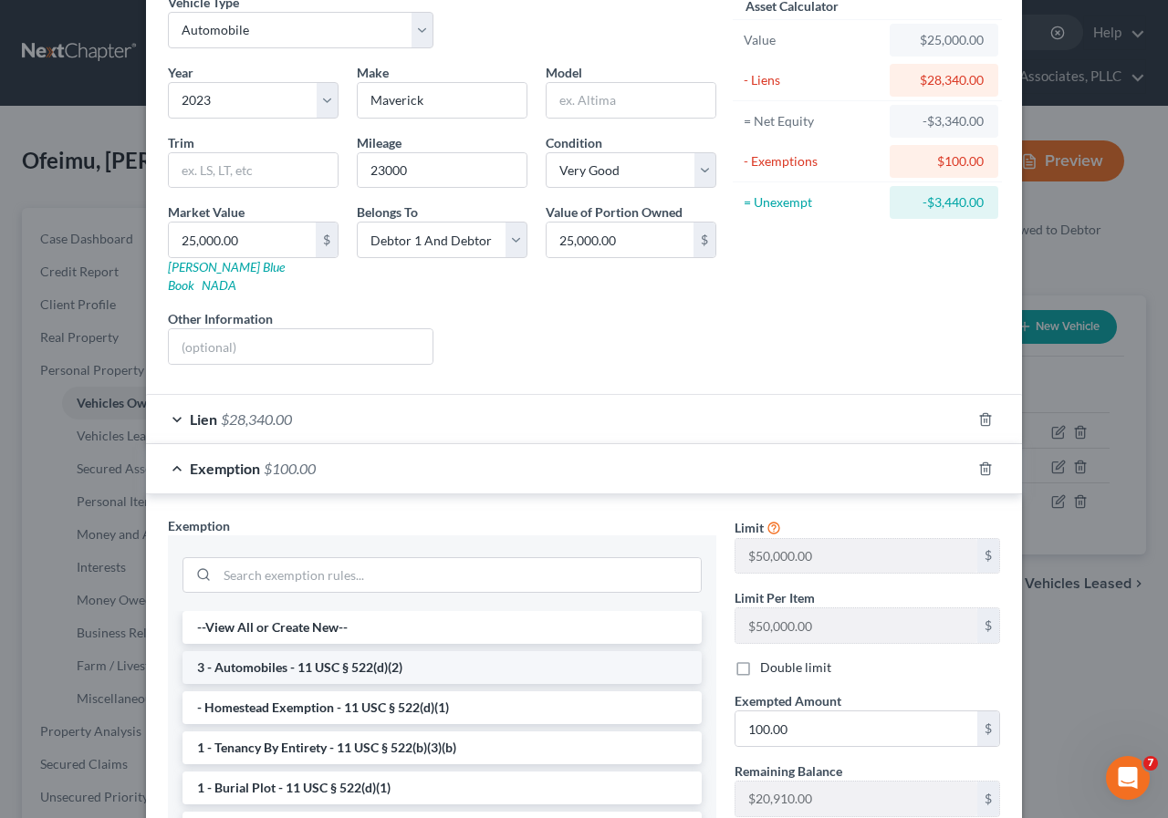
click at [285, 651] on li "3 - Automobiles - 11 USC § 522(d)(2)" at bounding box center [441, 667] width 519 height 33
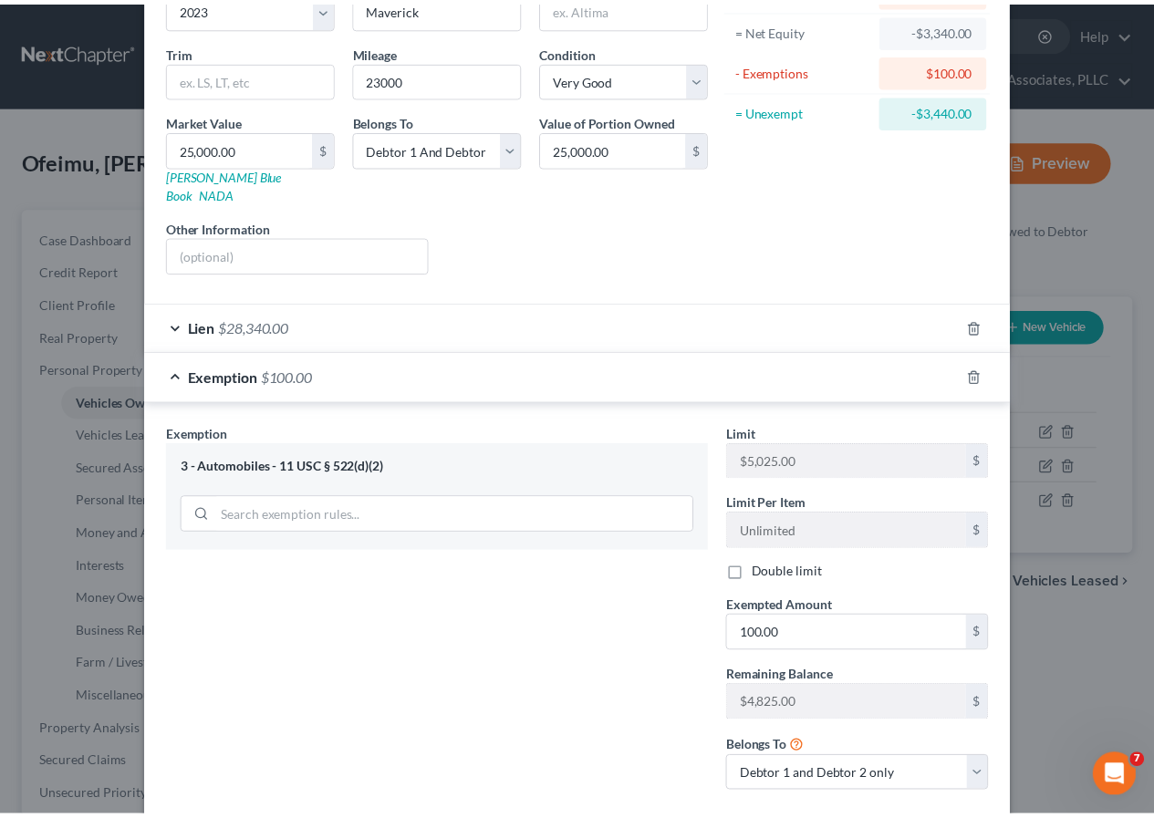
scroll to position [271, 0]
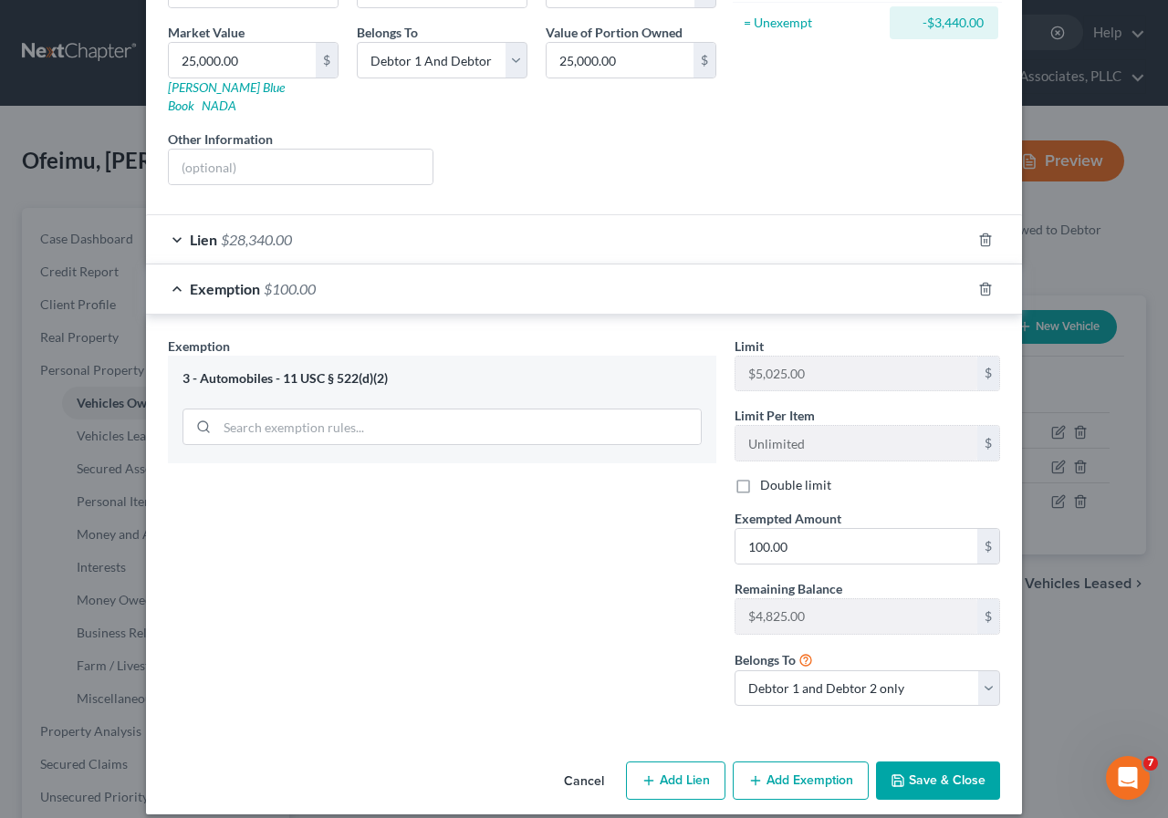
click at [908, 762] on button "Save & Close" at bounding box center [938, 781] width 124 height 38
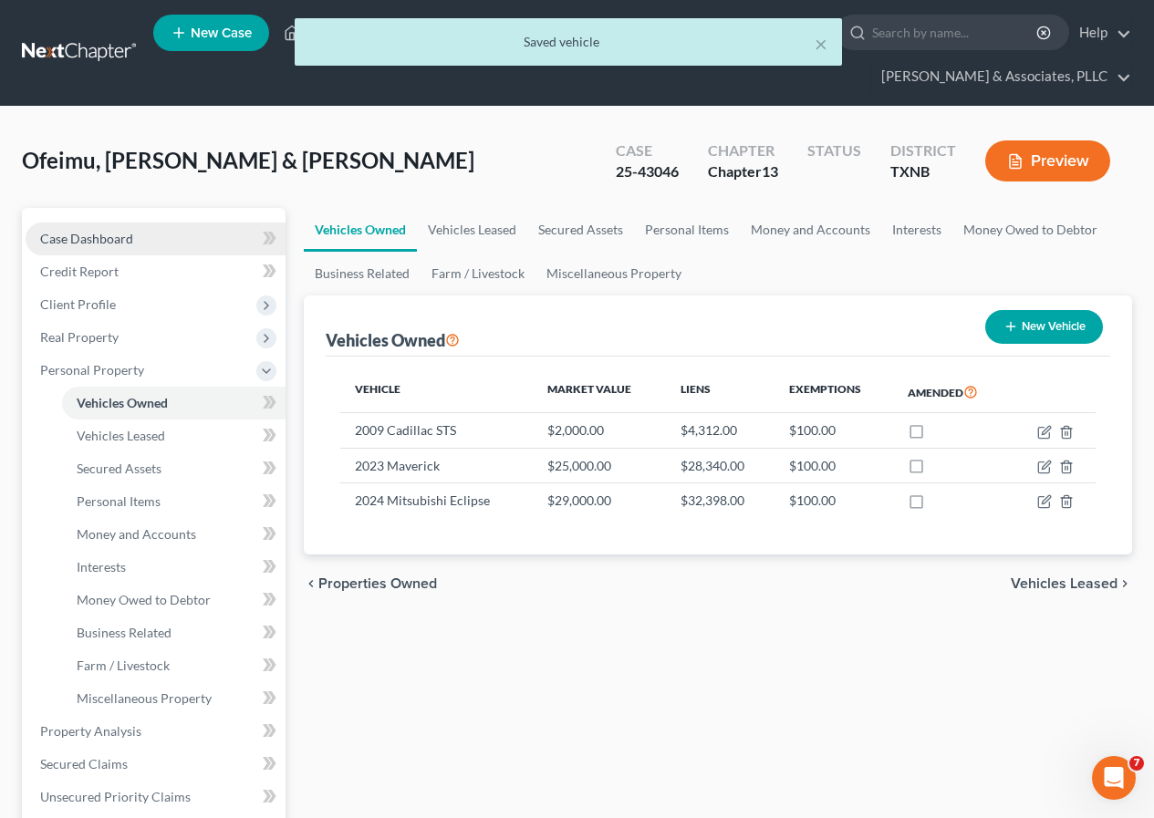
click at [128, 241] on span "Case Dashboard" at bounding box center [86, 239] width 93 height 16
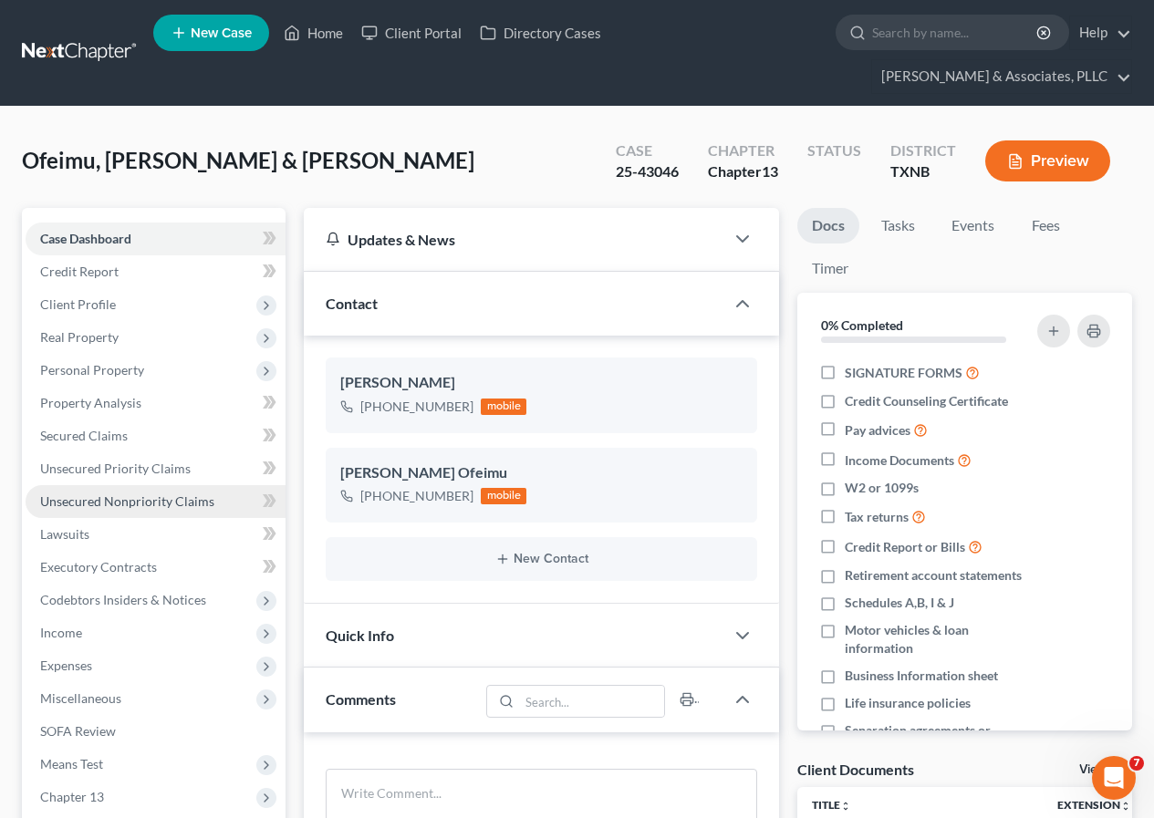
click at [108, 501] on span "Unsecured Nonpriority Claims" at bounding box center [127, 501] width 174 height 16
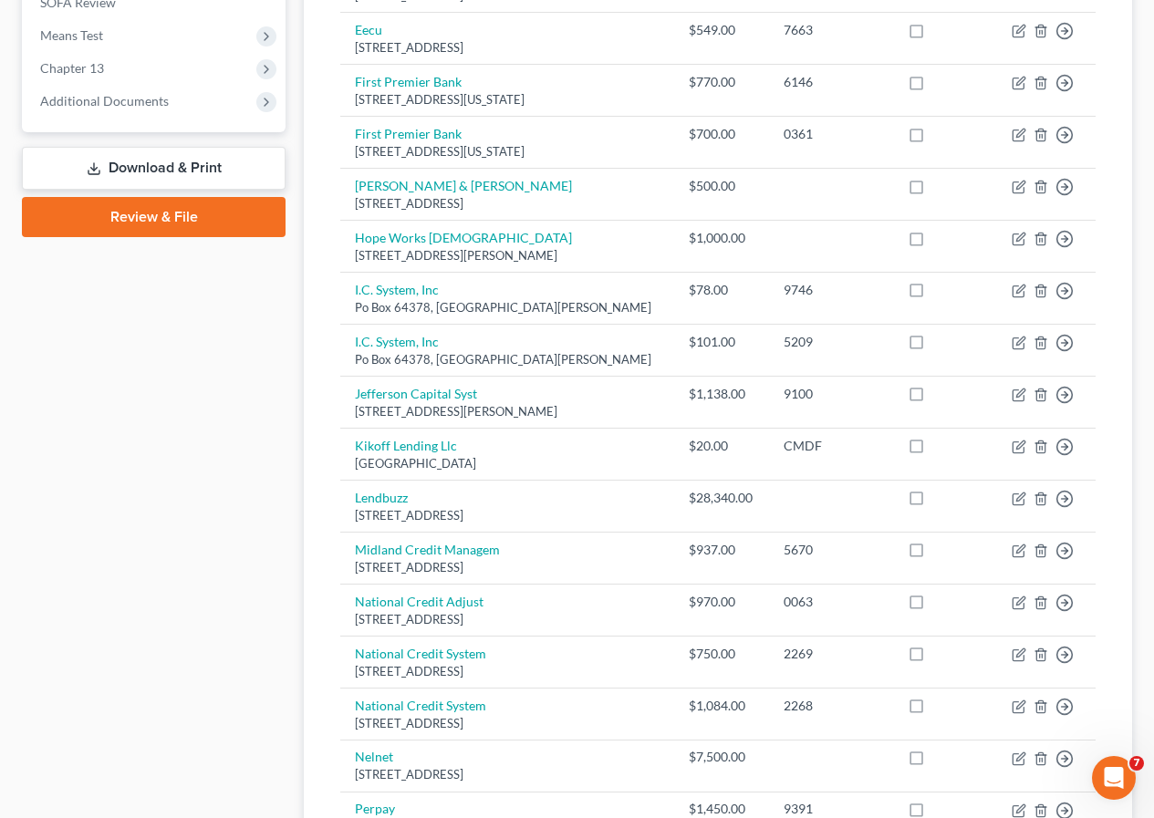
scroll to position [365, 0]
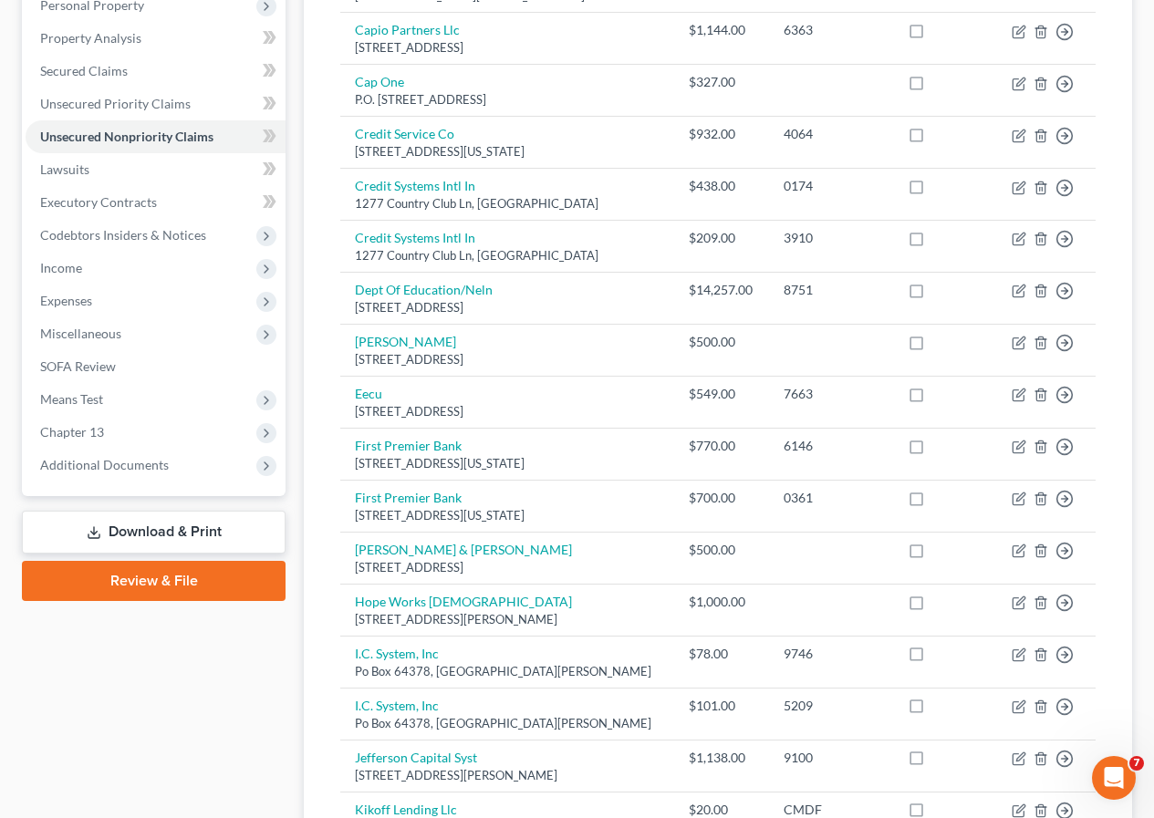
click at [124, 536] on link "Download & Print" at bounding box center [154, 532] width 264 height 43
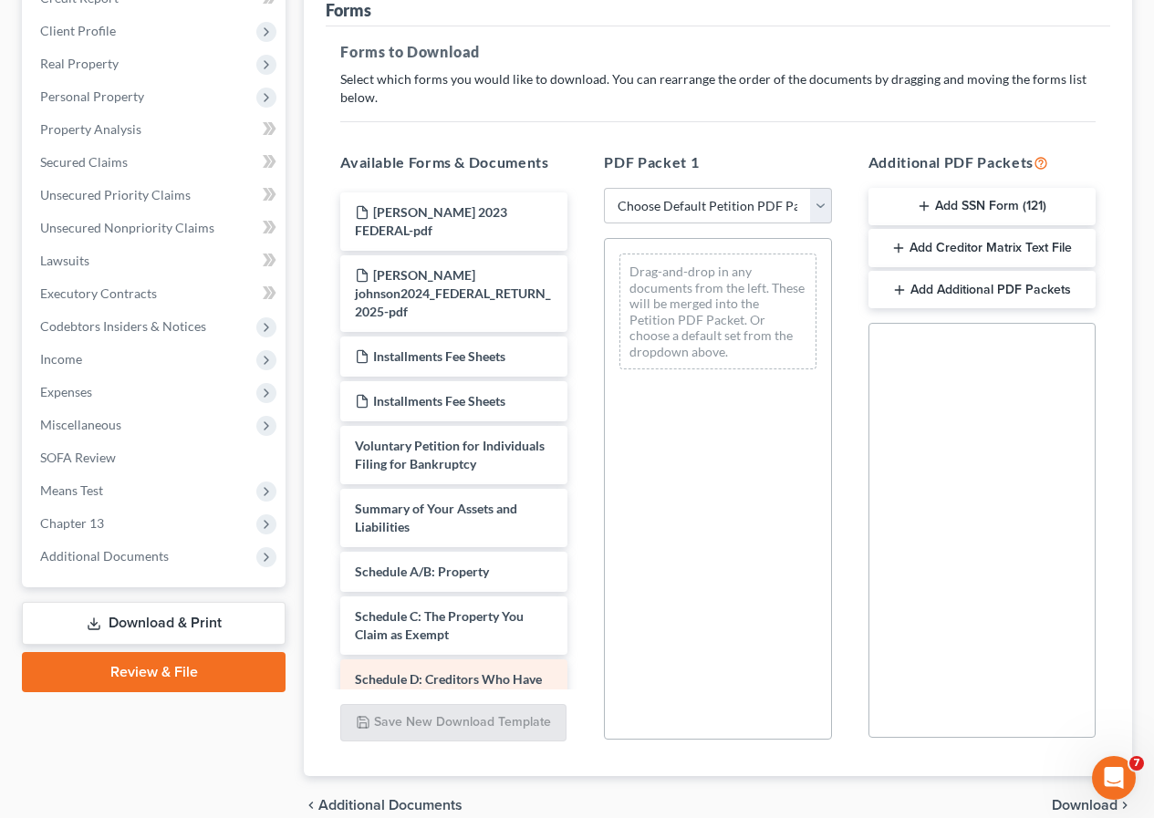
scroll to position [182, 0]
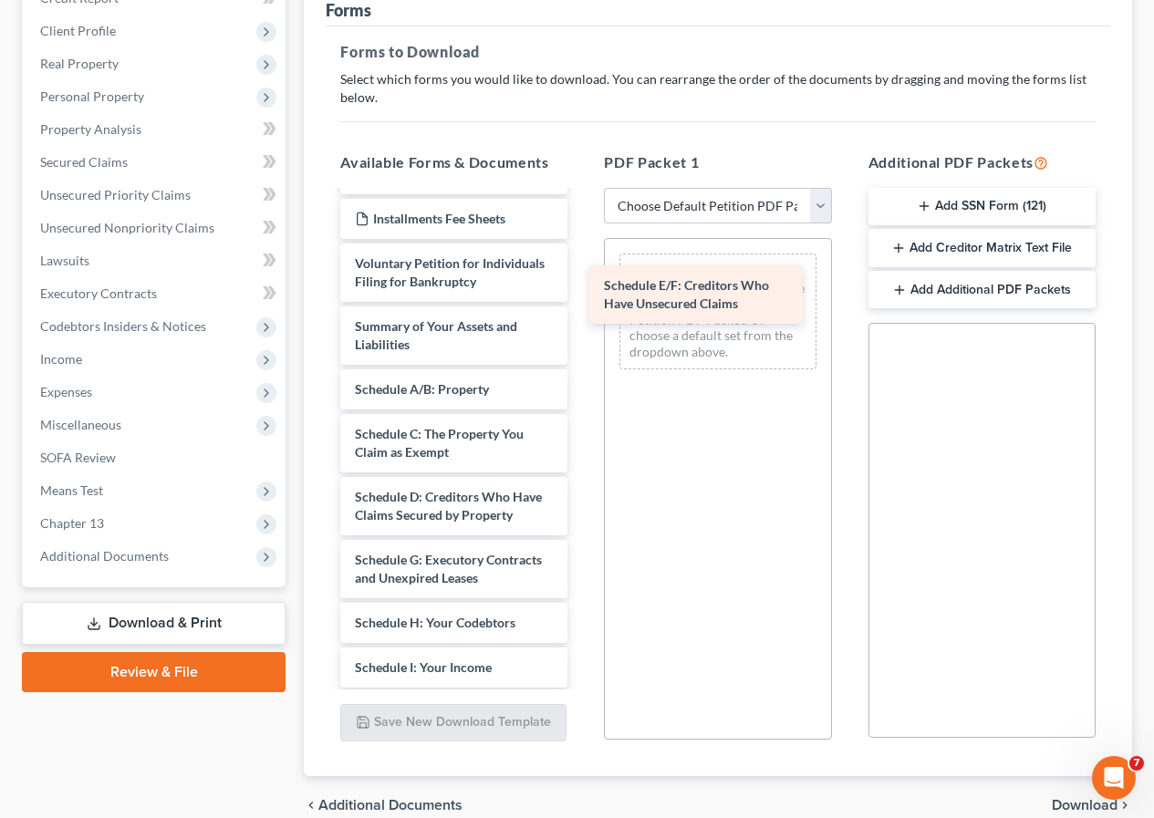
drag, startPoint x: 436, startPoint y: 608, endPoint x: 688, endPoint y: 295, distance: 402.3
click at [582, 295] on div "Schedule E/F: Creditors Who Have Unsecured Claims [PERSON_NAME] 2023 FEDERAL-pd…" at bounding box center [454, 591] width 256 height 1163
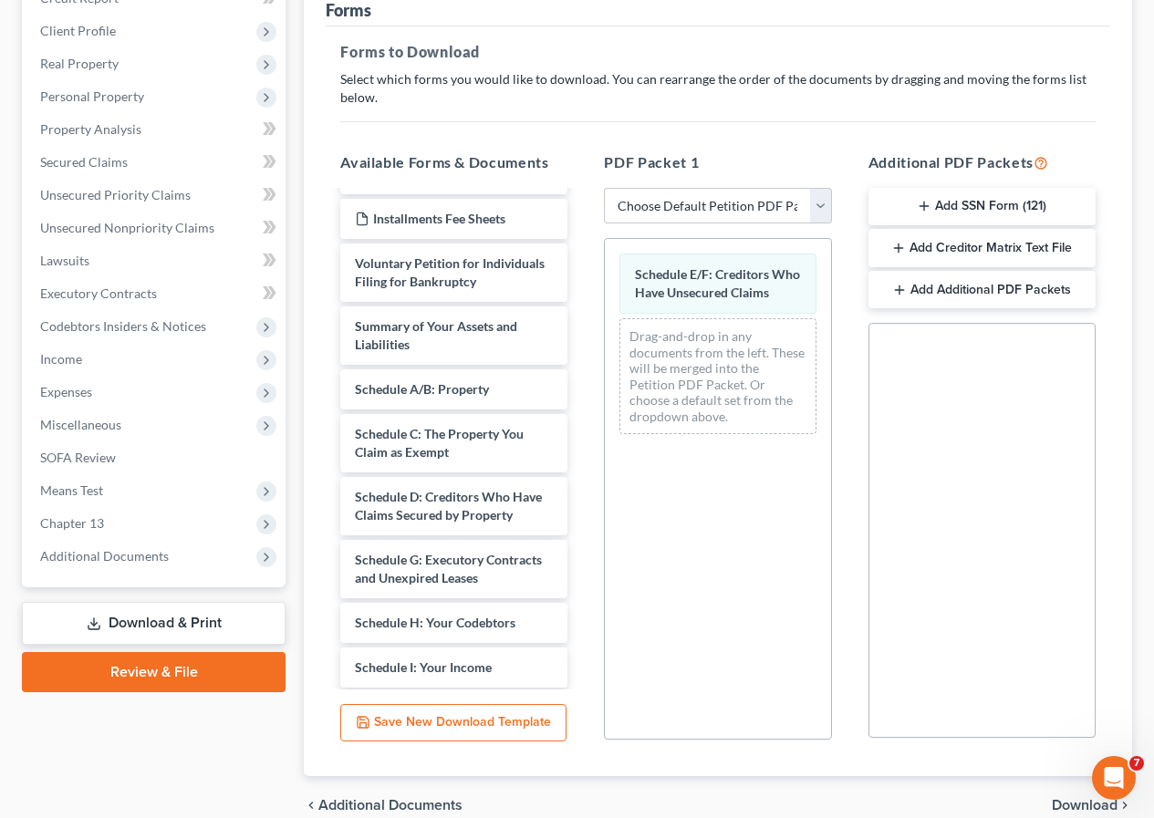
scroll to position [359, 0]
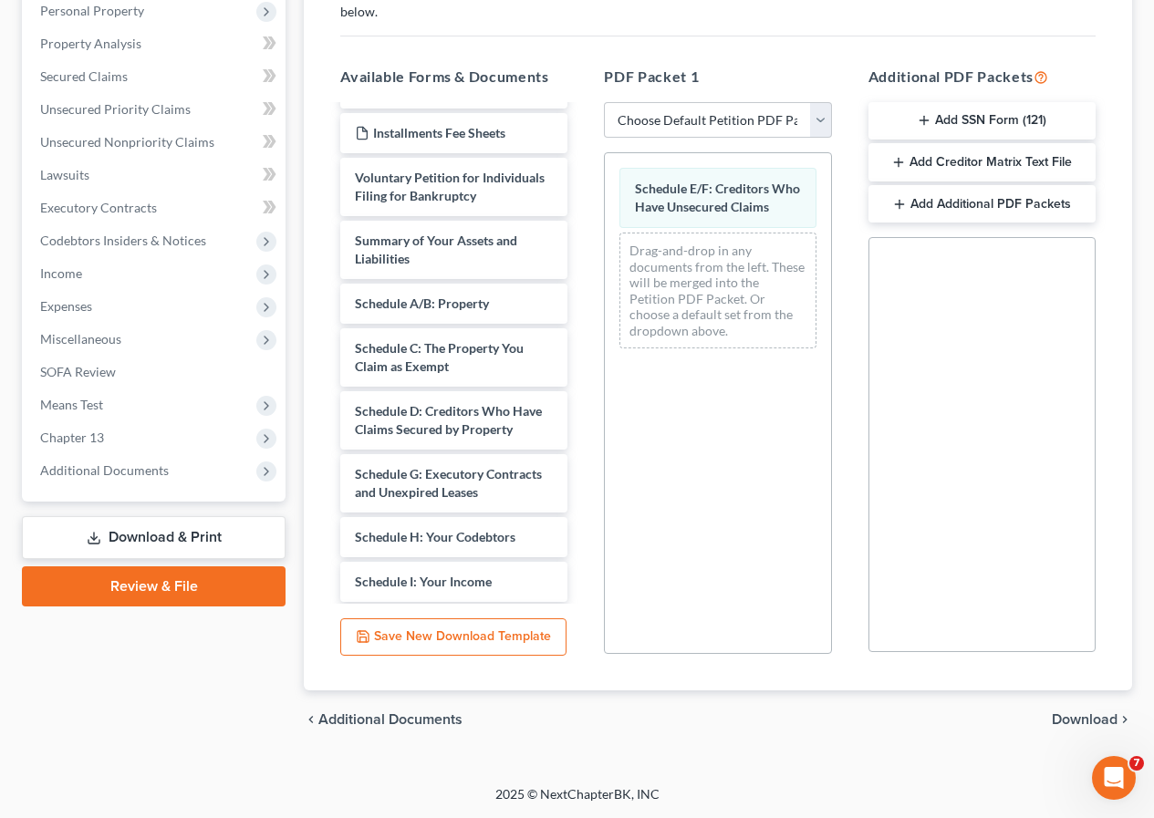
click at [1087, 716] on span "Download" at bounding box center [1085, 719] width 66 height 15
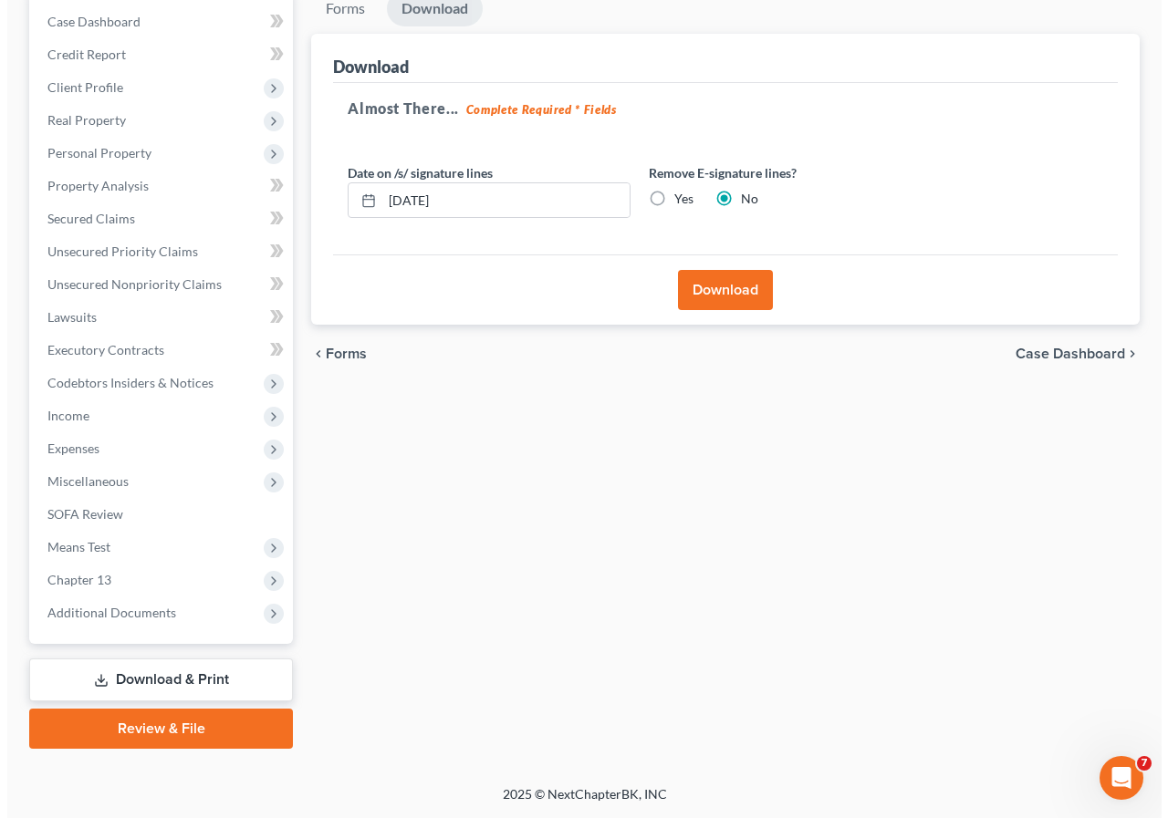
scroll to position [217, 0]
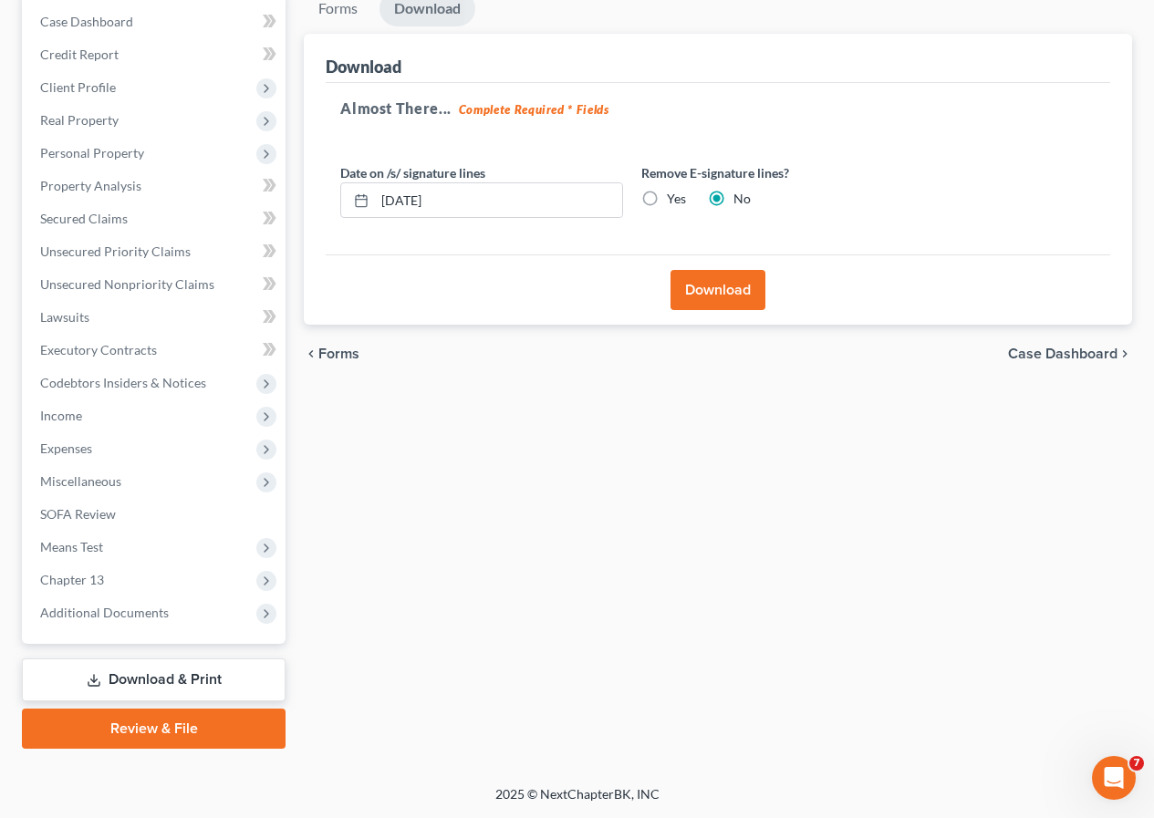
click at [715, 275] on button "Download" at bounding box center [717, 290] width 95 height 40
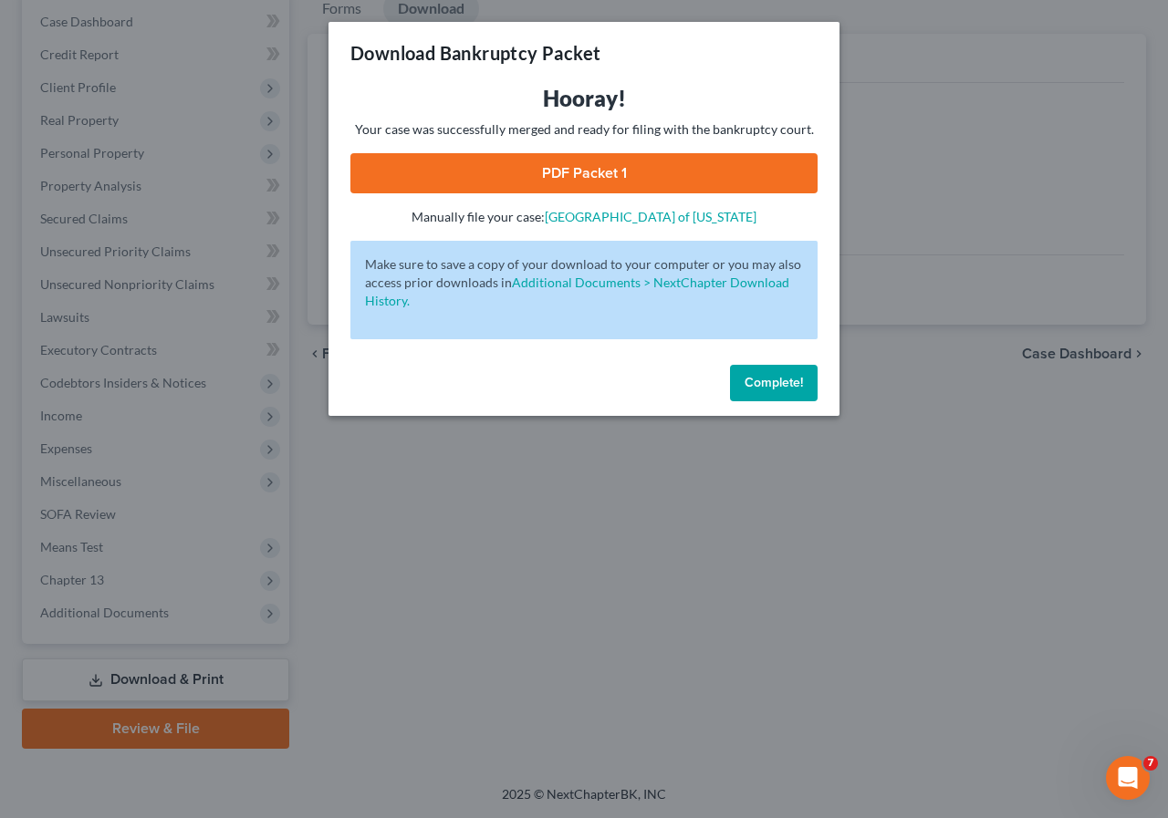
click at [557, 181] on link "PDF Packet 1" at bounding box center [583, 173] width 467 height 40
click at [741, 389] on button "Complete!" at bounding box center [774, 383] width 88 height 36
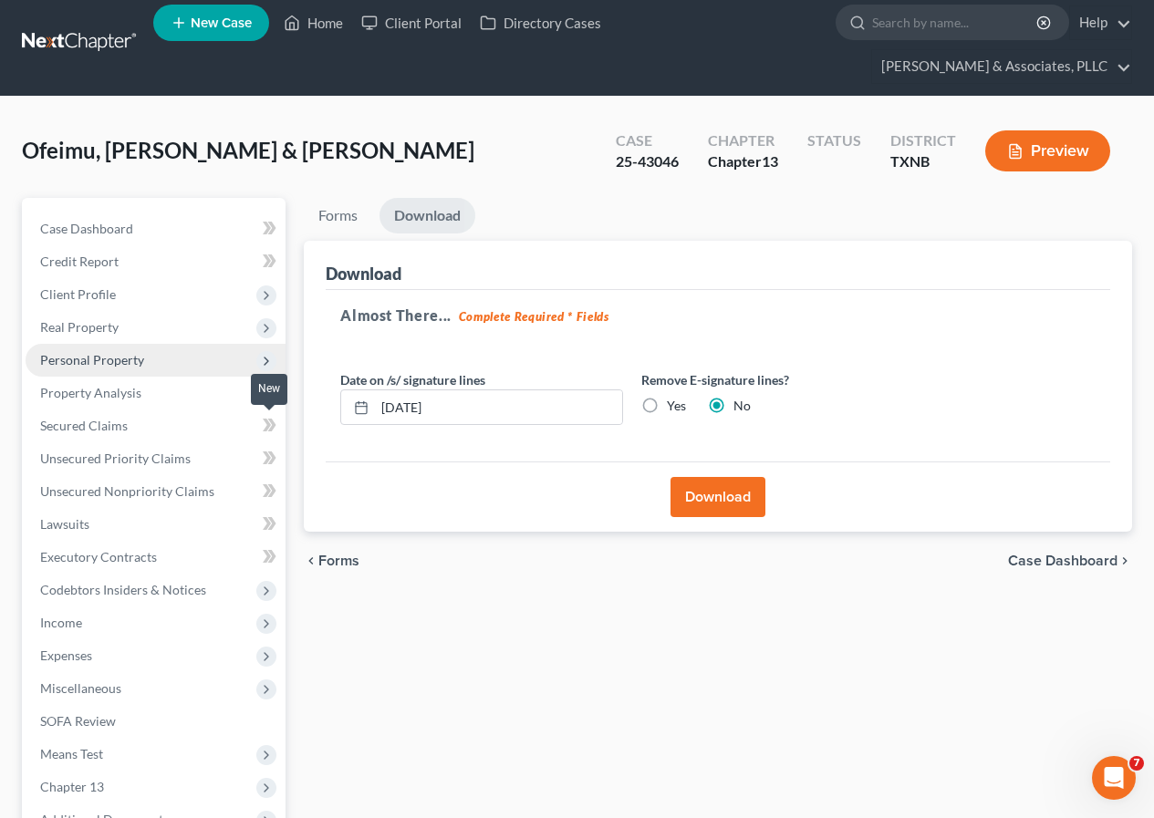
scroll to position [0, 0]
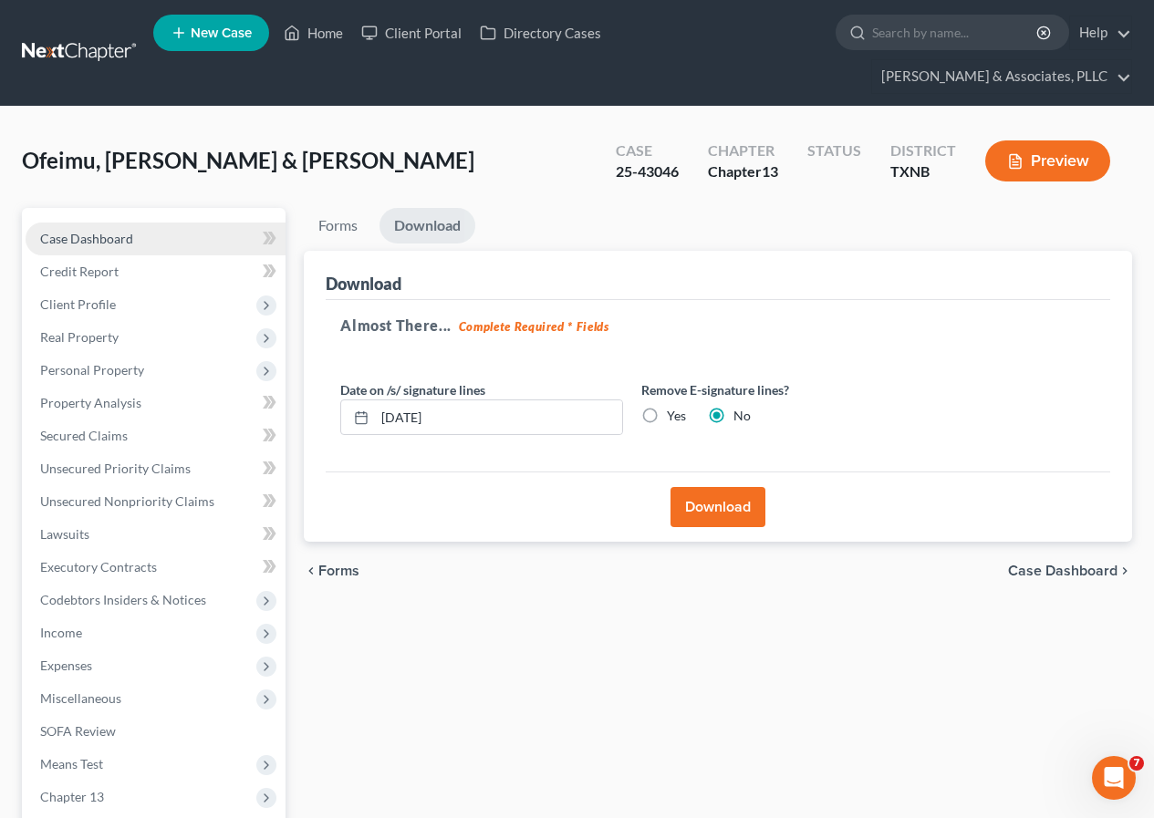
click at [107, 242] on span "Case Dashboard" at bounding box center [86, 239] width 93 height 16
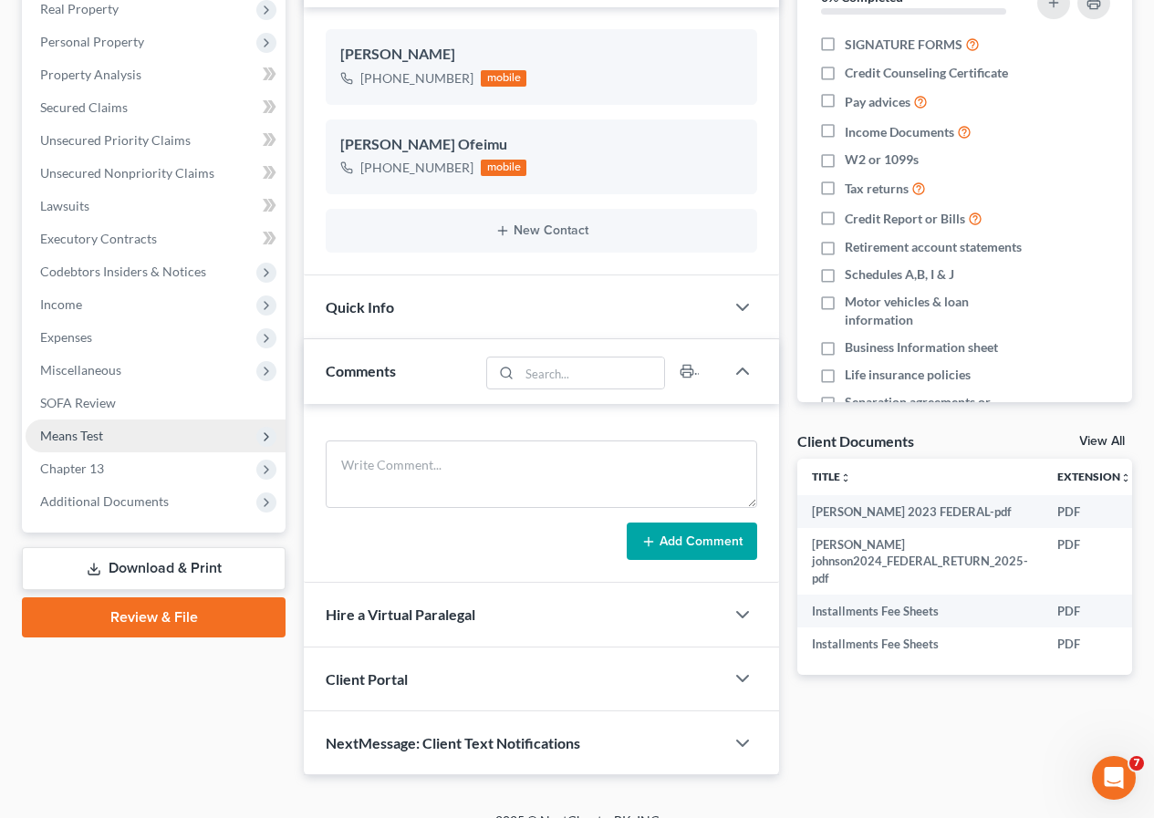
scroll to position [355, 0]
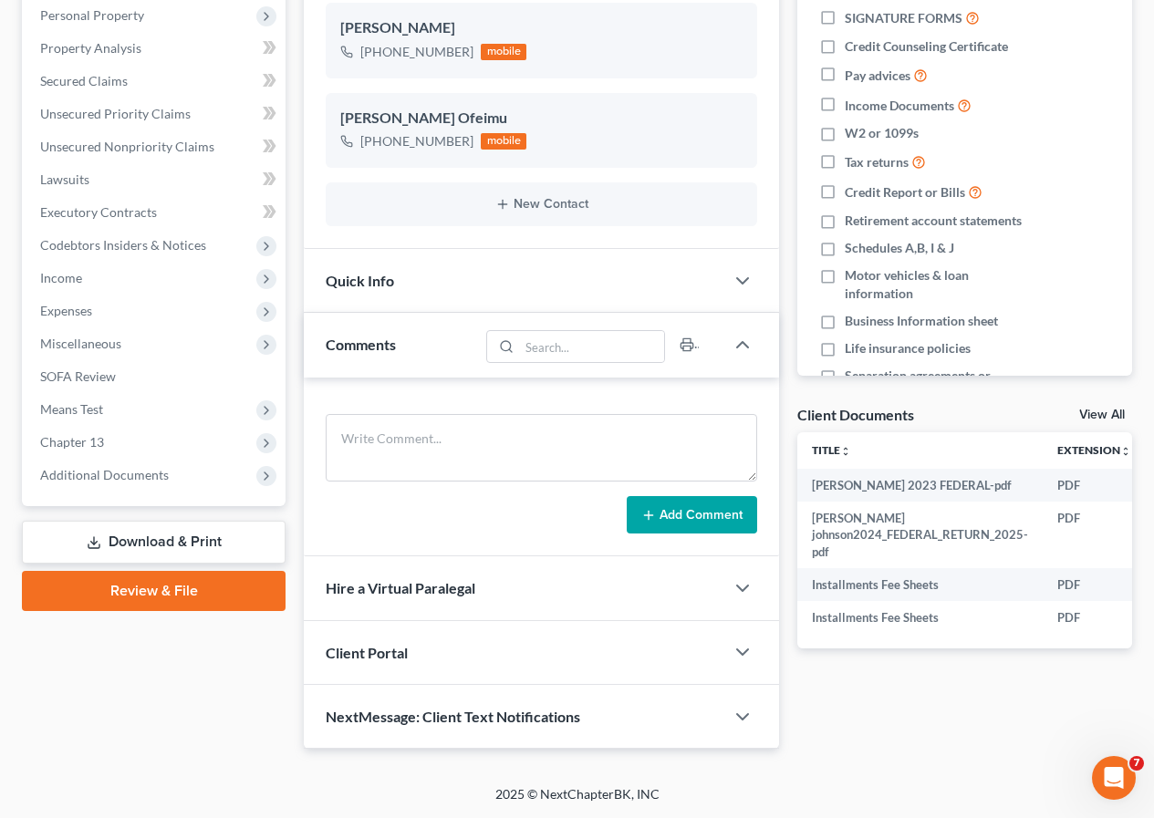
click at [166, 552] on link "Download & Print" at bounding box center [154, 542] width 264 height 43
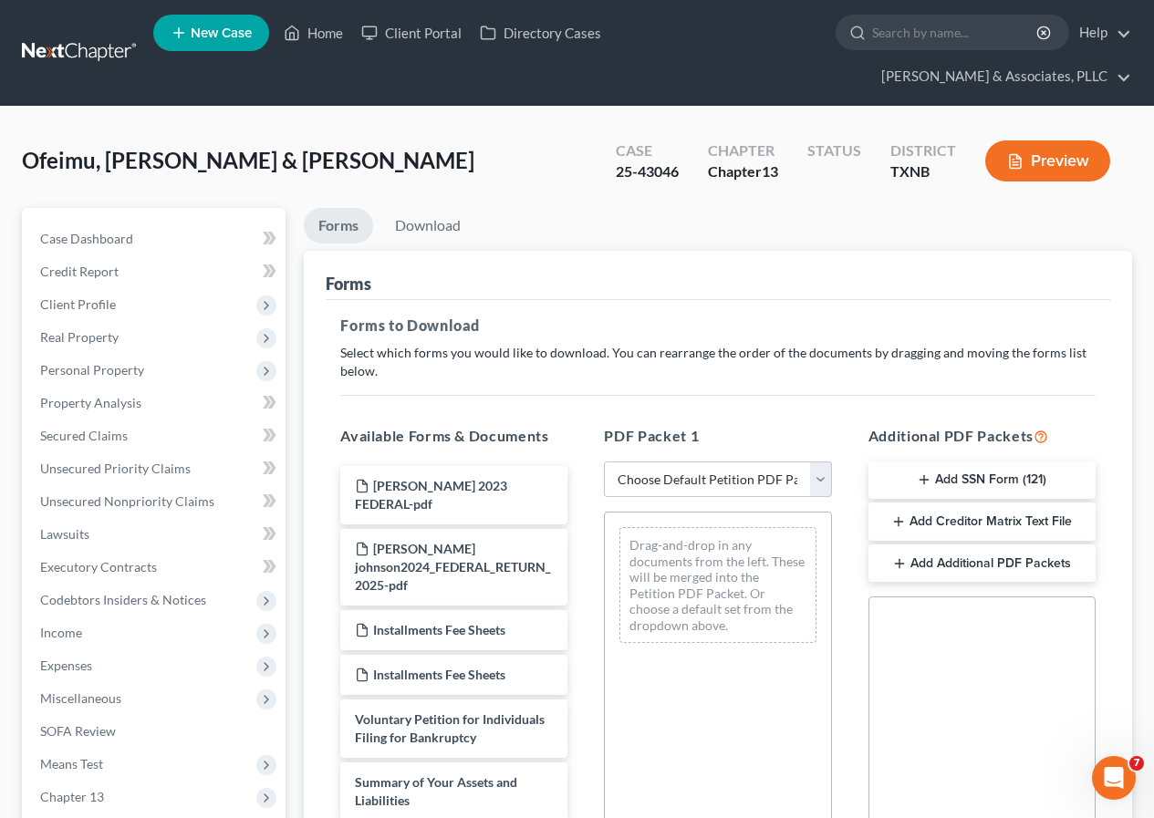
click at [971, 522] on button "Add Creditor Matrix Text File" at bounding box center [981, 522] width 227 height 38
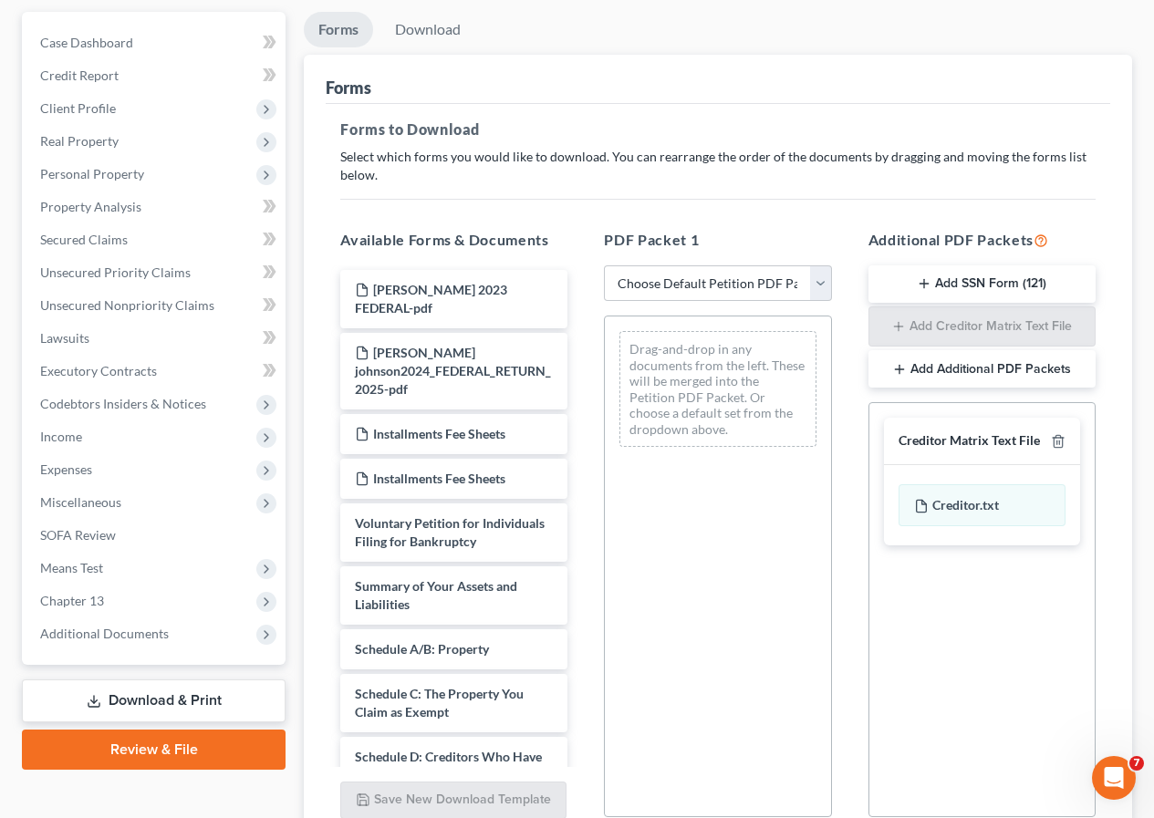
scroll to position [359, 0]
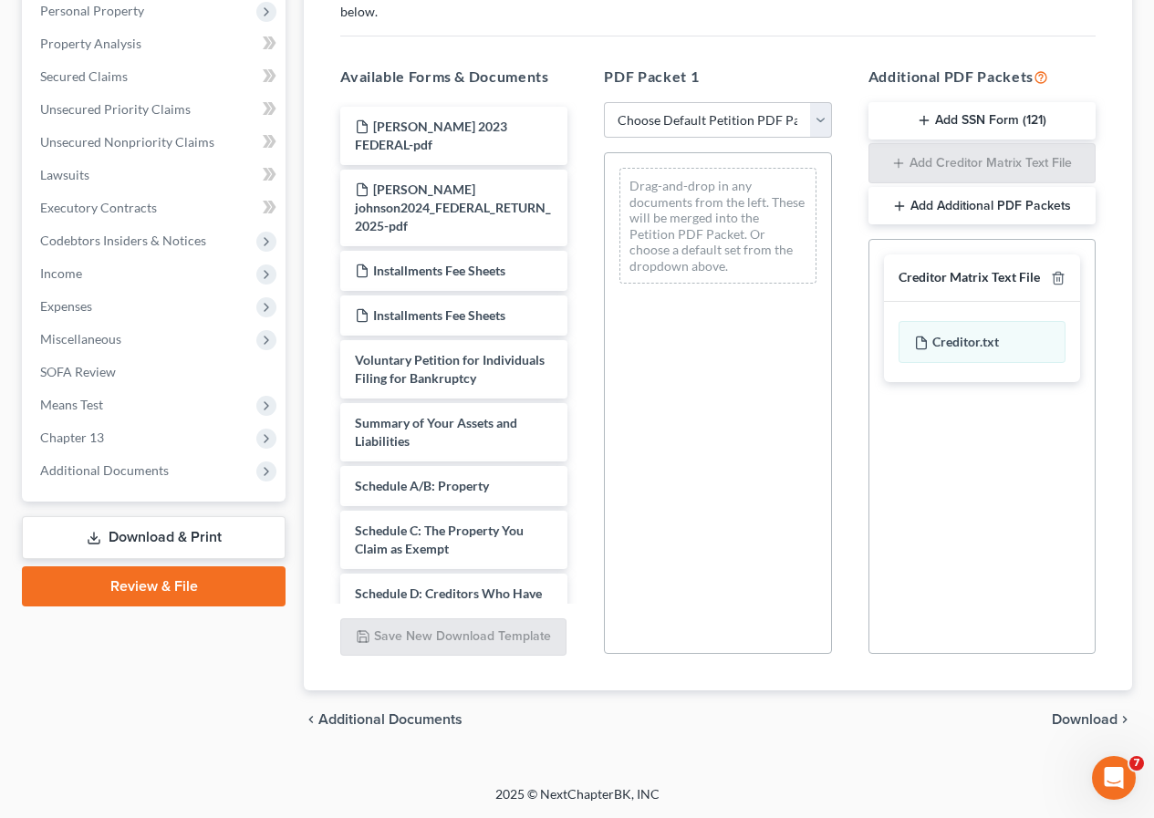
click at [1076, 713] on span "Download" at bounding box center [1085, 719] width 66 height 15
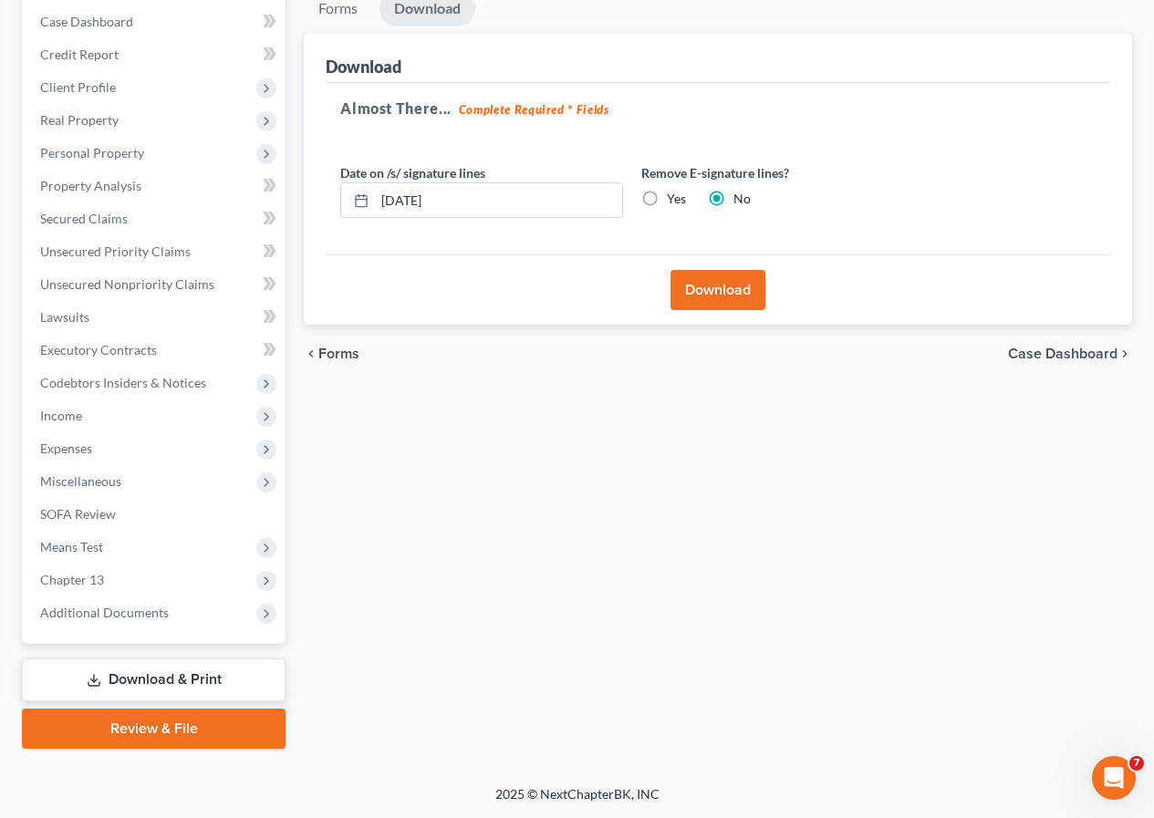
scroll to position [217, 0]
click at [724, 302] on button "Download" at bounding box center [717, 290] width 95 height 40
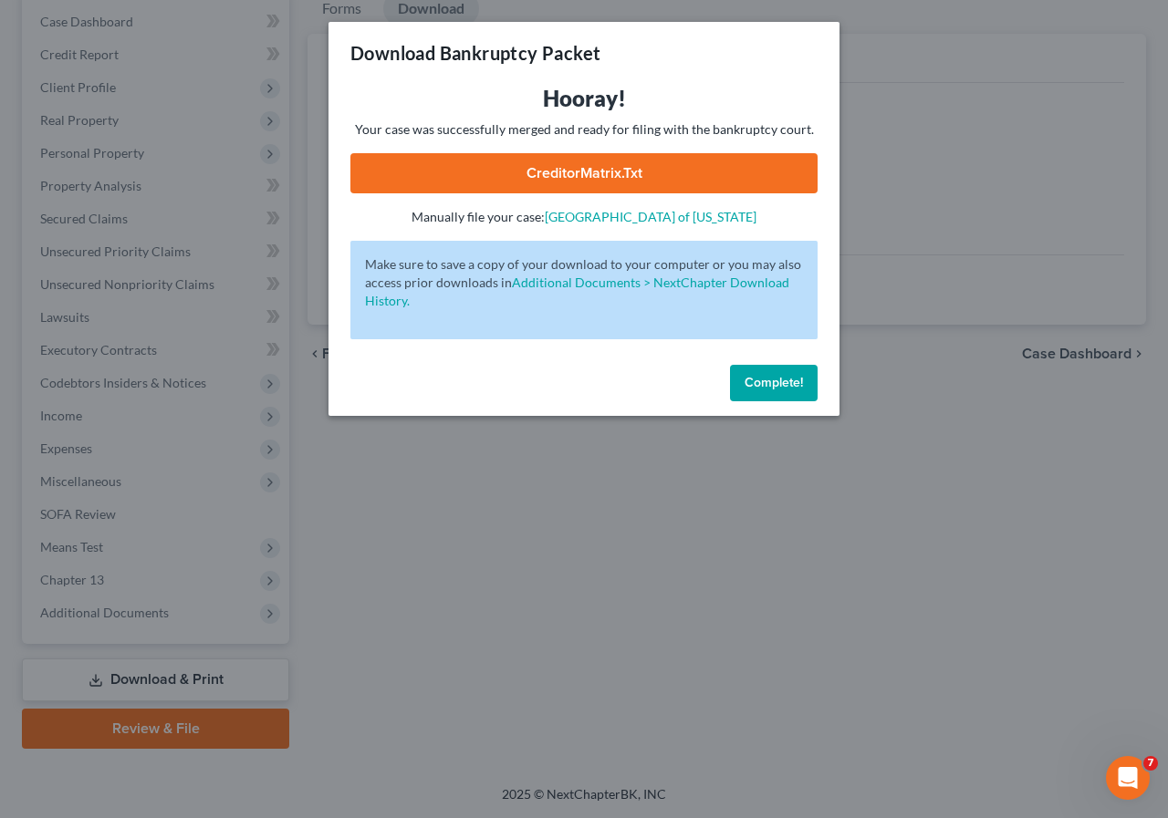
click at [556, 178] on link "CreditorMatrix.txt" at bounding box center [583, 173] width 467 height 40
click at [746, 382] on span "Complete!" at bounding box center [773, 383] width 58 height 16
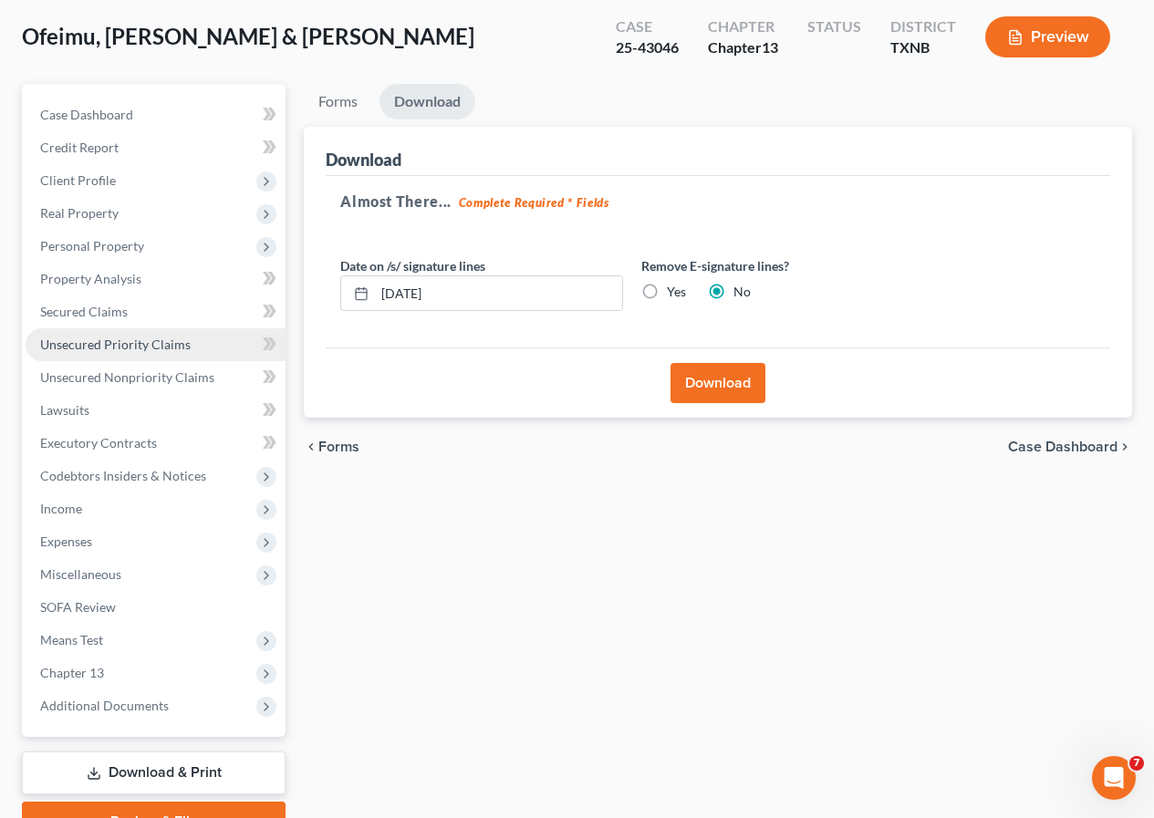
scroll to position [0, 0]
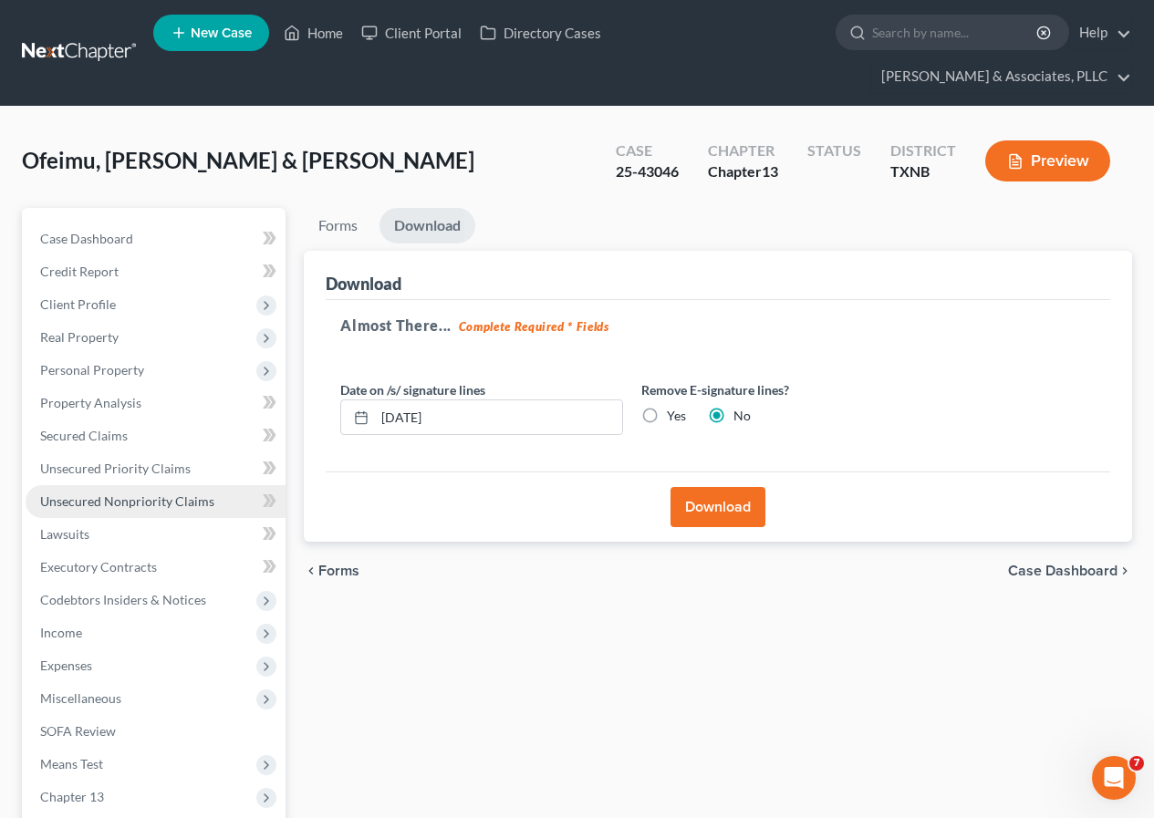
click at [137, 506] on span "Unsecured Nonpriority Claims" at bounding box center [127, 501] width 174 height 16
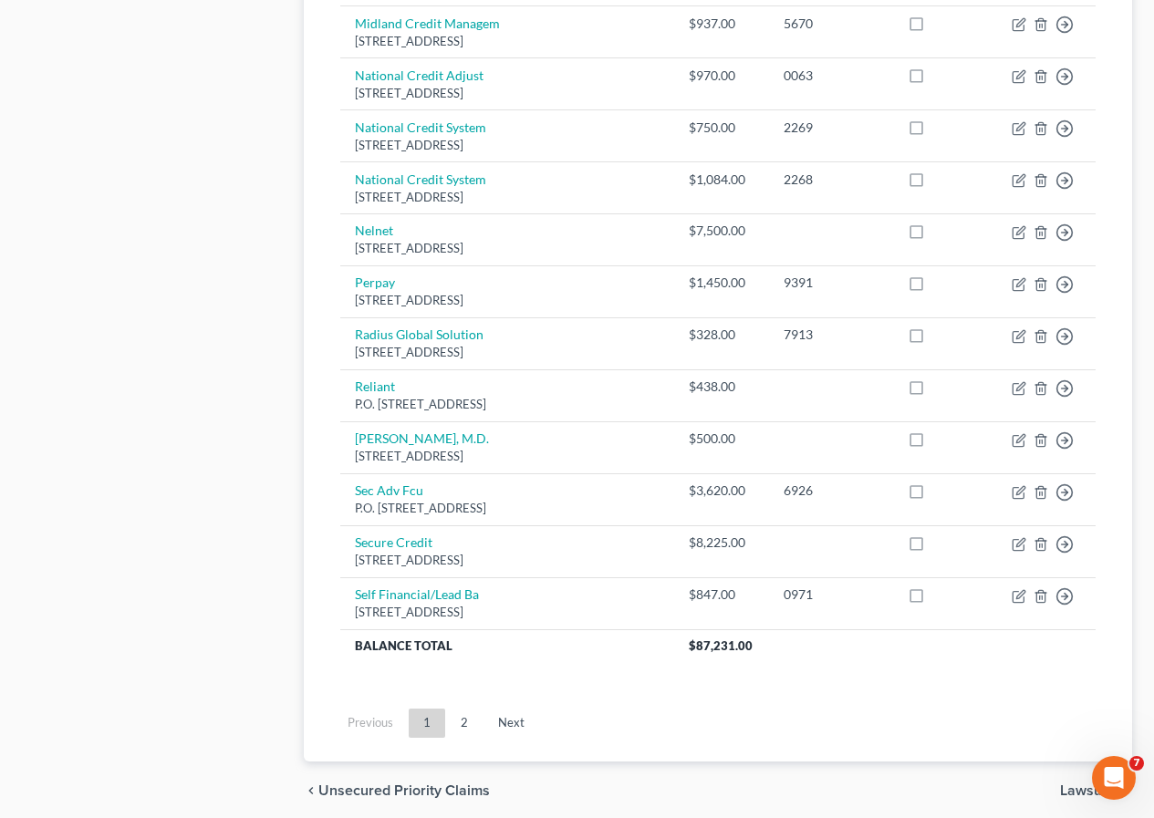
scroll to position [1326, 0]
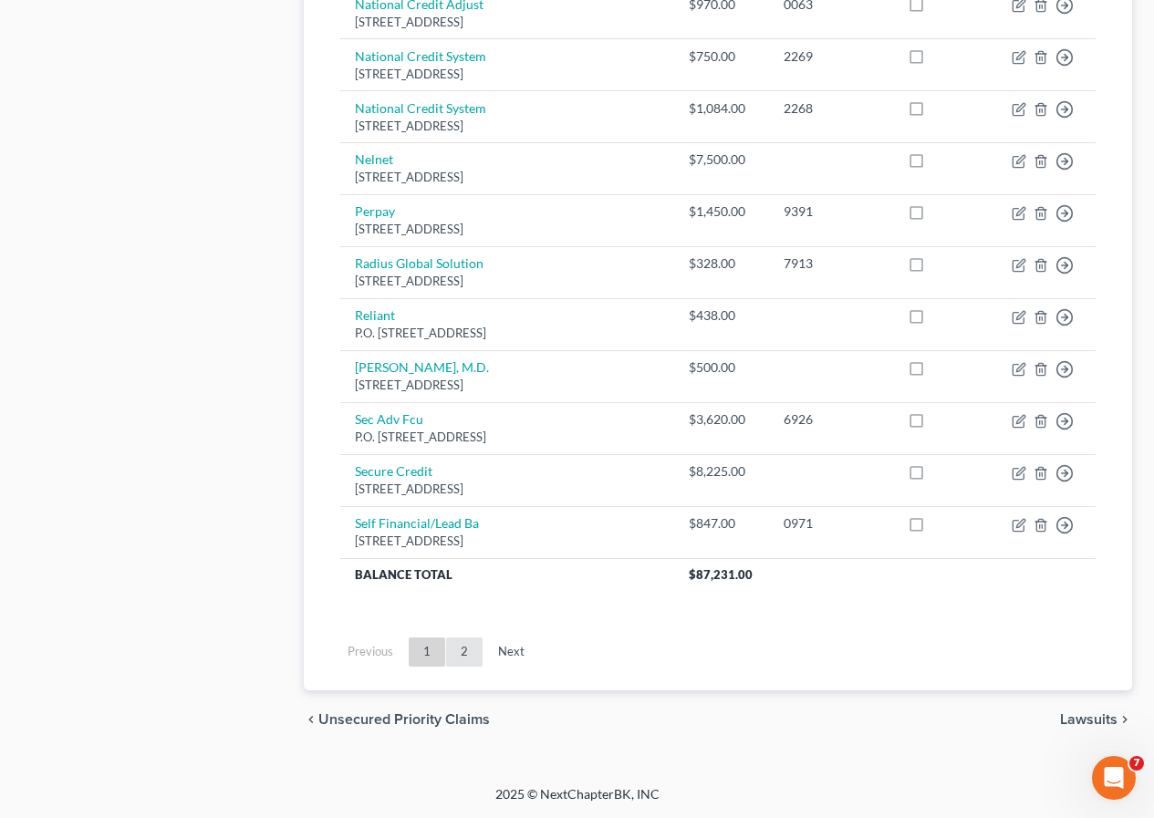
click at [459, 649] on link "2" at bounding box center [464, 652] width 36 height 29
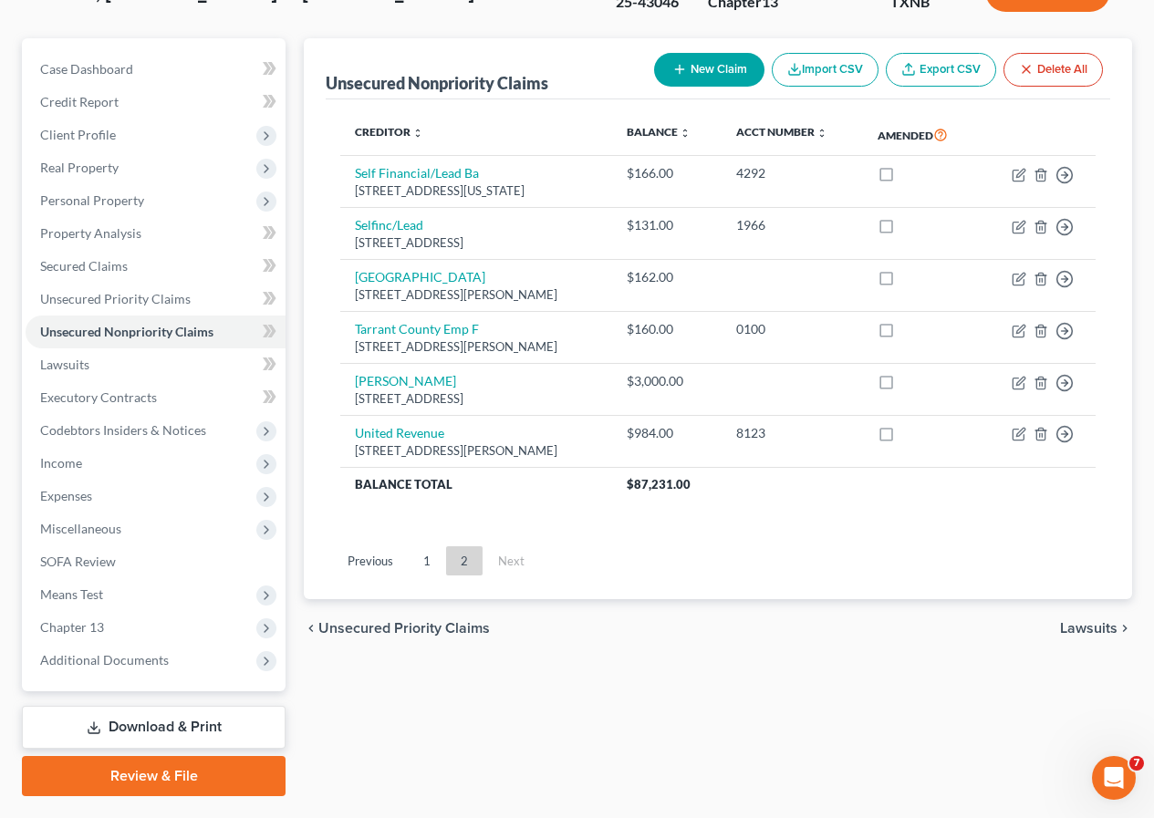
scroll to position [126, 0]
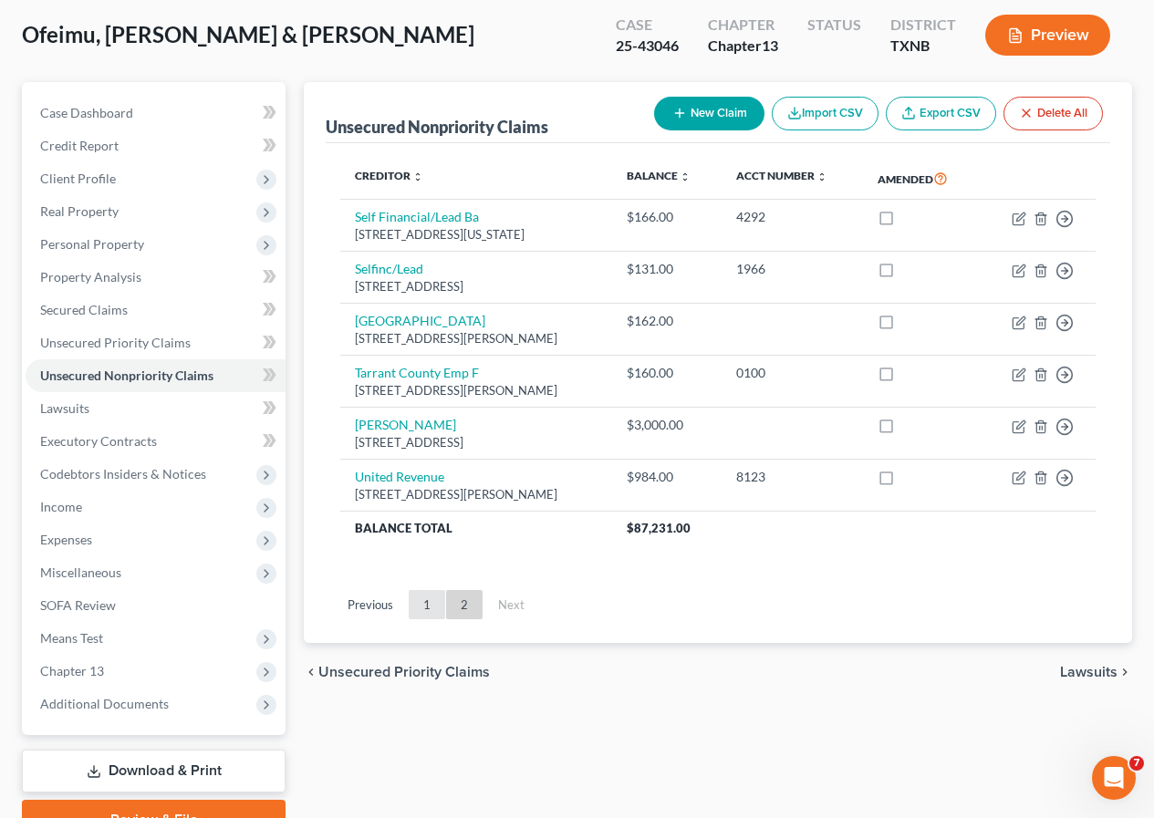
click at [428, 602] on link "1" at bounding box center [427, 604] width 36 height 29
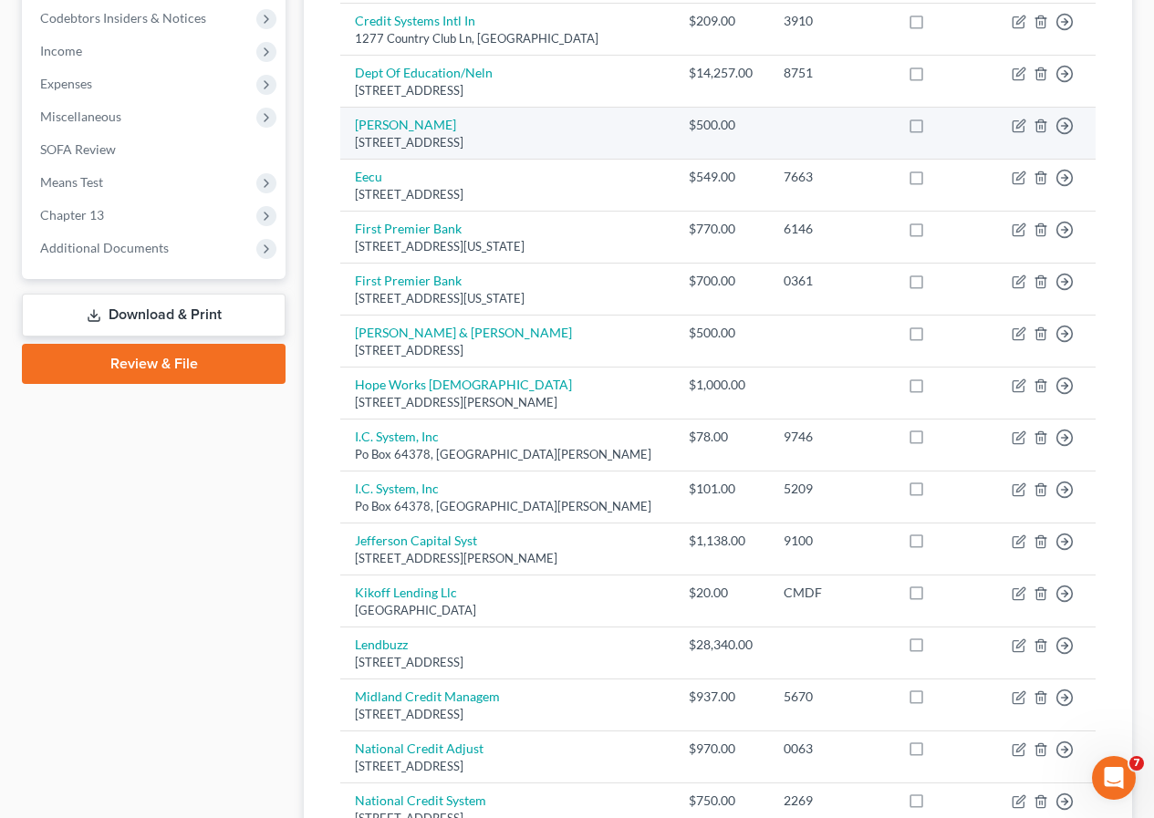
scroll to position [673, 0]
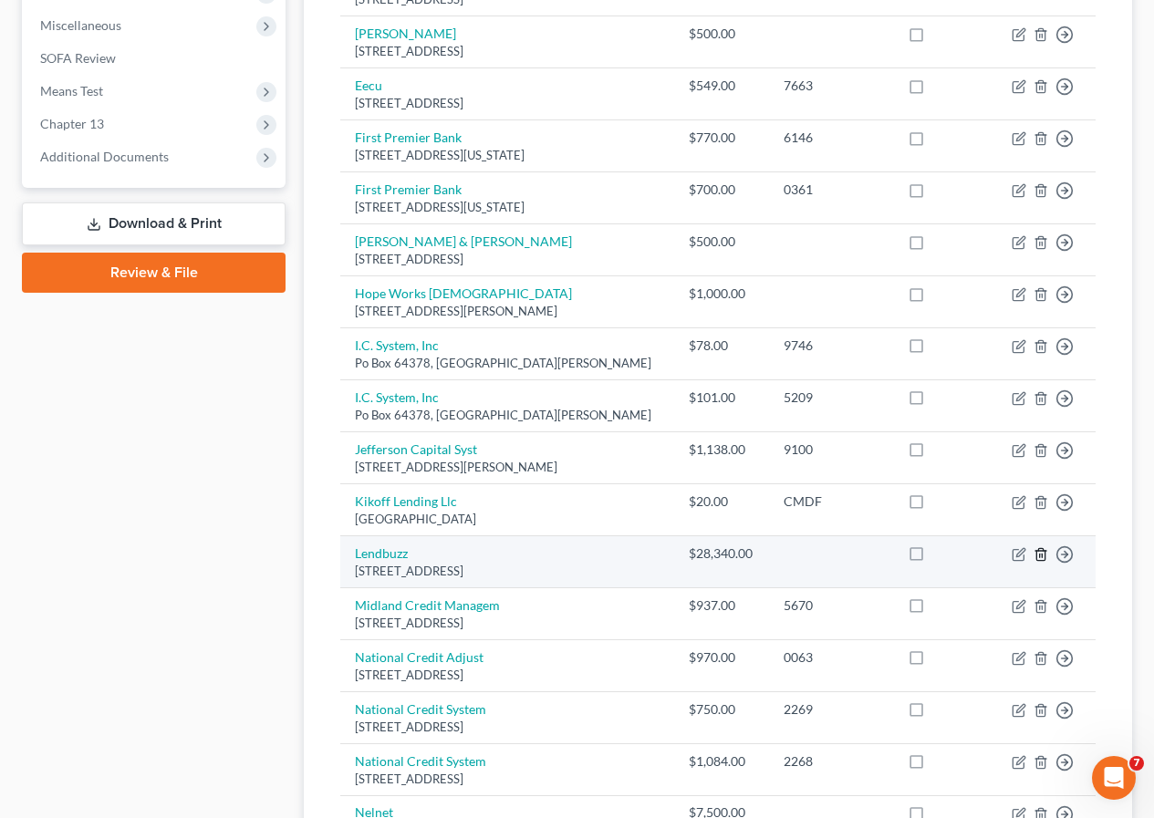
click at [1038, 555] on icon "button" at bounding box center [1040, 554] width 15 height 15
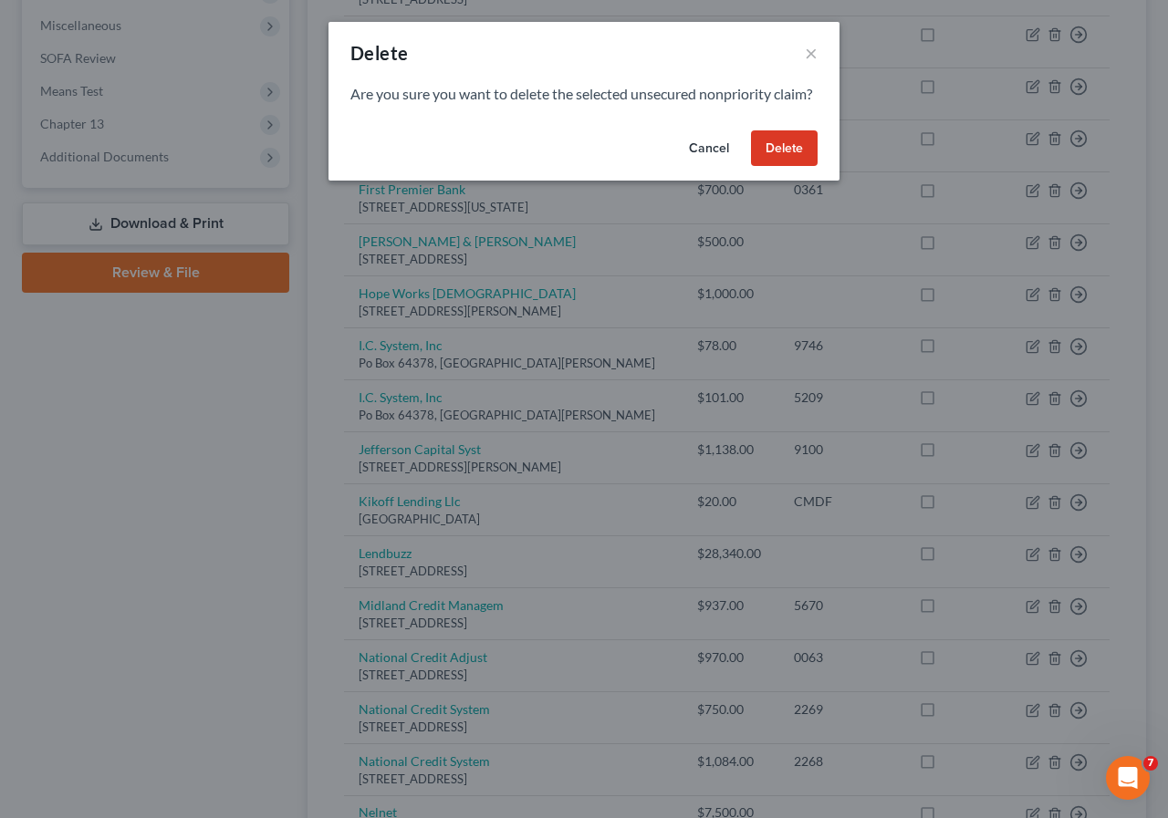
click at [798, 167] on button "Delete" at bounding box center [784, 148] width 67 height 36
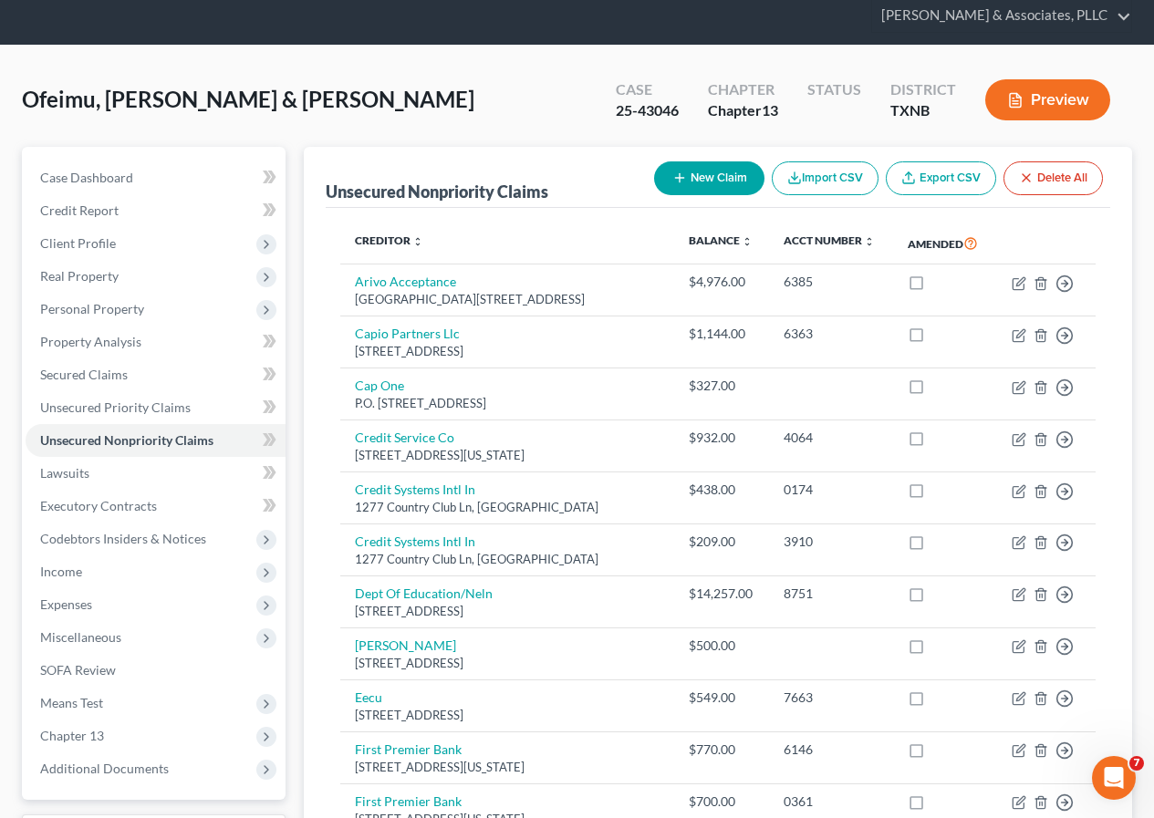
scroll to position [35, 0]
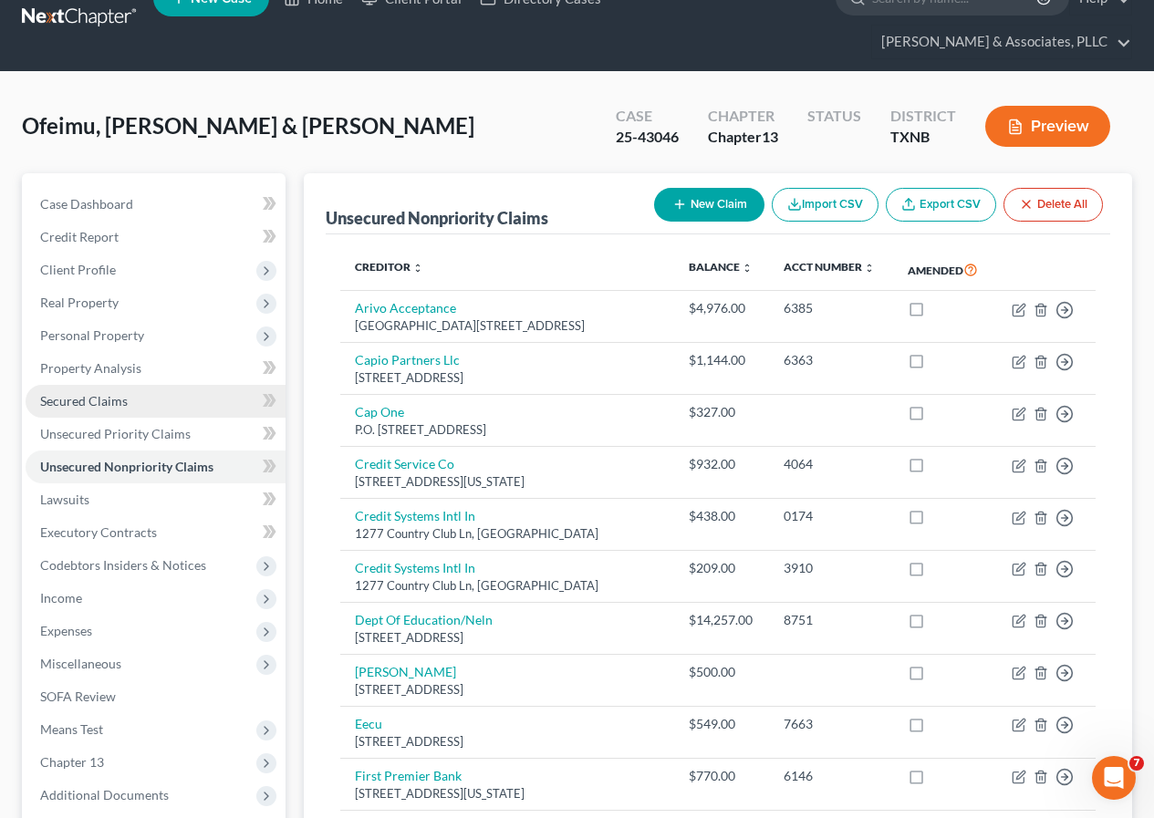
click at [103, 399] on span "Secured Claims" at bounding box center [84, 401] width 88 height 16
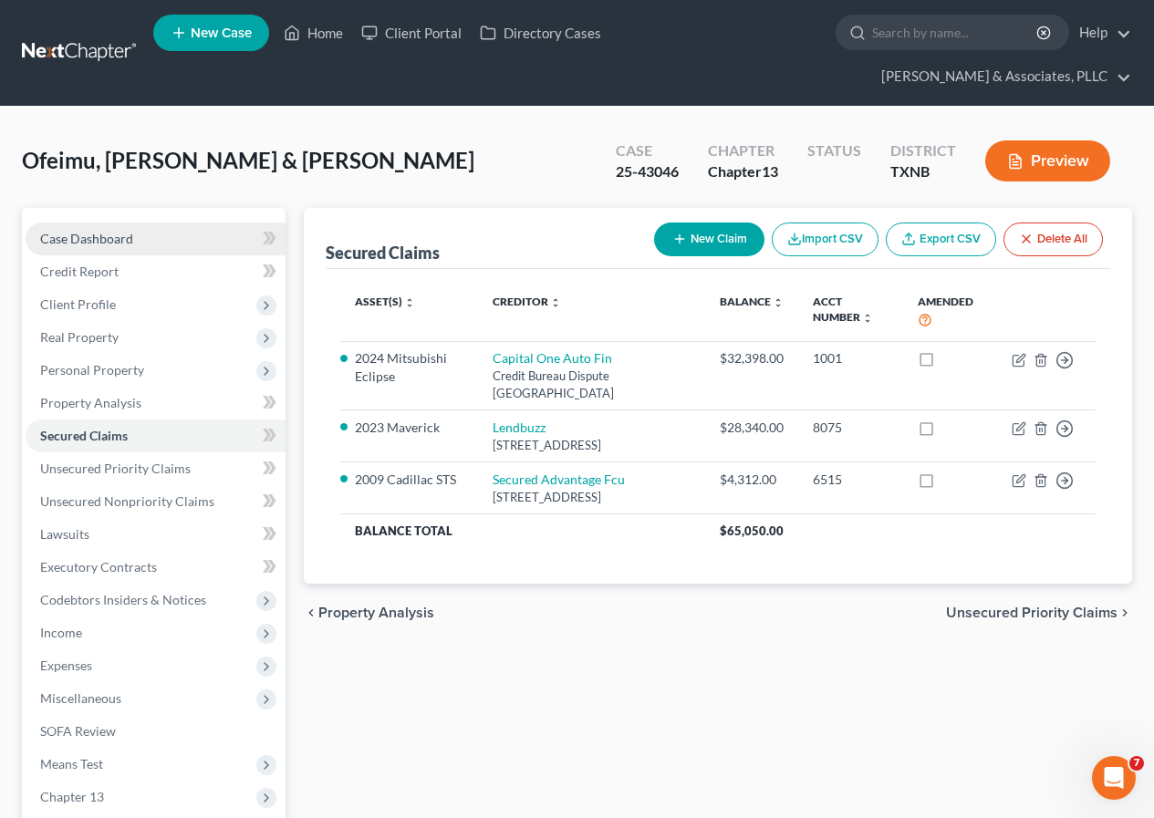
click at [108, 247] on link "Case Dashboard" at bounding box center [156, 239] width 260 height 33
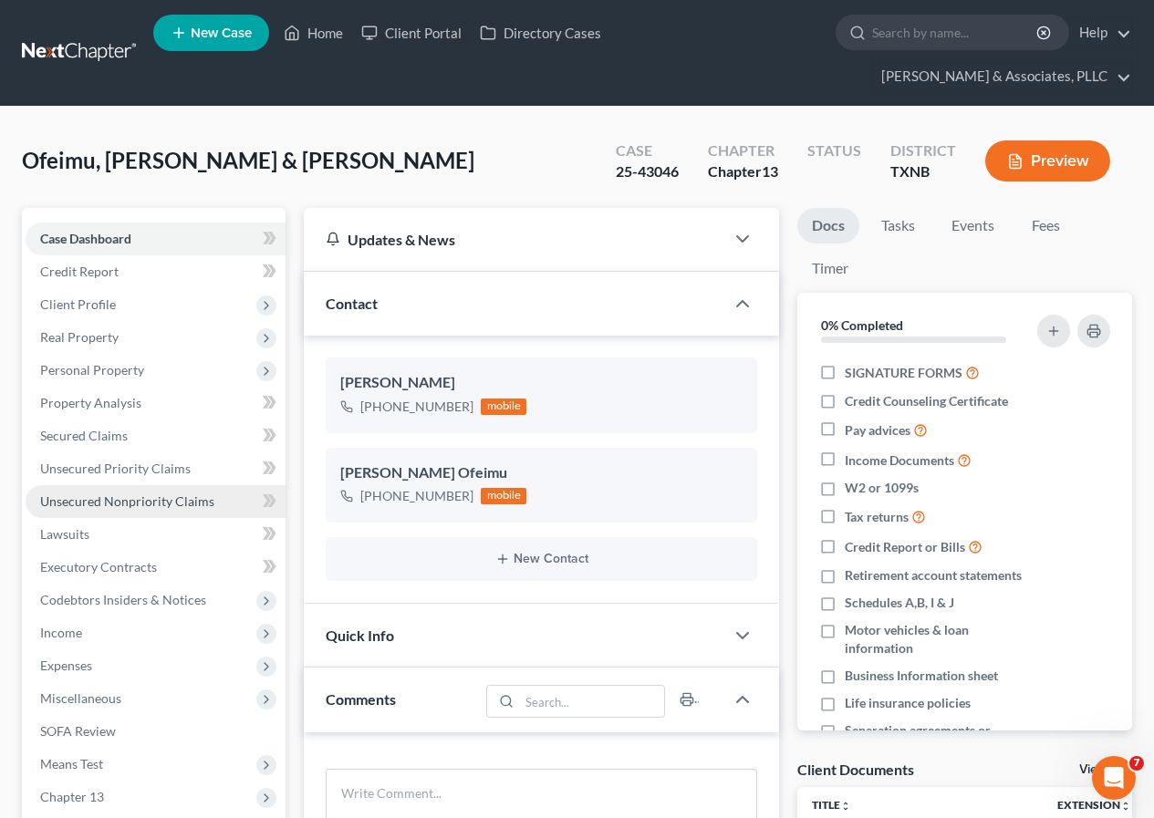
click at [142, 504] on span "Unsecured Nonpriority Claims" at bounding box center [127, 501] width 174 height 16
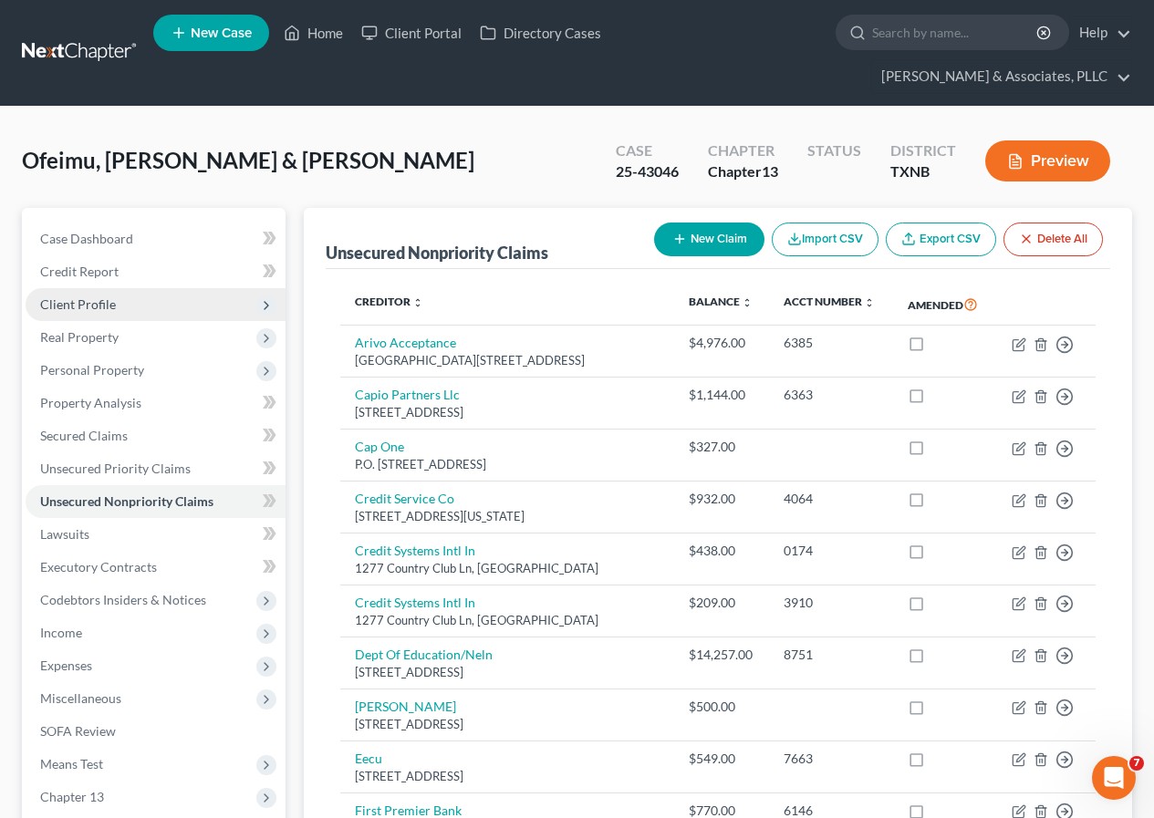
click at [87, 298] on span "Client Profile" at bounding box center [78, 304] width 76 height 16
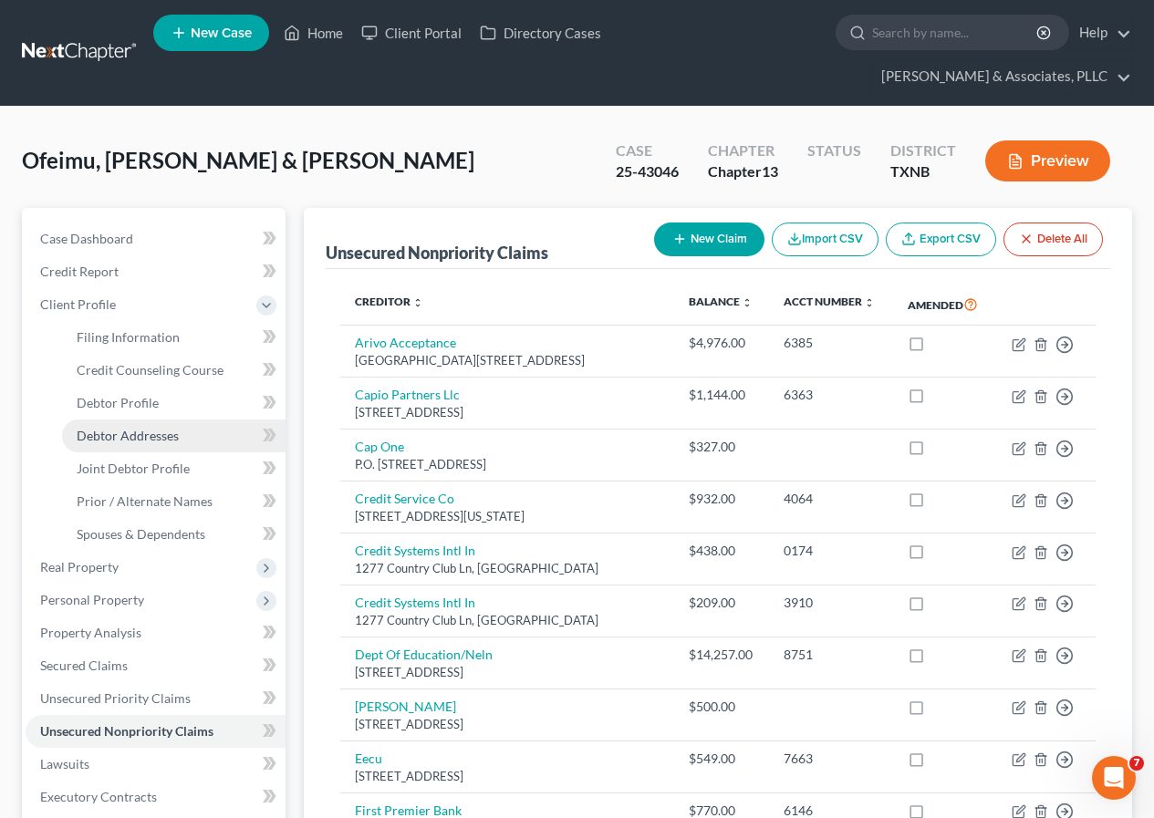
click at [134, 433] on span "Debtor Addresses" at bounding box center [128, 436] width 102 height 16
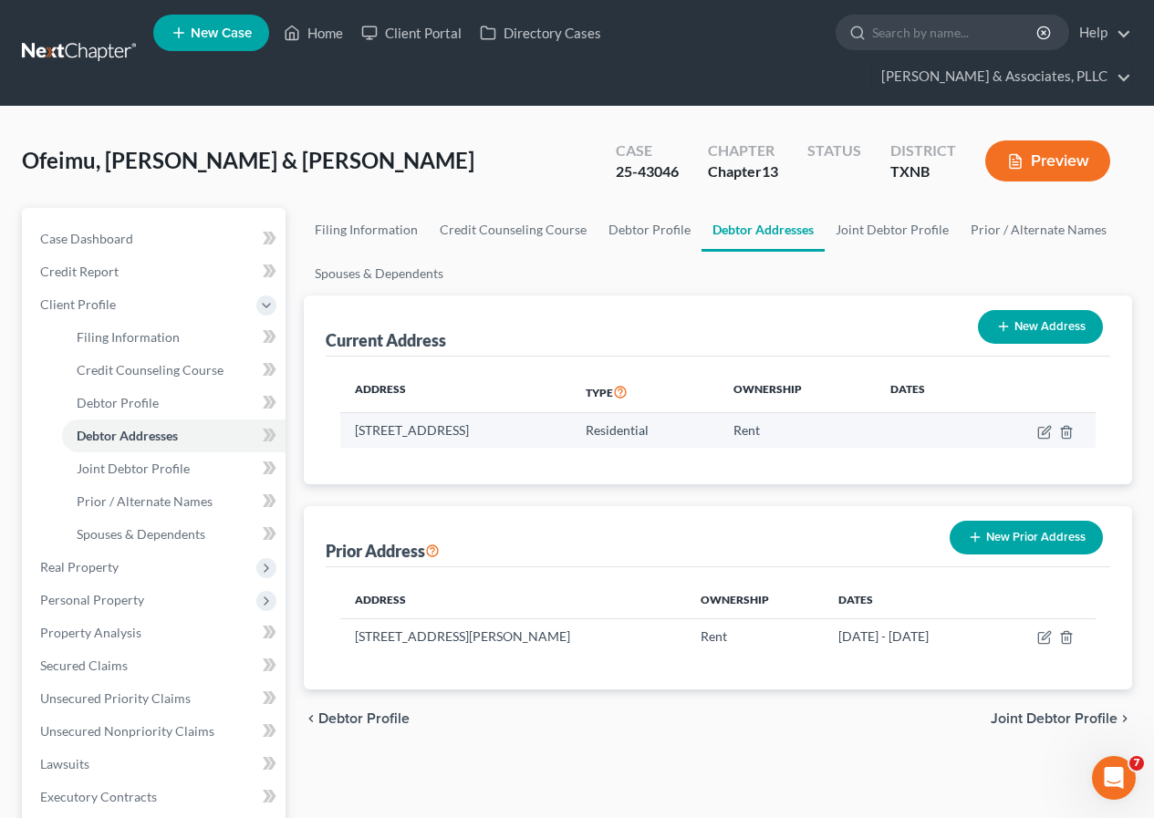
drag, startPoint x: 356, startPoint y: 432, endPoint x: 581, endPoint y: 432, distance: 225.3
click at [570, 432] on td "[STREET_ADDRESS]" at bounding box center [455, 430] width 230 height 35
copy td "[STREET_ADDRESS]"
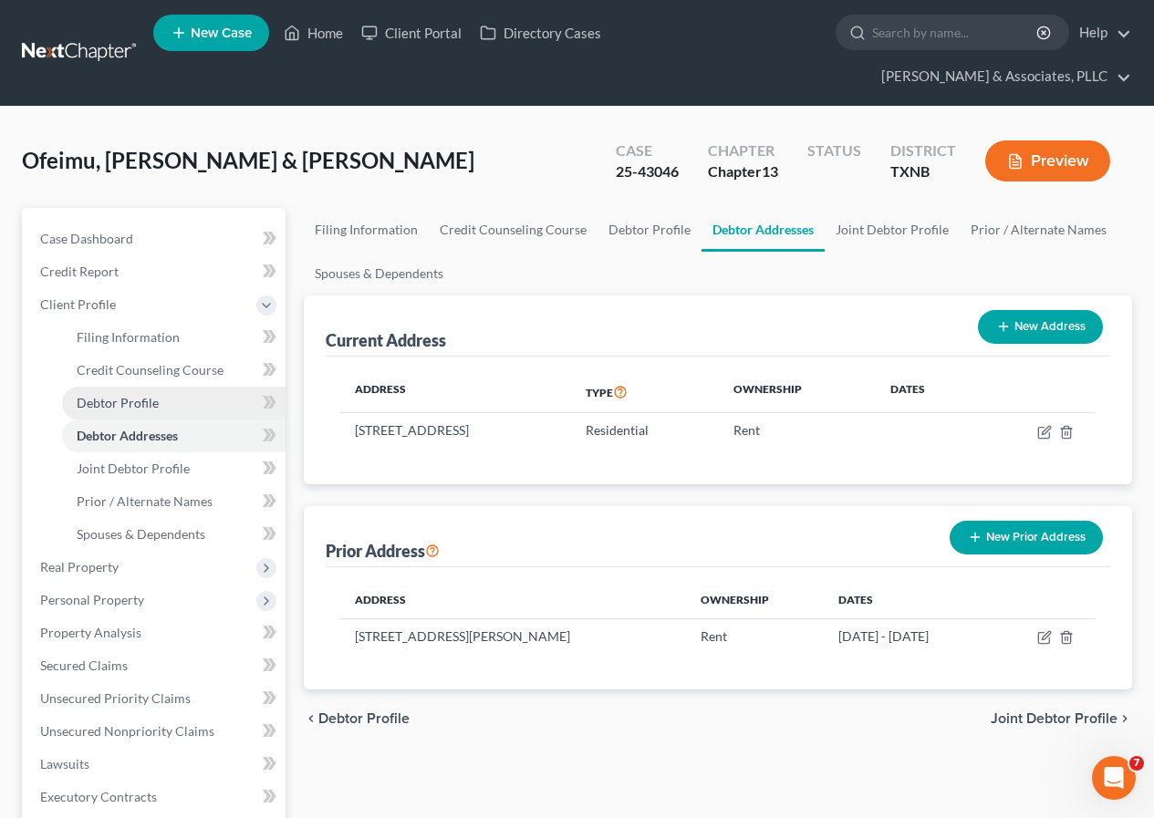
click at [134, 408] on span "Debtor Profile" at bounding box center [118, 403] width 82 height 16
select select "1"
select select "2"
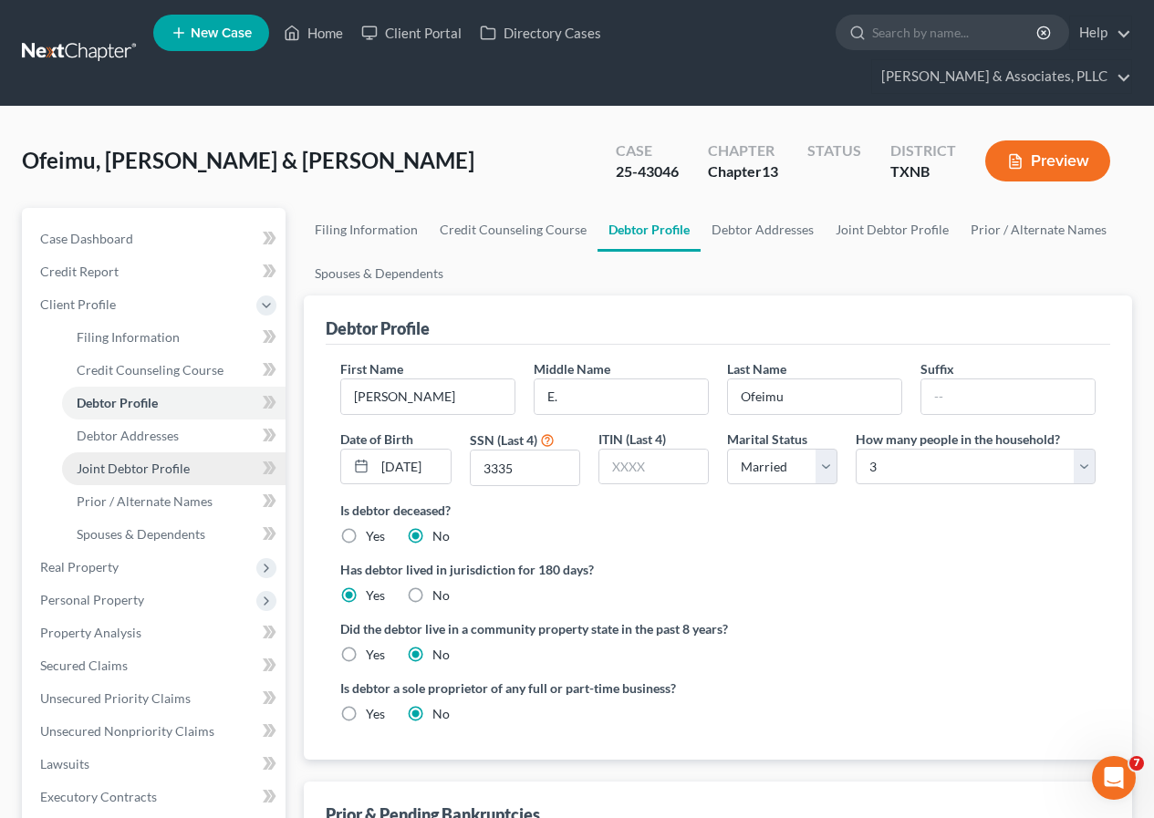
click at [161, 470] on span "Joint Debtor Profile" at bounding box center [133, 469] width 113 height 16
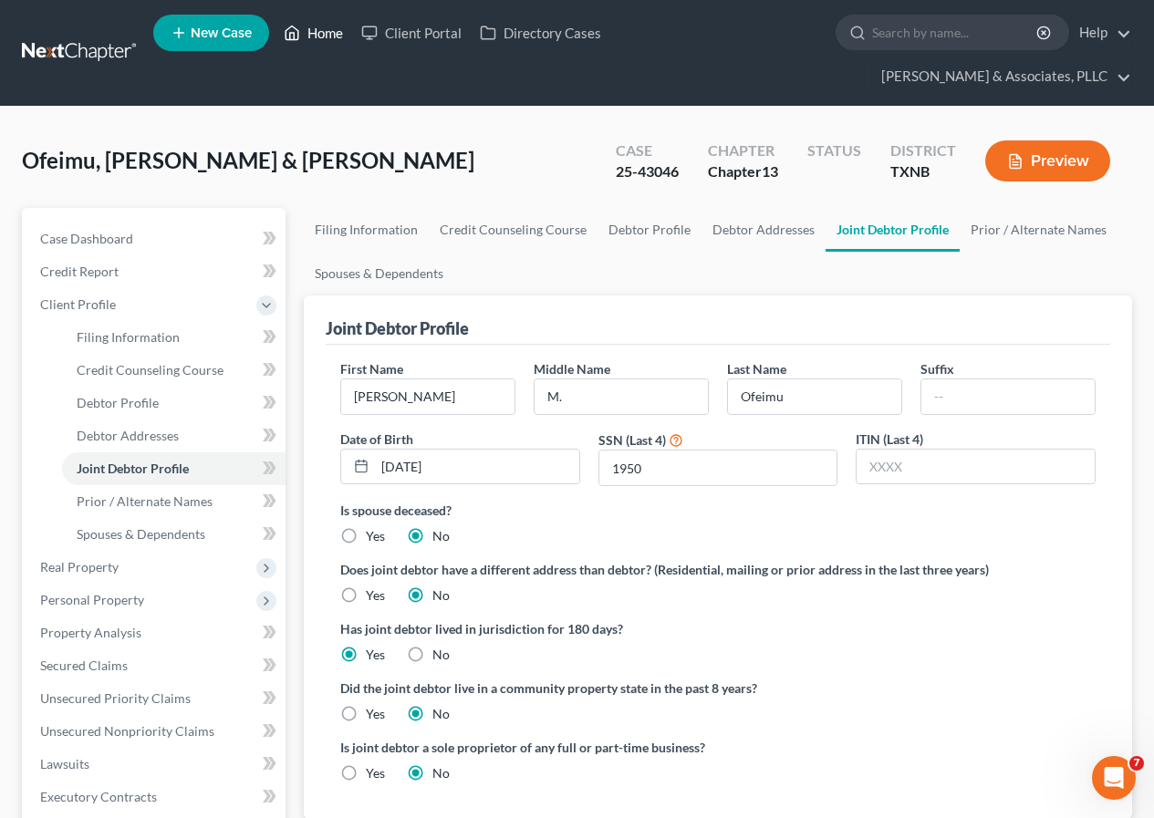
drag, startPoint x: 320, startPoint y: 32, endPoint x: 640, endPoint y: 259, distance: 392.5
click at [320, 32] on link "Home" at bounding box center [314, 32] width 78 height 33
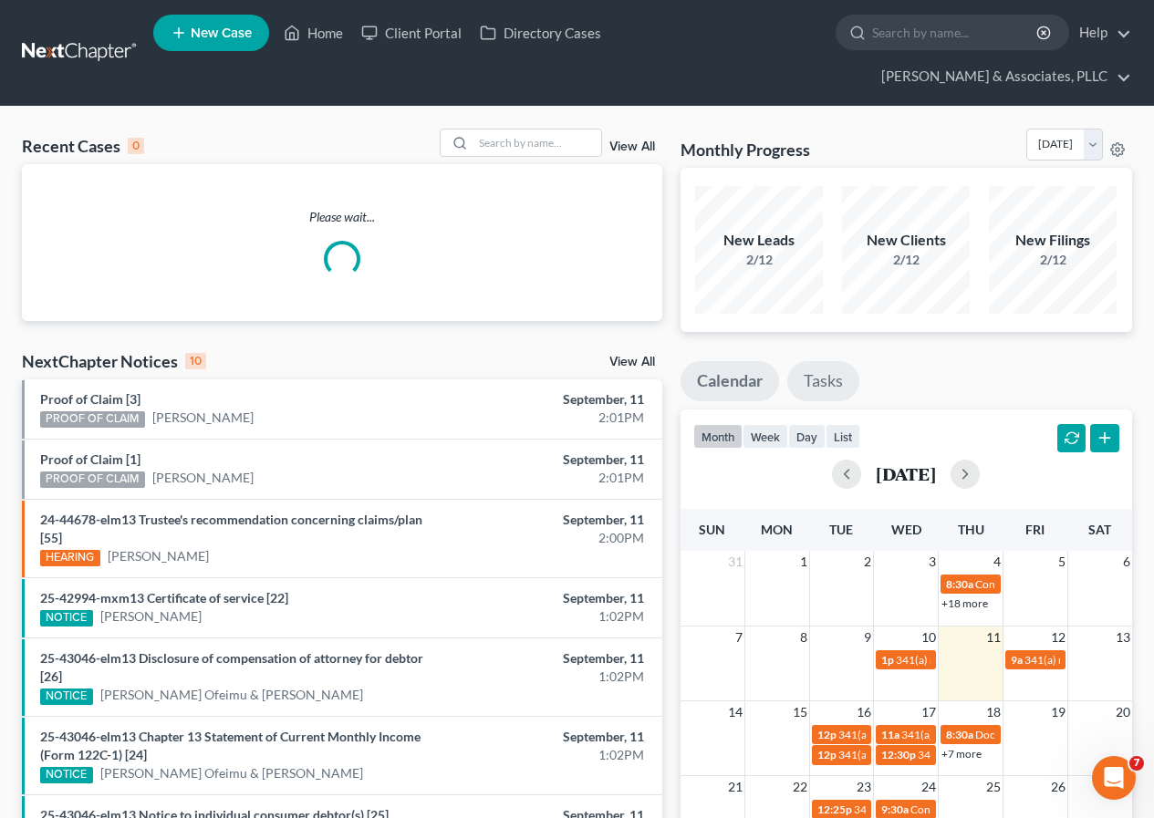
click at [837, 381] on link "Tasks" at bounding box center [823, 381] width 72 height 40
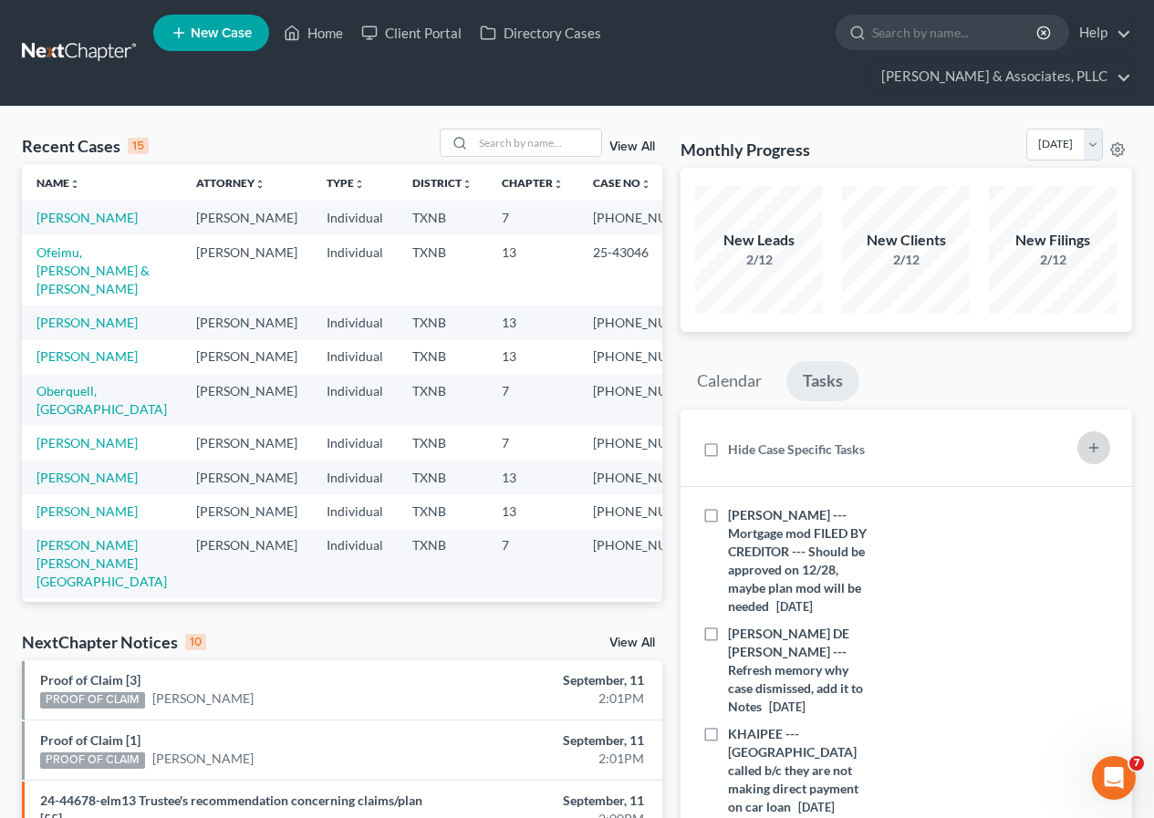
click at [1095, 448] on line "button" at bounding box center [1093, 448] width 8 height 0
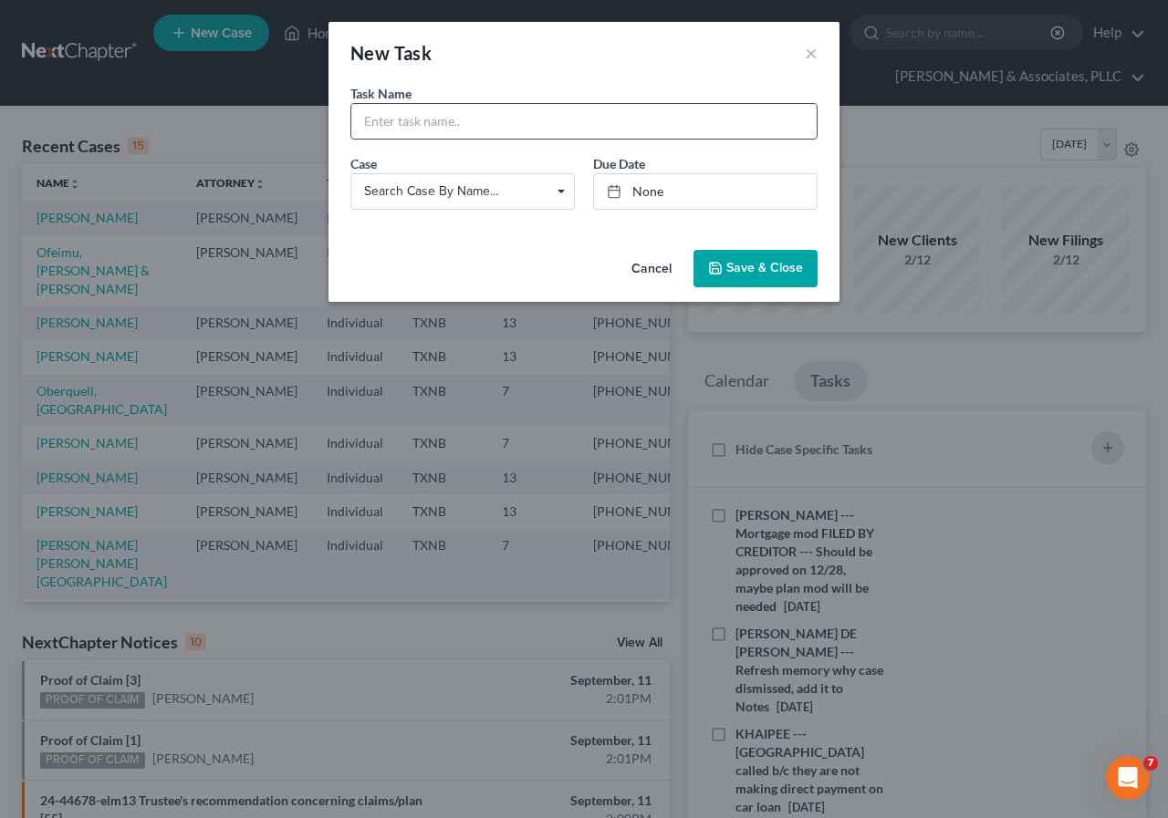
click at [375, 125] on input "text" at bounding box center [583, 121] width 465 height 35
type input "[PERSON_NAME] --- Set up a new green file "[PERSON_NAME] II""
click at [642, 187] on link "None" at bounding box center [705, 191] width 223 height 35
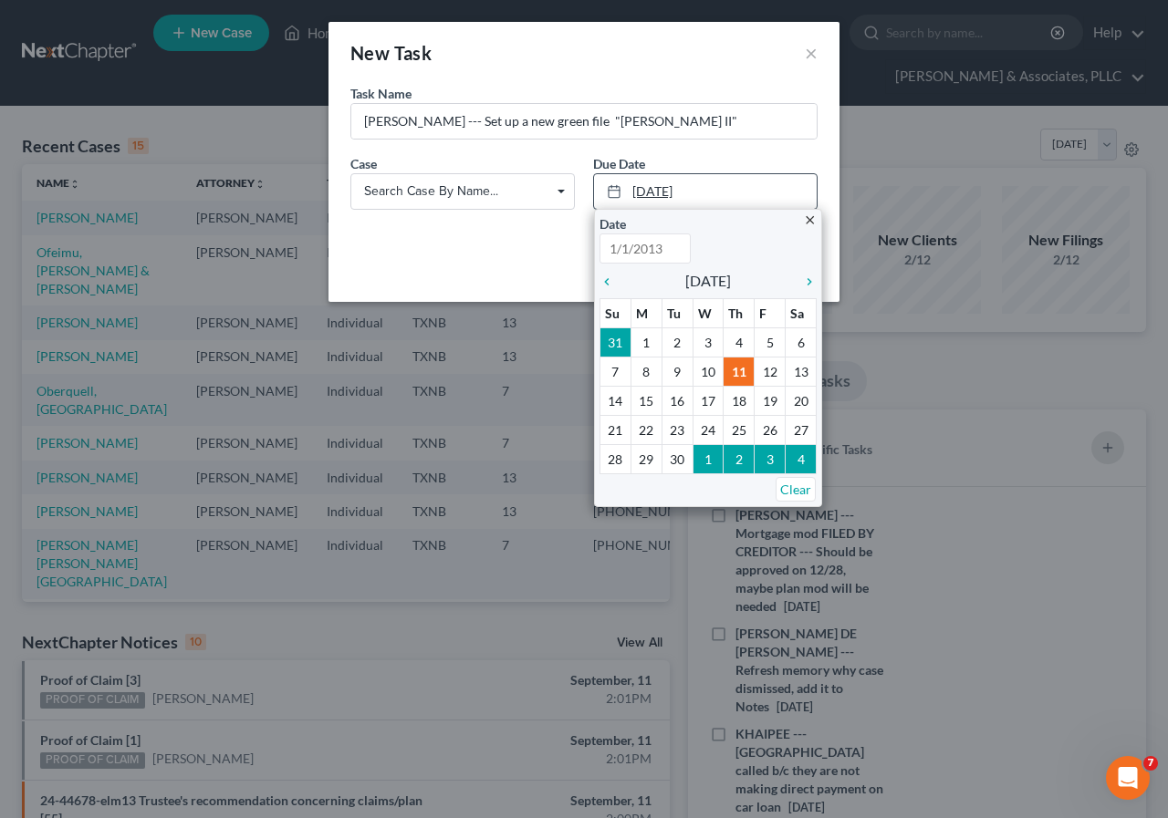
type input "[DATE]"
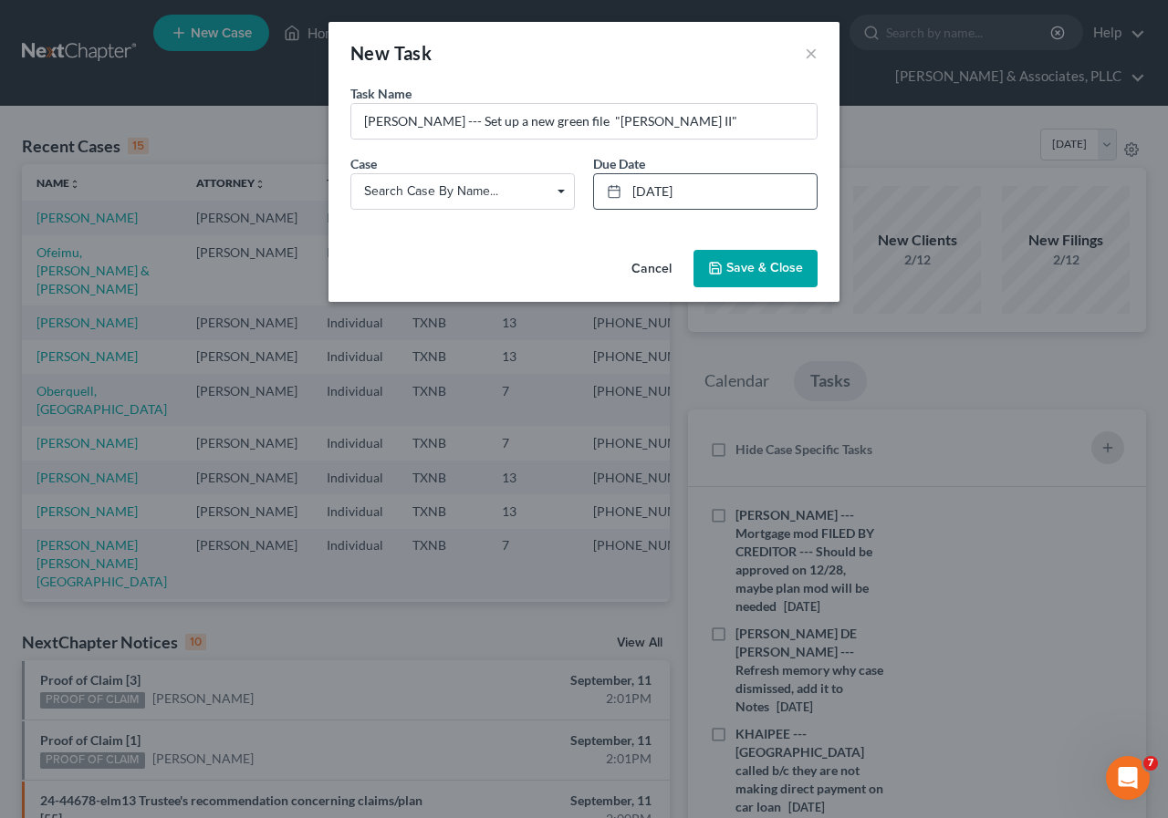
click at [733, 270] on span "Save & Close" at bounding box center [764, 269] width 77 height 16
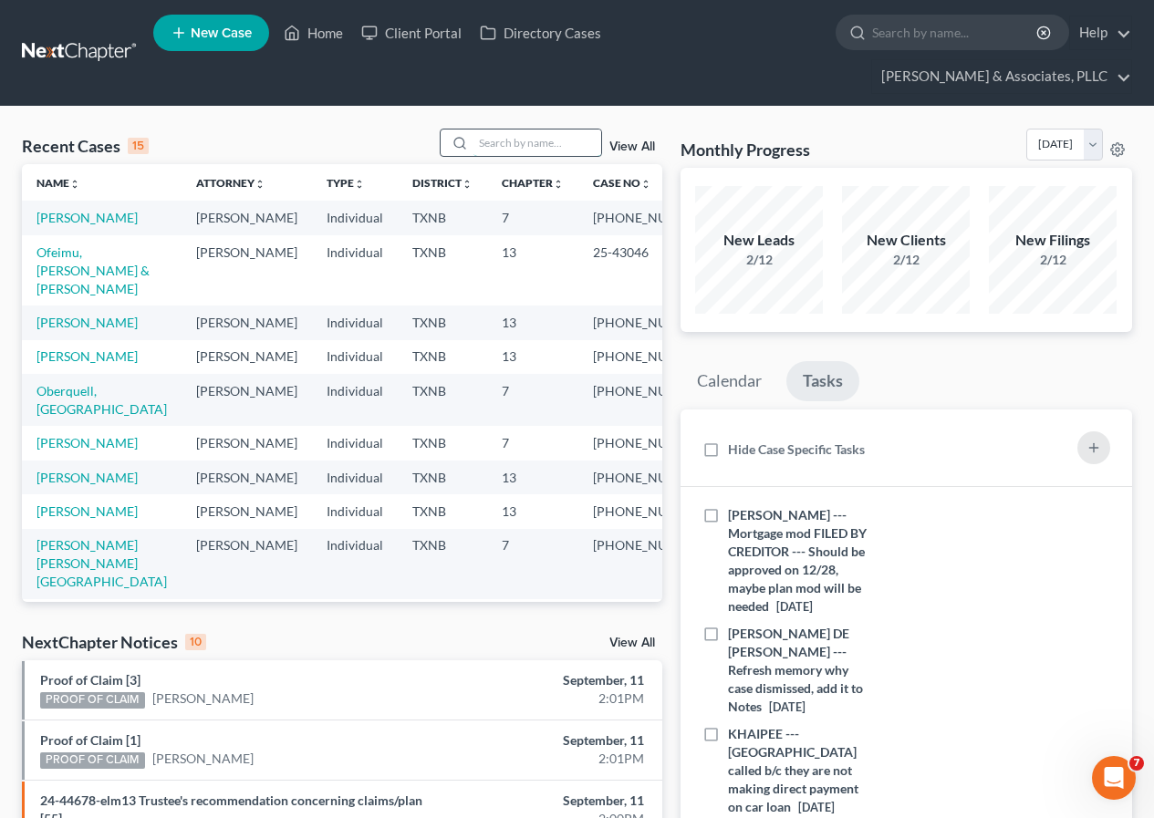
click at [484, 145] on input "search" at bounding box center [537, 143] width 128 height 26
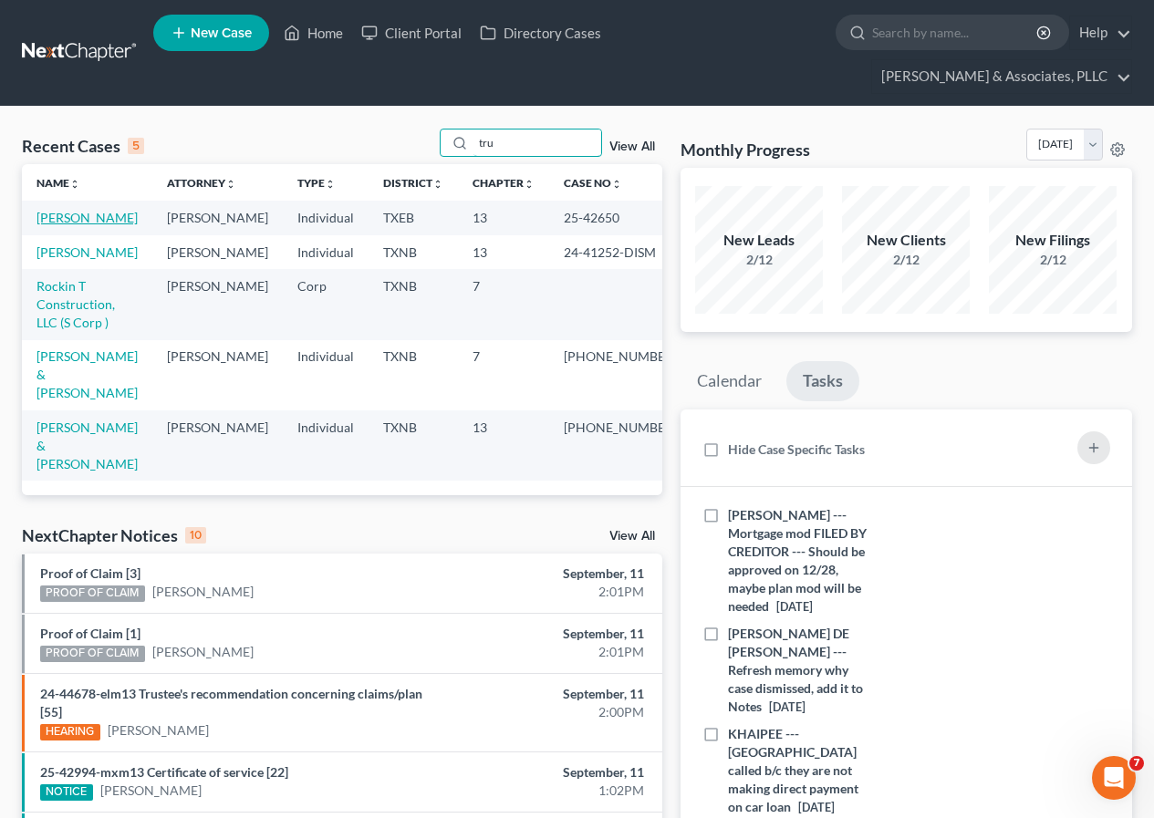
type input "tru"
click at [82, 218] on link "[PERSON_NAME]" at bounding box center [86, 218] width 101 height 16
select select "2"
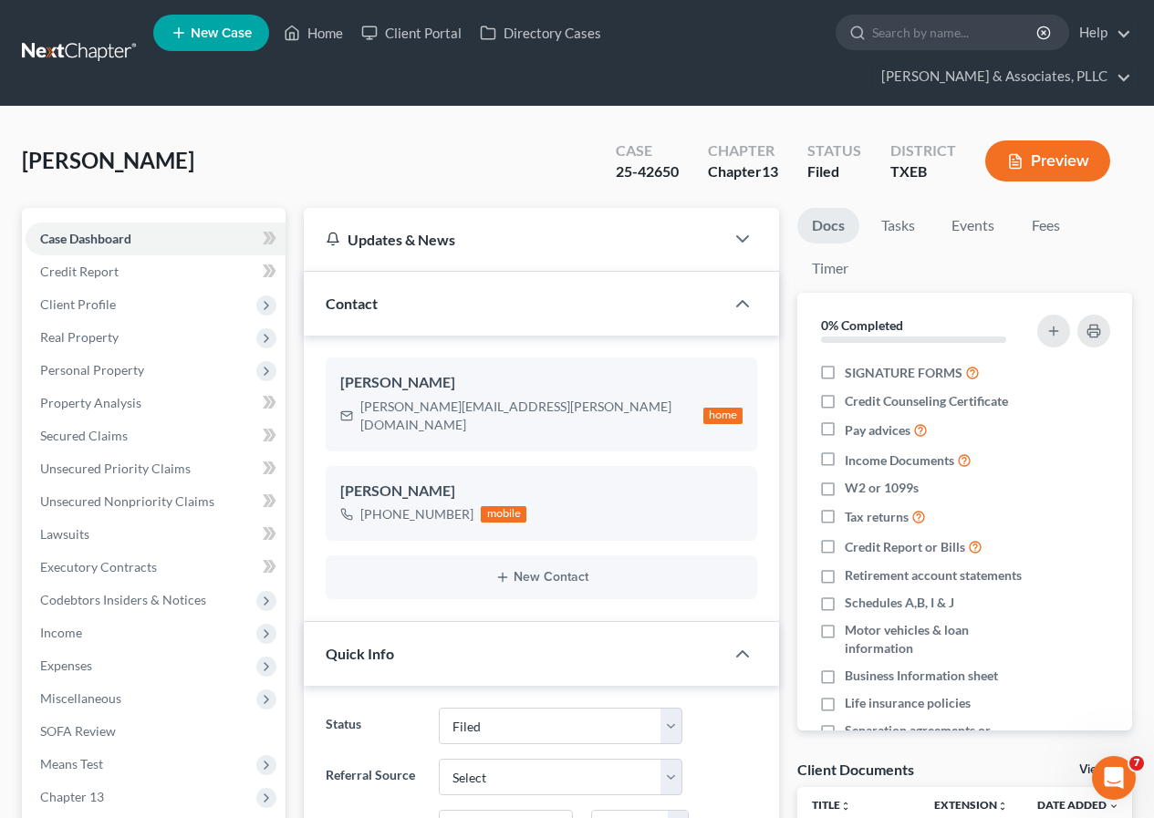
scroll to position [444, 0]
click at [78, 307] on span "Client Profile" at bounding box center [78, 304] width 76 height 16
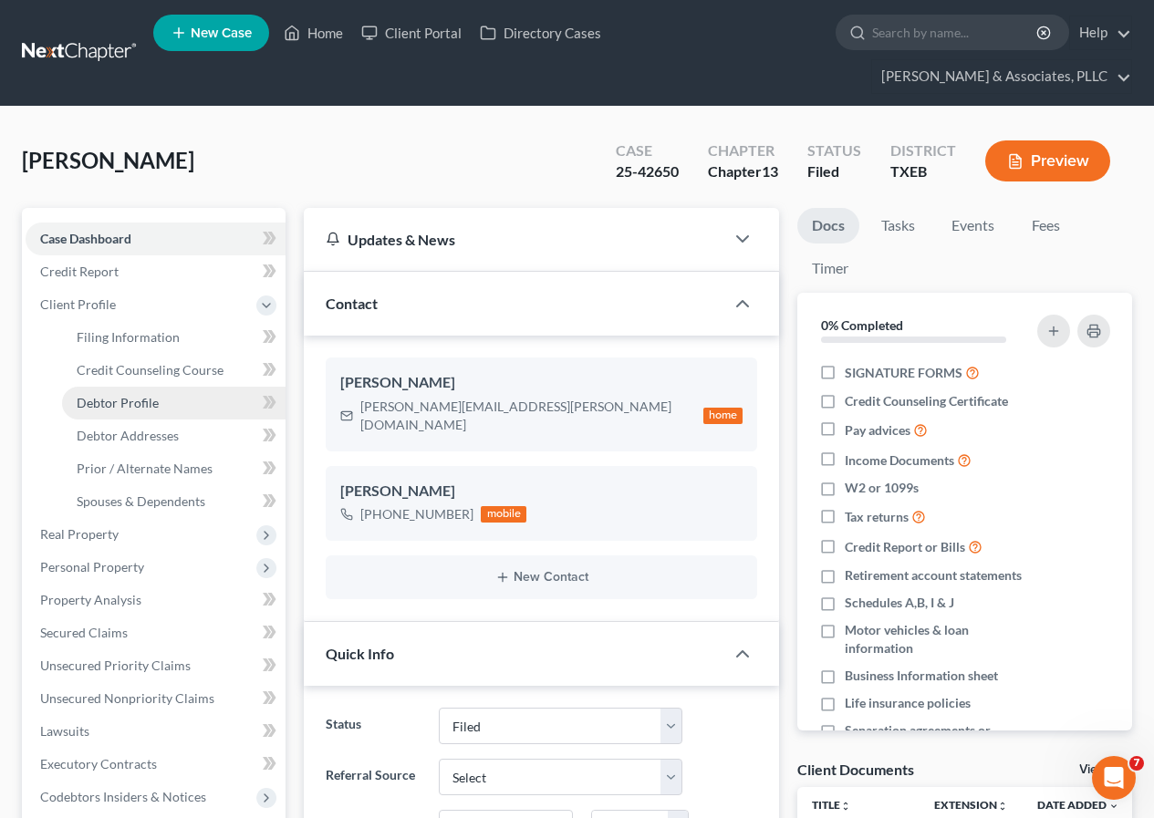
click at [135, 395] on span "Debtor Profile" at bounding box center [118, 403] width 82 height 16
select select "0"
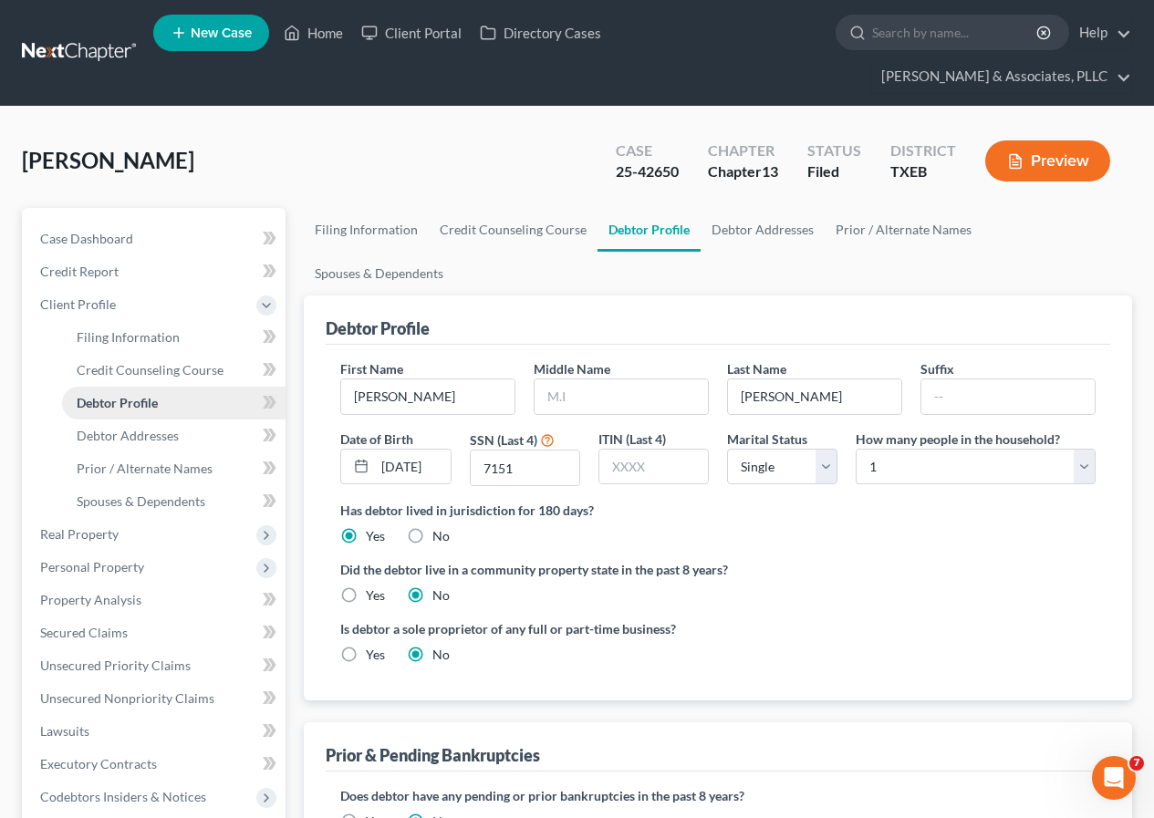
radio input "true"
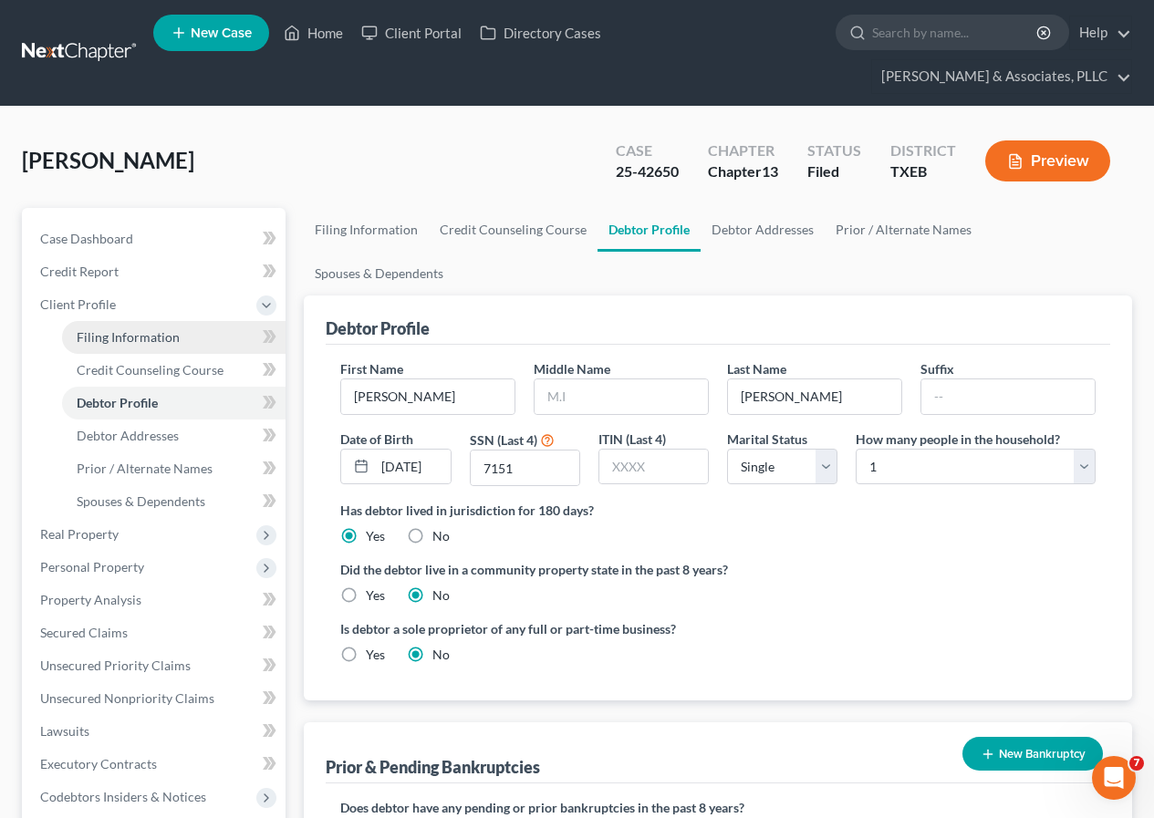
click at [119, 333] on span "Filing Information" at bounding box center [128, 337] width 103 height 16
select select "1"
select select "0"
select select "3"
select select "77"
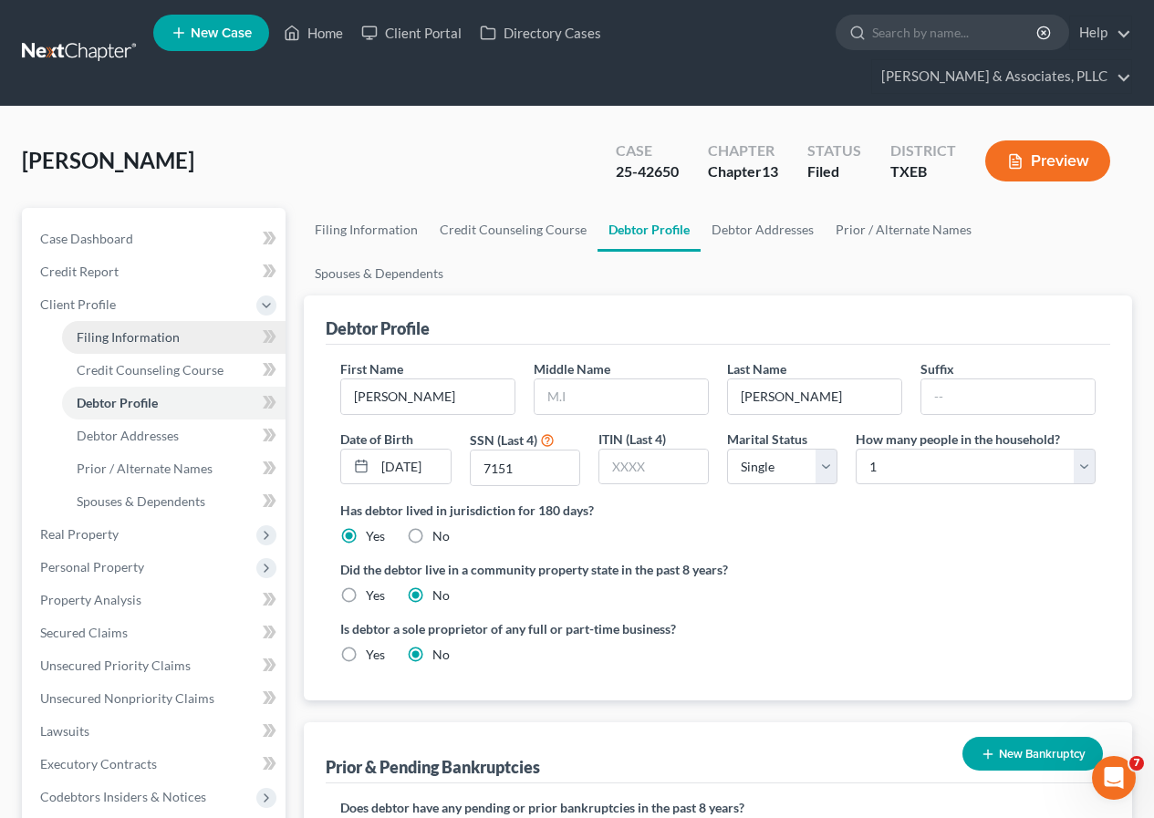
select select "0"
select select "45"
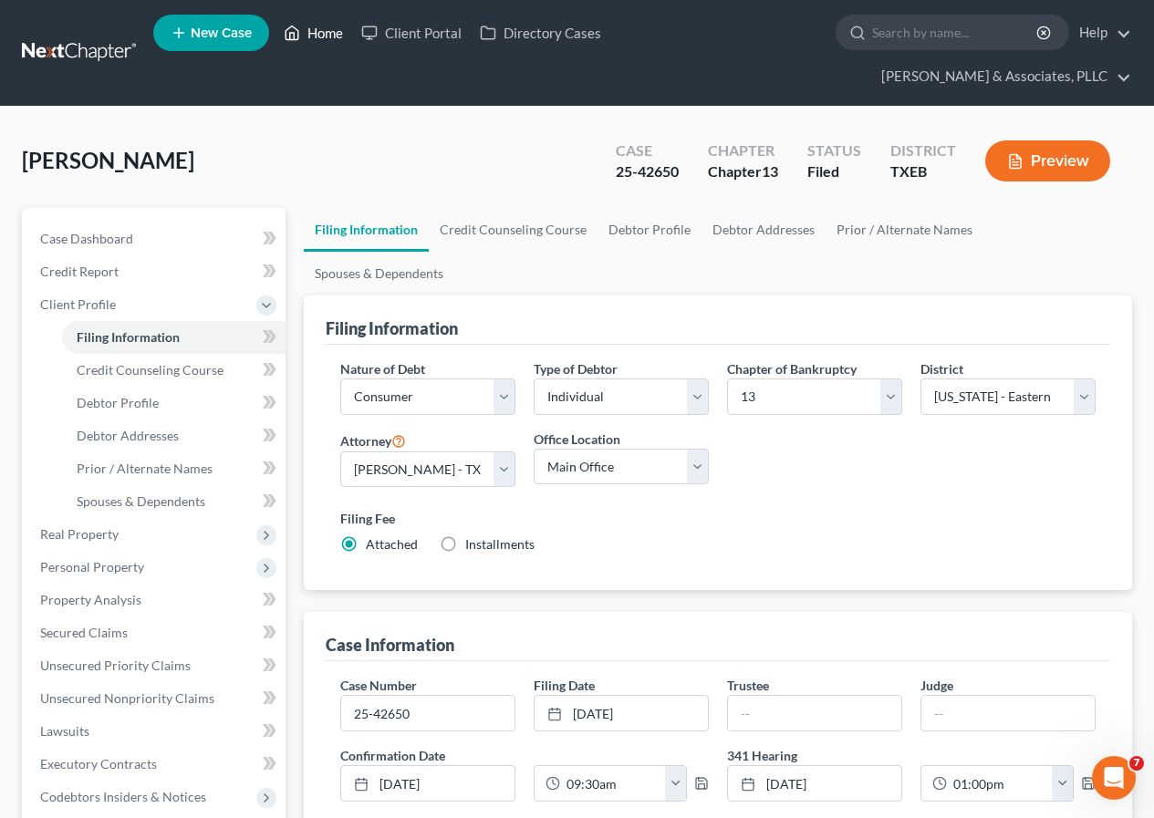
click at [322, 35] on link "Home" at bounding box center [314, 32] width 78 height 33
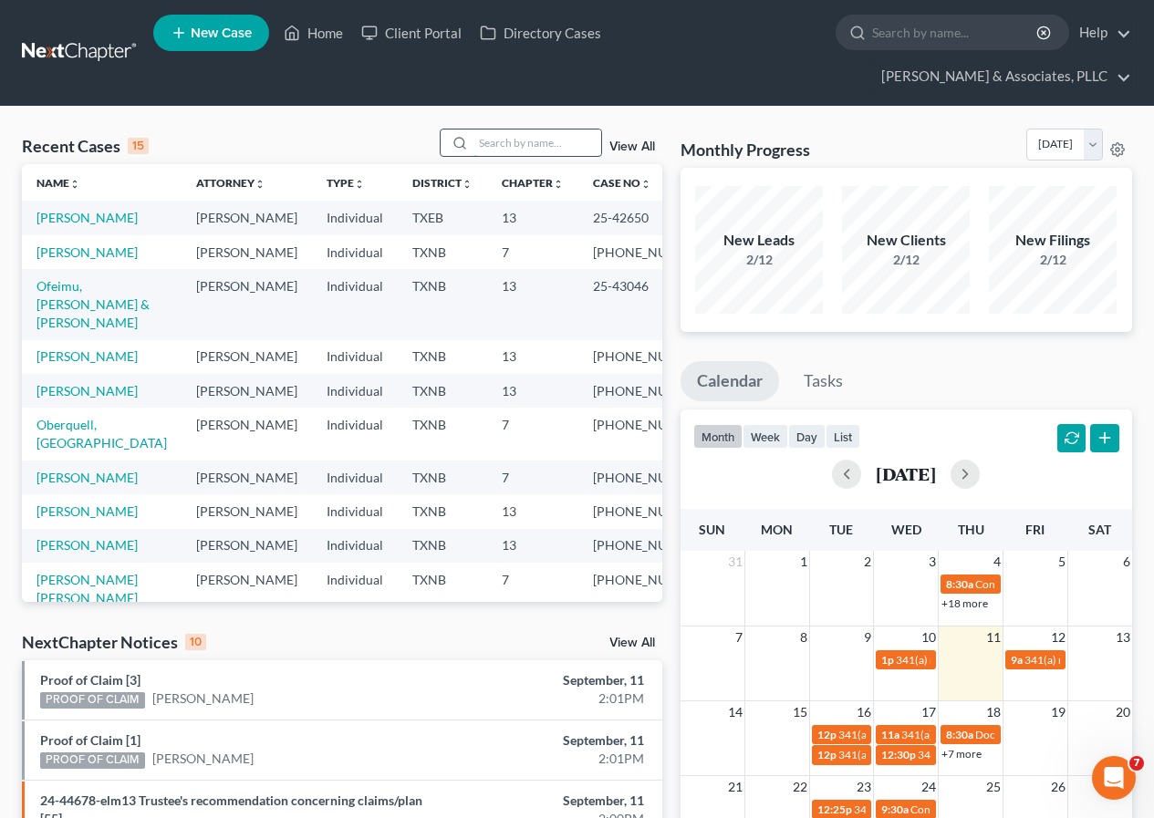
click at [484, 141] on input "search" at bounding box center [537, 143] width 128 height 26
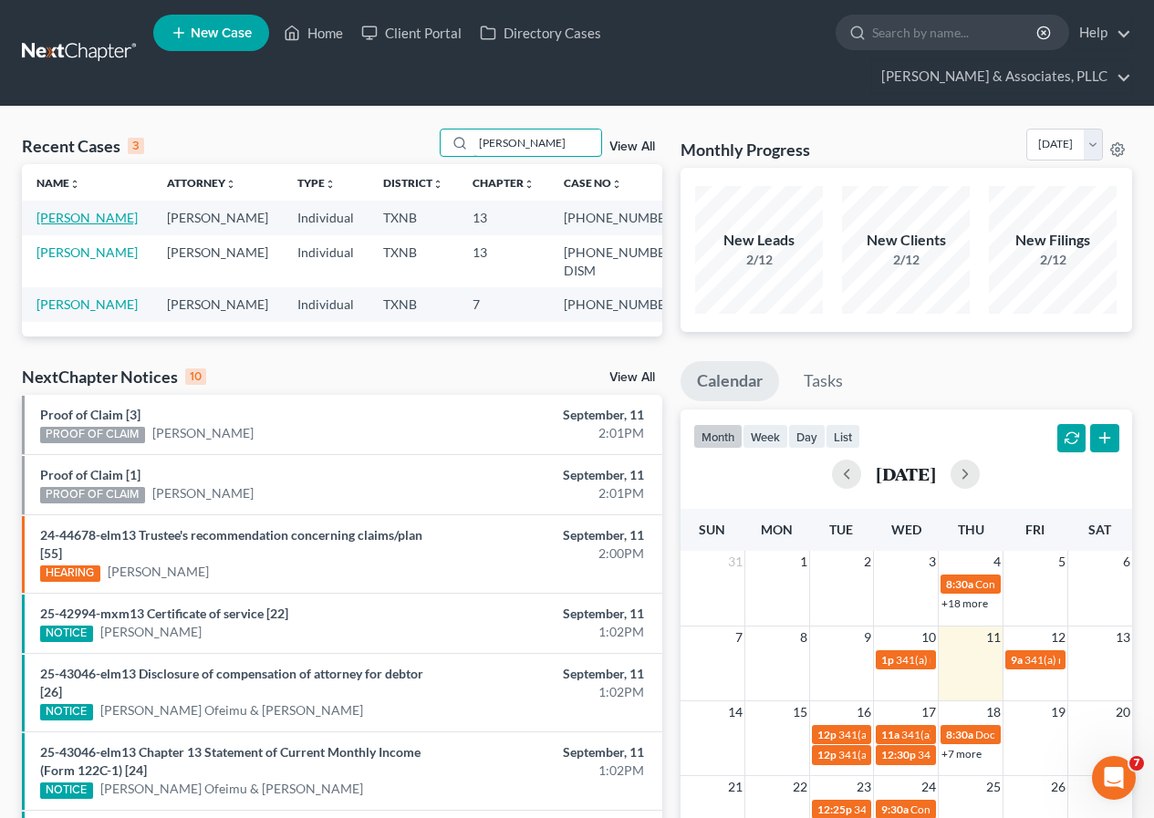
type input "[PERSON_NAME]"
click at [79, 223] on link "[PERSON_NAME]" at bounding box center [86, 218] width 101 height 16
select select "2"
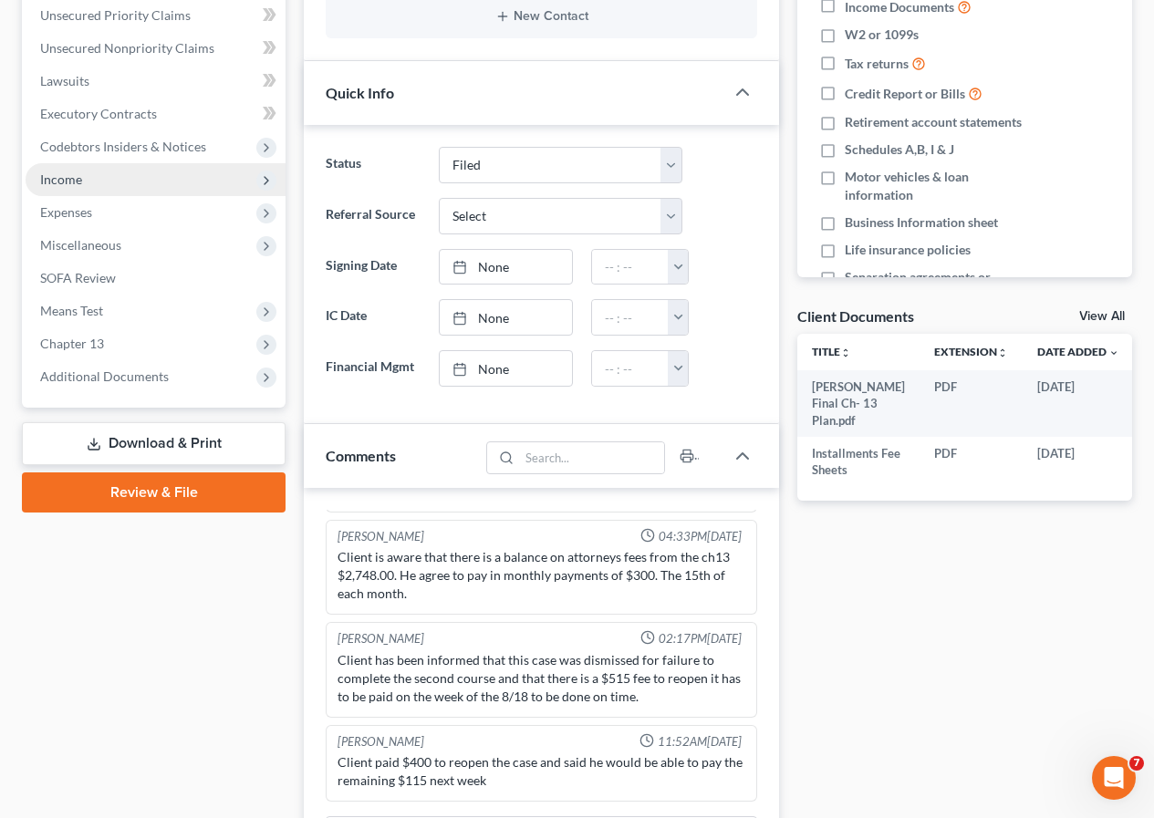
scroll to position [456, 0]
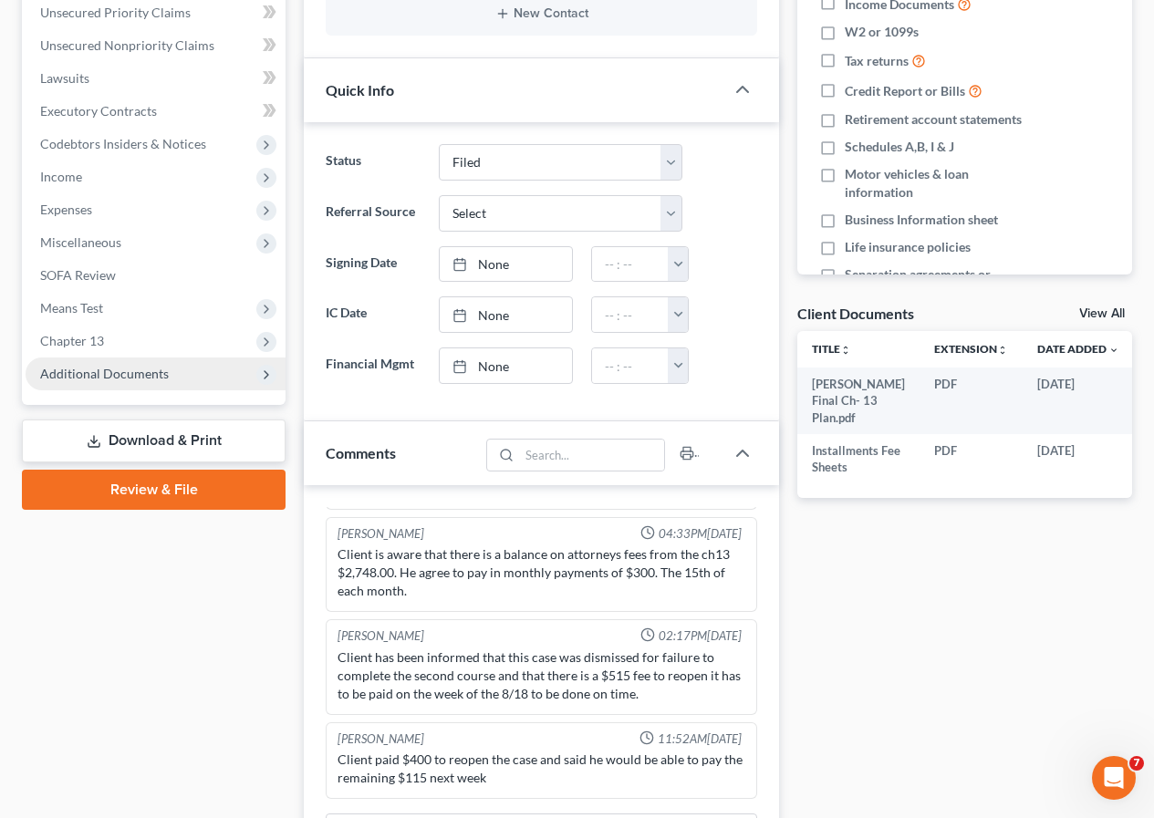
click at [107, 379] on span "Additional Documents" at bounding box center [104, 374] width 129 height 16
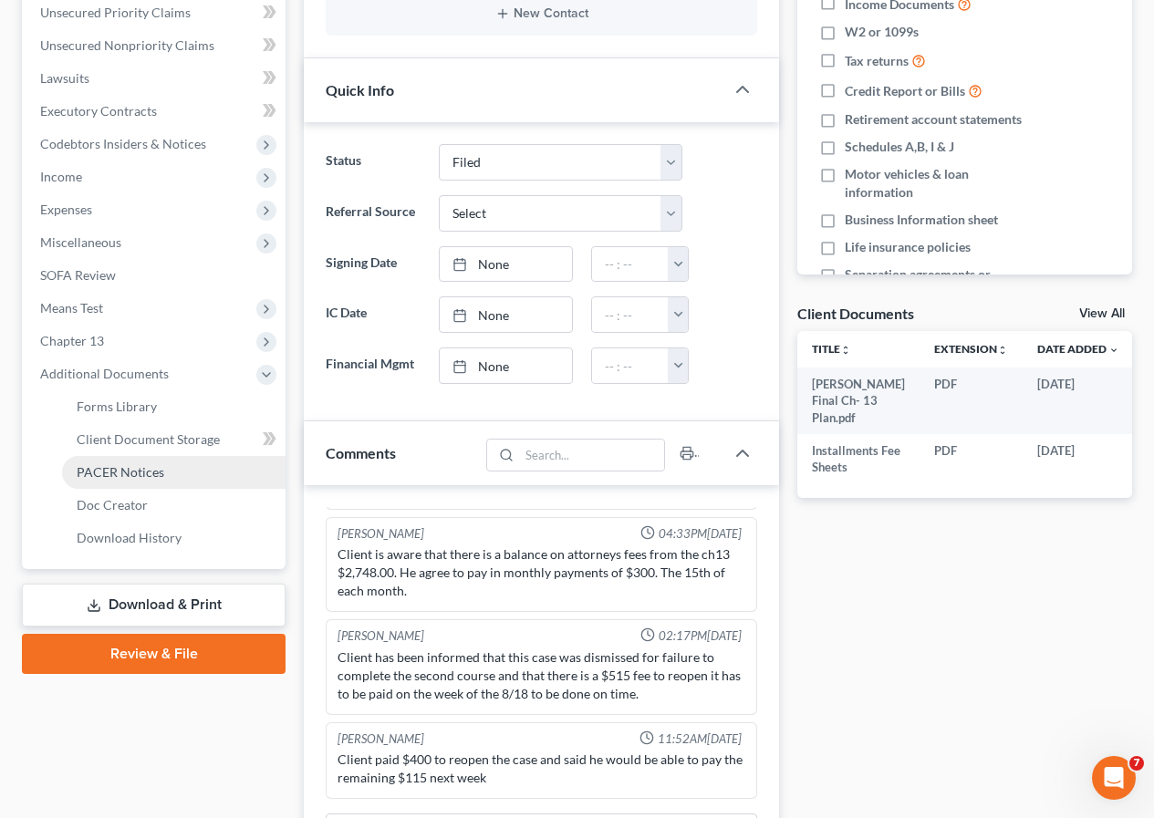
click at [136, 465] on span "PACER Notices" at bounding box center [121, 472] width 88 height 16
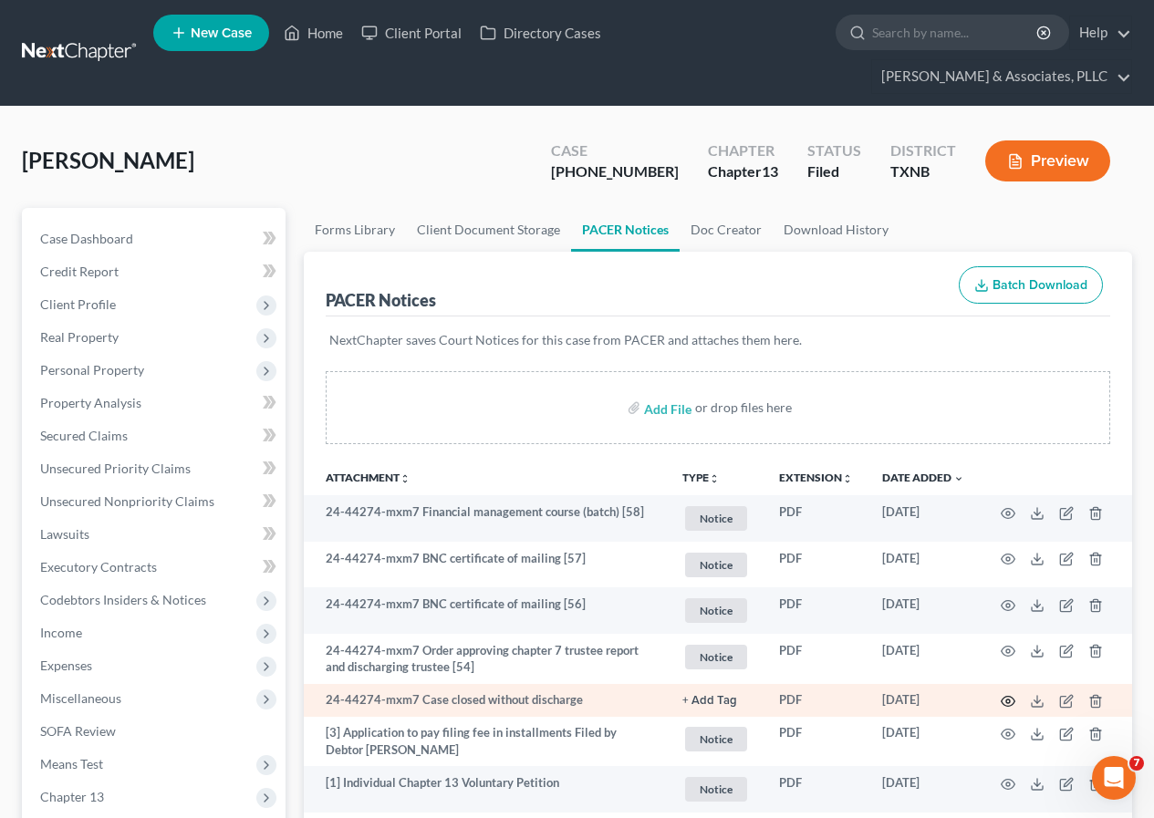
click at [1003, 698] on icon "button" at bounding box center [1009, 702] width 14 height 10
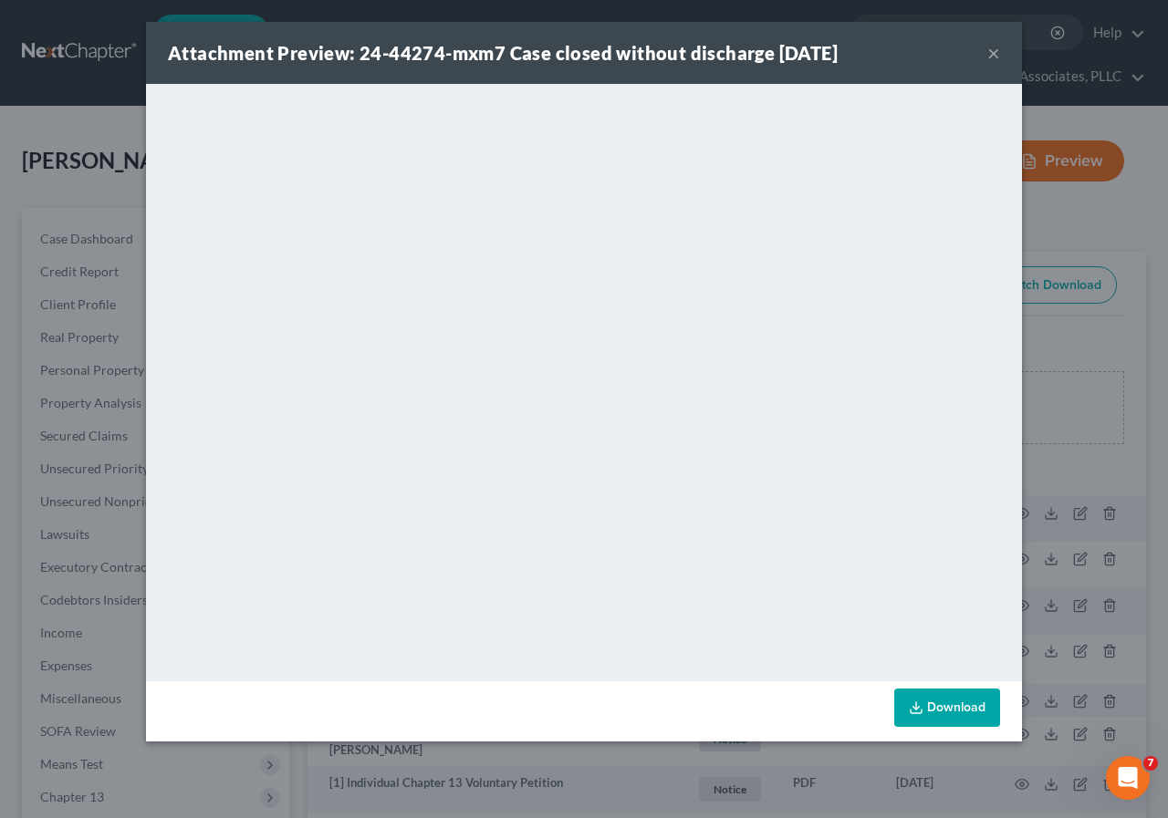
click at [988, 56] on button "×" at bounding box center [993, 53] width 13 height 22
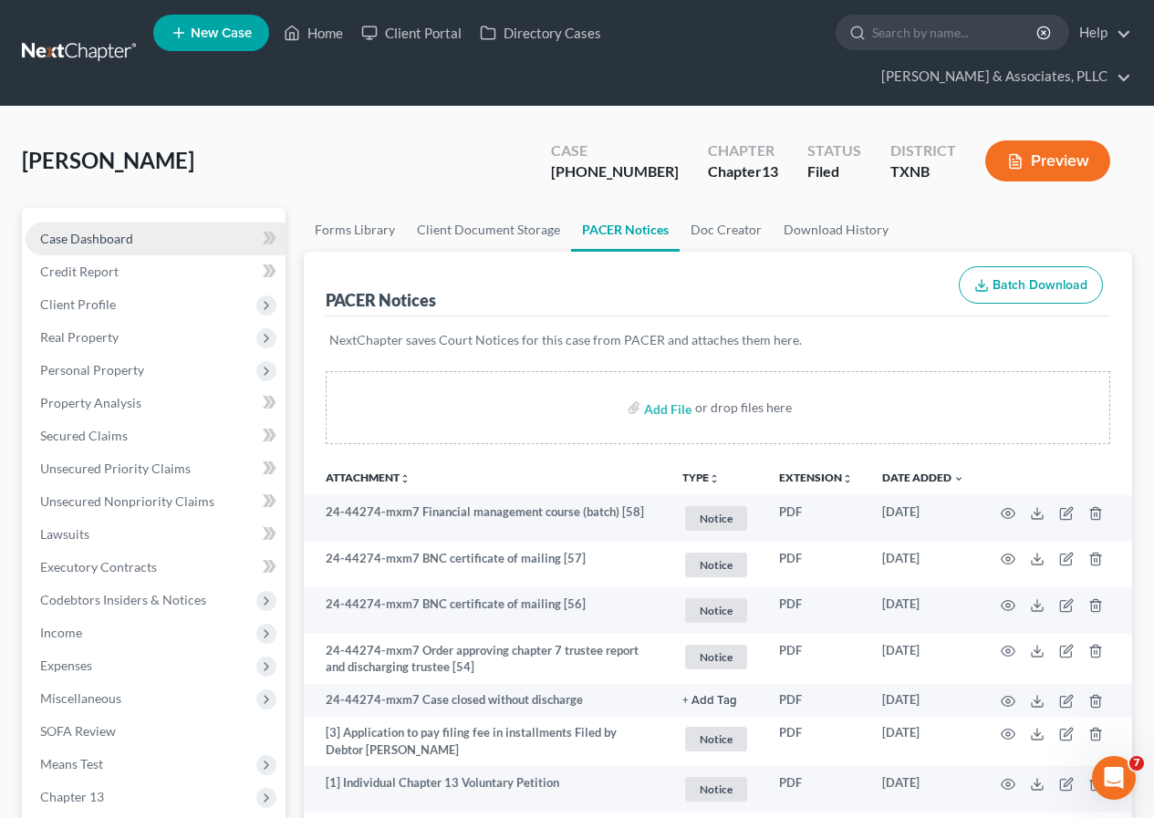
click at [115, 236] on span "Case Dashboard" at bounding box center [86, 239] width 93 height 16
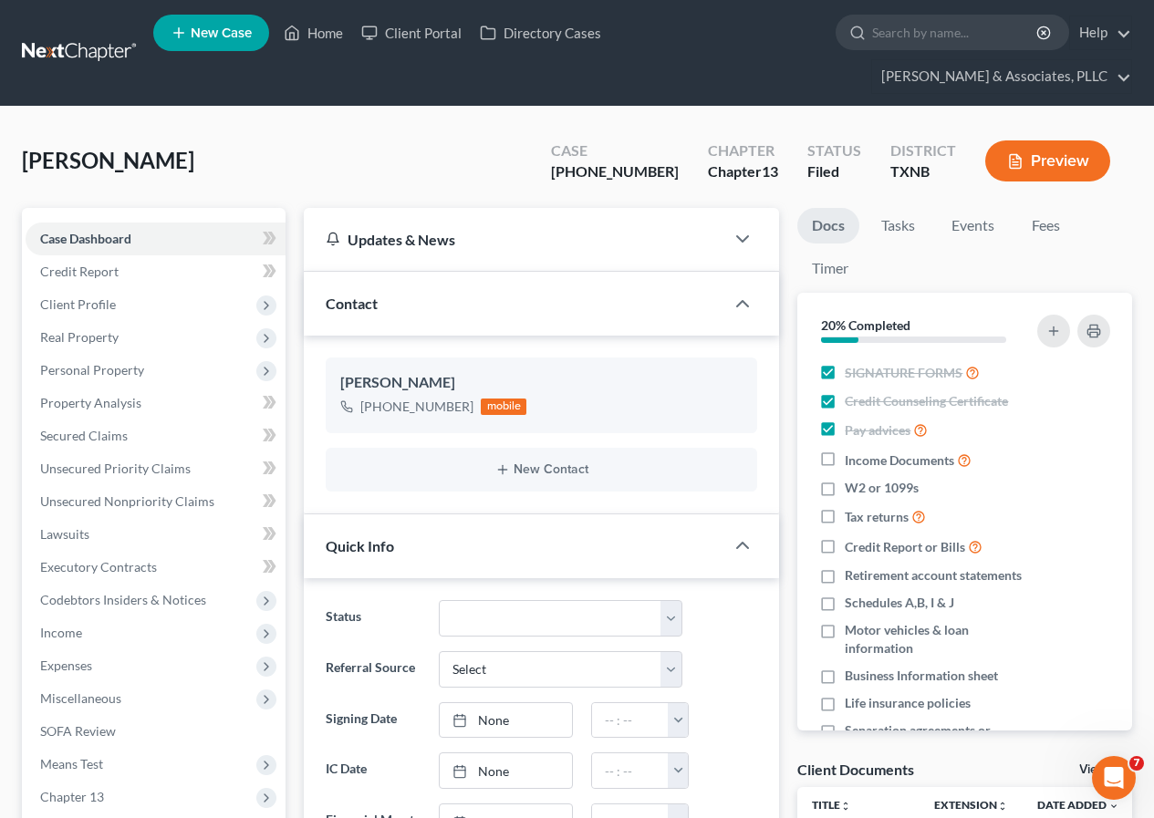
scroll to position [455, 0]
click at [1050, 234] on link "Fees" at bounding box center [1045, 226] width 58 height 36
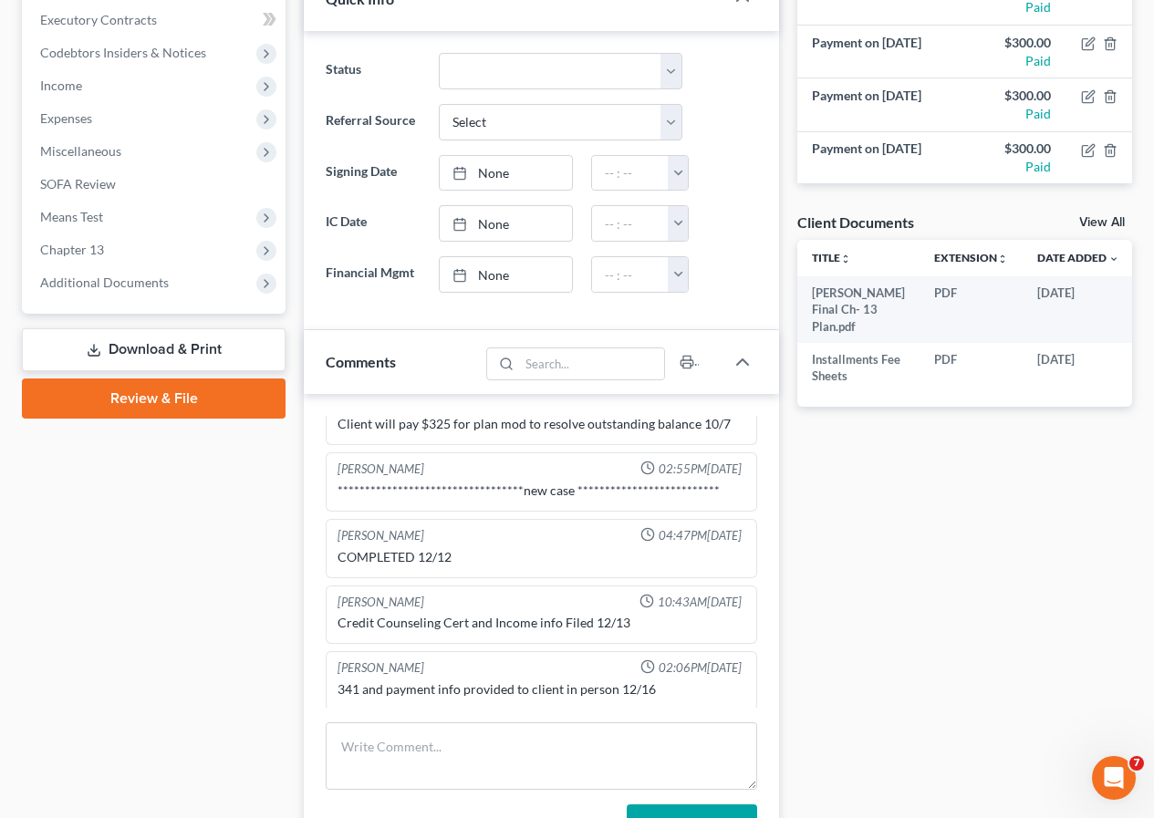
scroll to position [90, 0]
